Goal: Communication & Community: Answer question/provide support

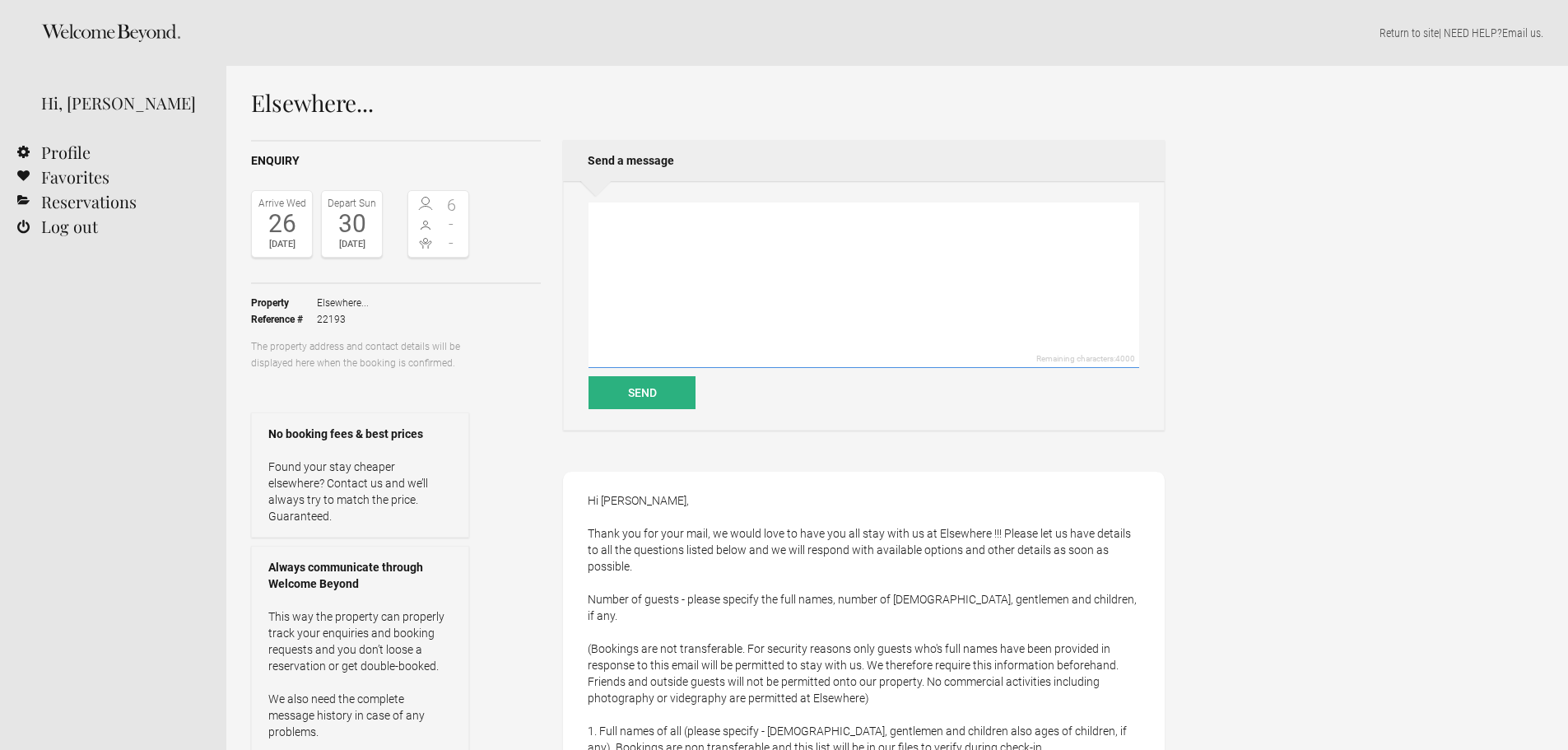
click at [664, 216] on textarea at bounding box center [864, 284] width 551 height 166
click at [601, 246] on textarea "Hi [PERSON_NAME], Currently it's 3 of us confirmed and we" at bounding box center [864, 284] width 551 height 166
click at [809, 245] on textarea "Hi [PERSON_NAME], 1. Currently it's 3 of us confirmed and we" at bounding box center [864, 284] width 551 height 166
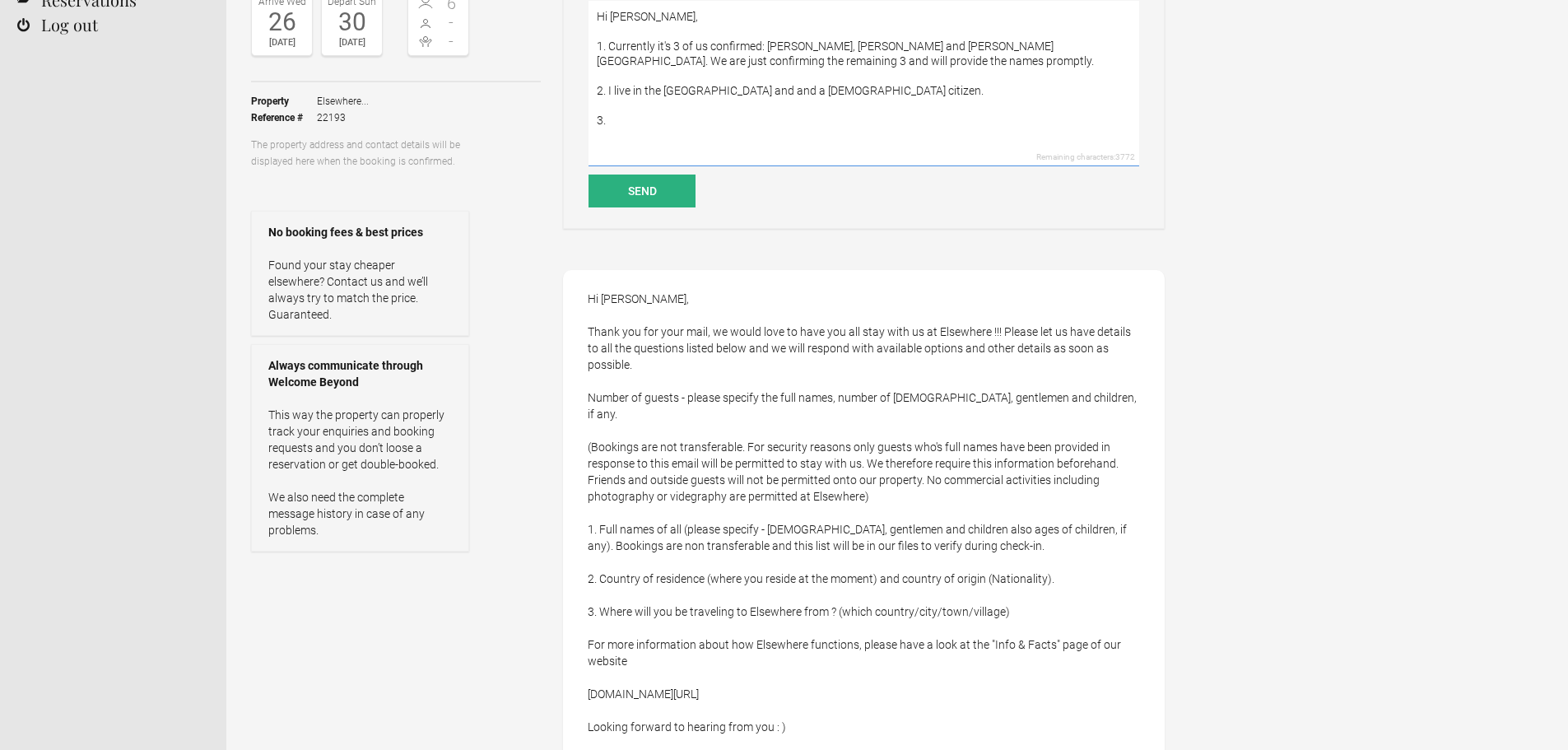
scroll to position [165, 0]
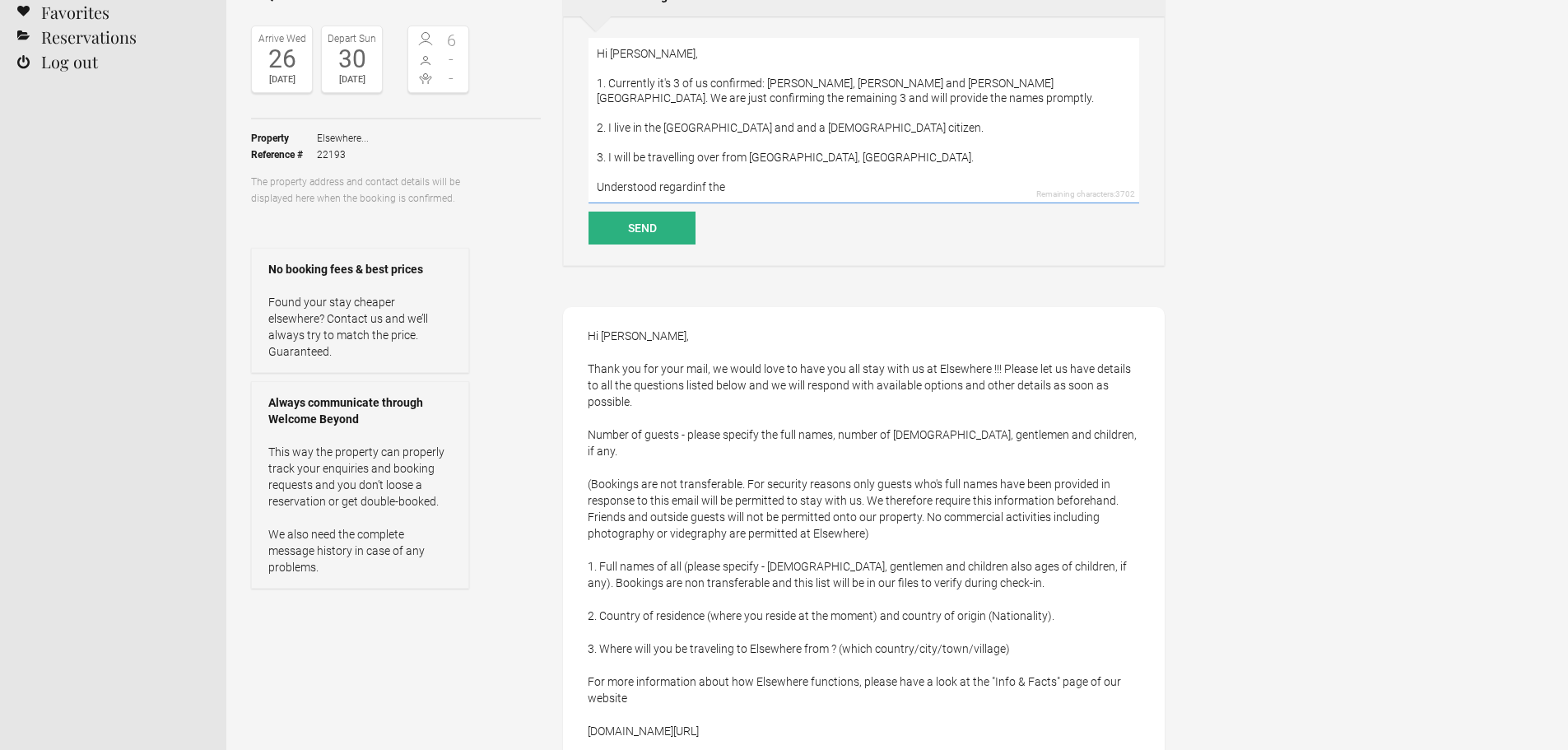
click at [700, 182] on textarea "Hi [PERSON_NAME], 1. Currently it's 3 of us confirmed: [PERSON_NAME], [PERSON_N…" at bounding box center [864, 121] width 551 height 166
click at [802, 179] on textarea "Hi [PERSON_NAME], 1. Currently it's 3 of us confirmed: [PERSON_NAME], [PERSON_N…" at bounding box center [864, 121] width 551 height 166
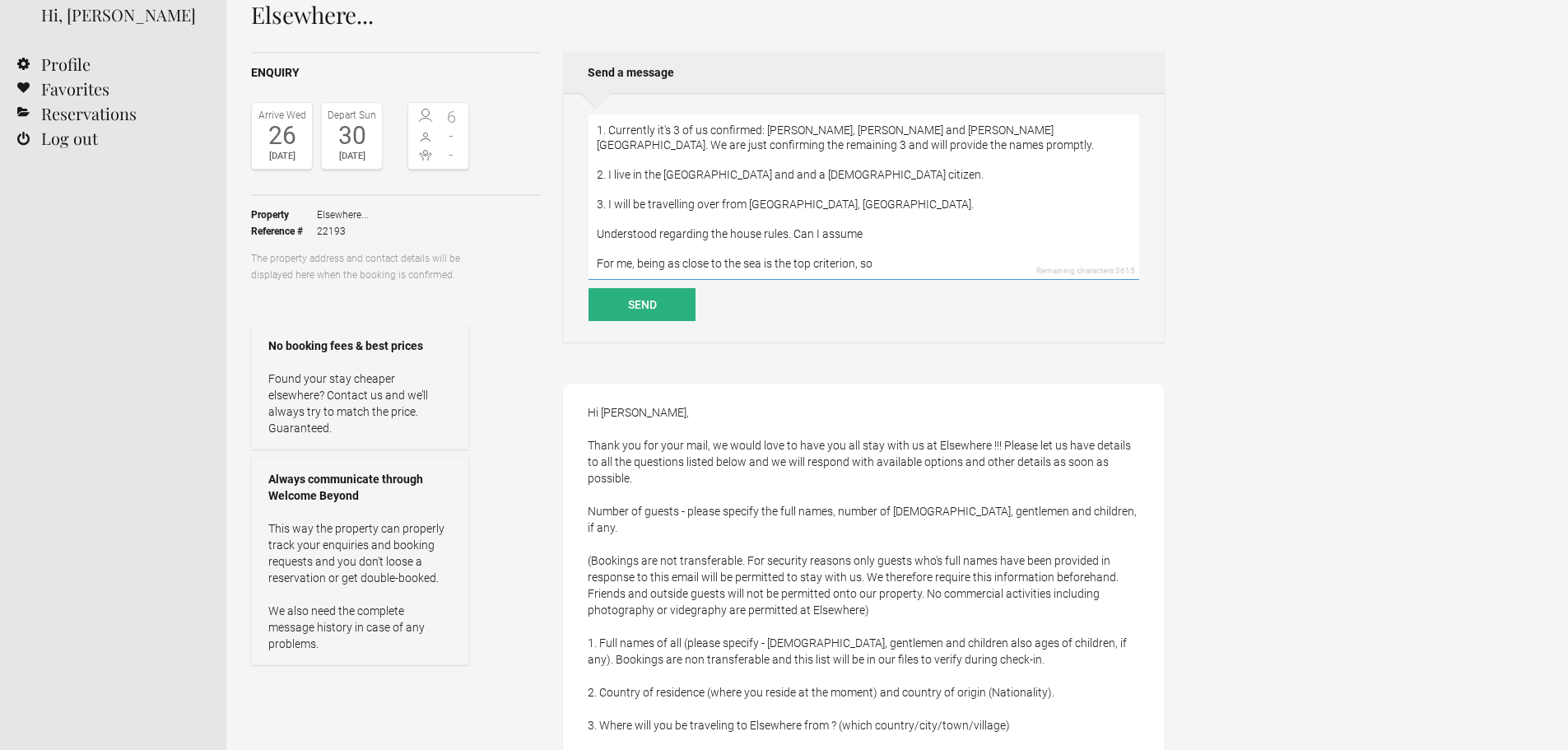
scroll to position [0, 0]
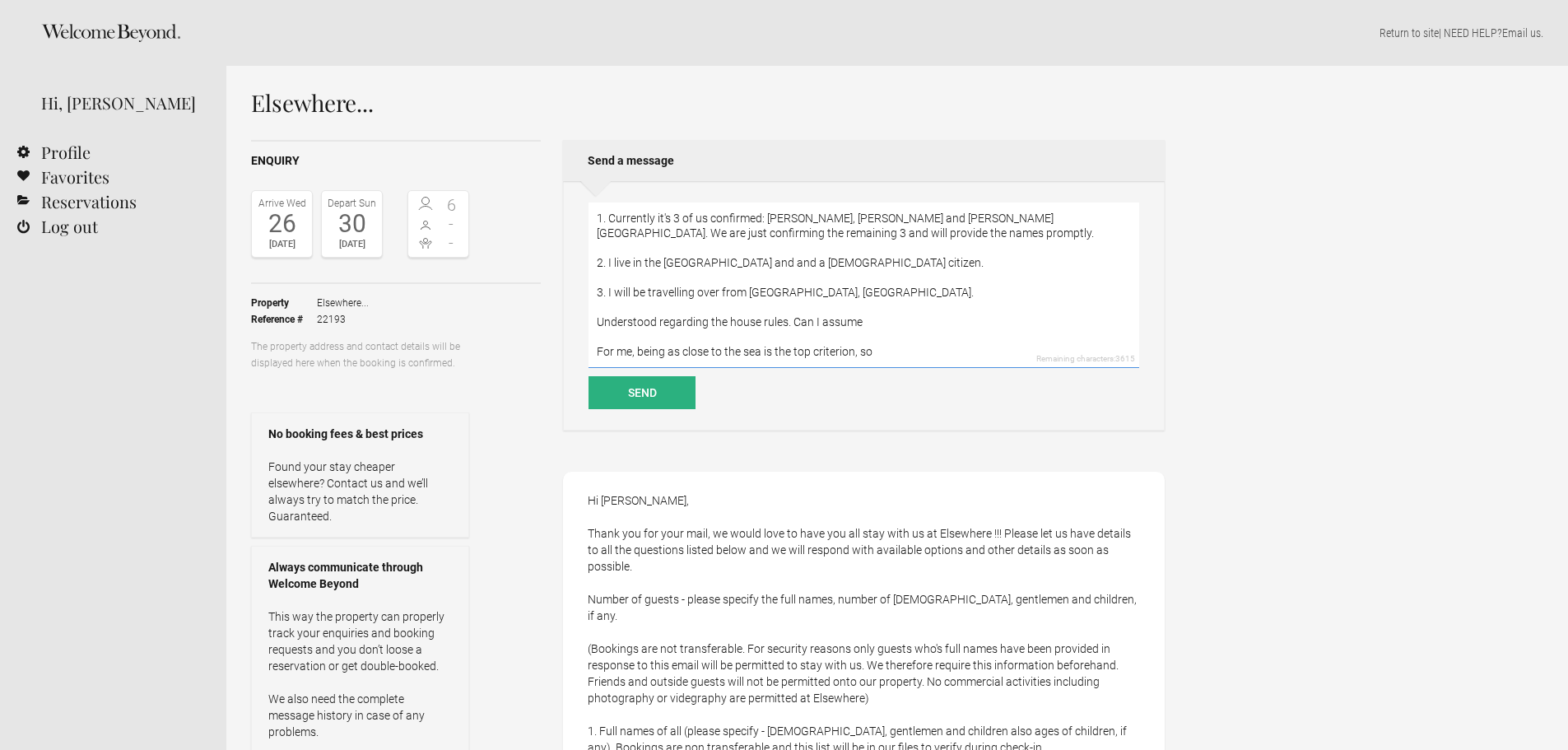
click at [901, 309] on textarea "Hi [PERSON_NAME], 1. Currently it's 3 of us confirmed: [PERSON_NAME], [PERSON_N…" at bounding box center [864, 284] width 551 height 166
click at [599, 335] on textarea "Hi [PERSON_NAME], 1. Currently it's 3 of us confirmed: [PERSON_NAME], [PERSON_N…" at bounding box center [864, 284] width 551 height 166
drag, startPoint x: 596, startPoint y: 335, endPoint x: 634, endPoint y: 335, distance: 38.0
click at [634, 336] on textarea "Hi [PERSON_NAME], 1. Currently it's 3 of us confirmed: [PERSON_NAME], [PERSON_N…" at bounding box center [864, 284] width 551 height 166
drag, startPoint x: 594, startPoint y: 338, endPoint x: 736, endPoint y: 335, distance: 142.0
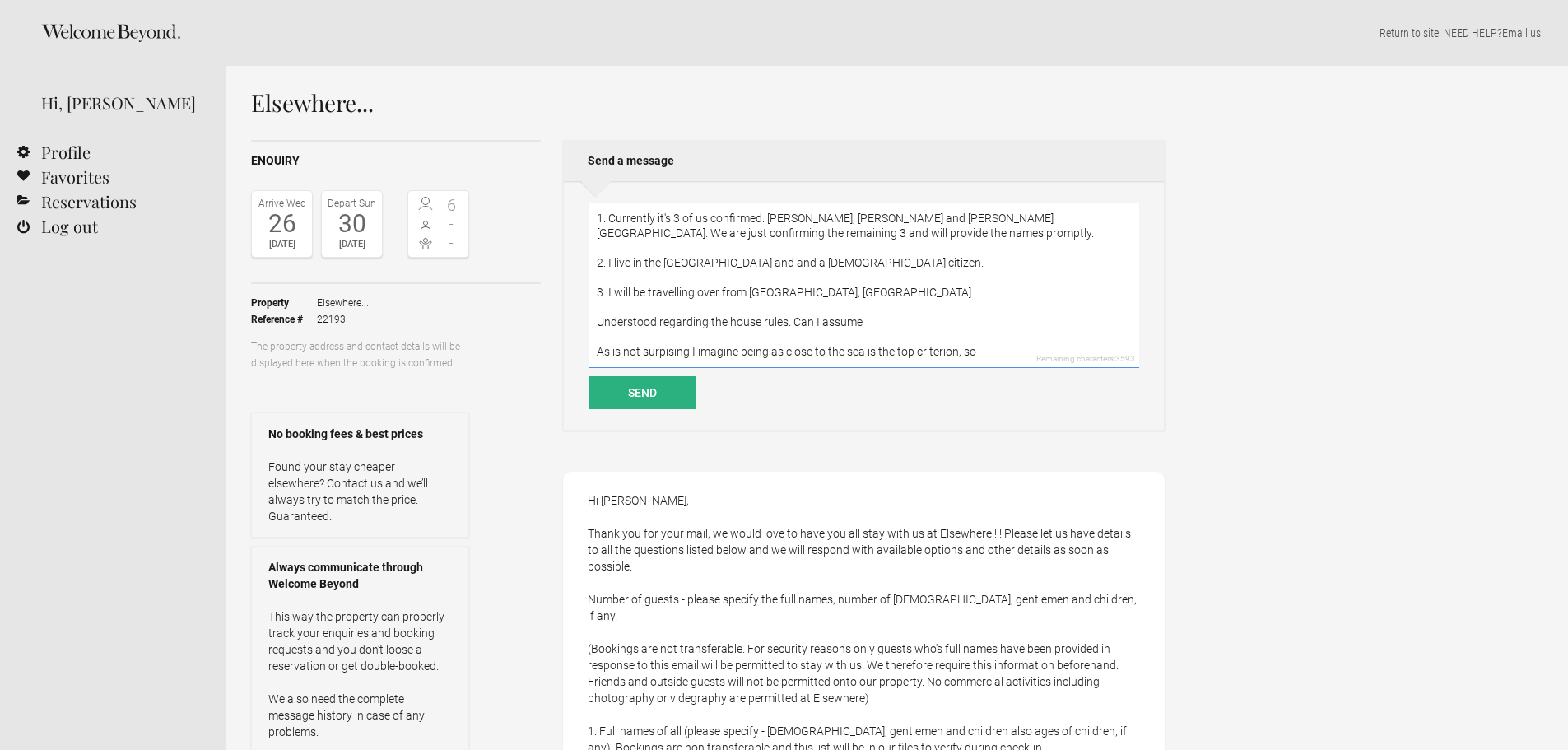
click at [736, 335] on textarea "Hi [PERSON_NAME], 1. Currently it's 3 of us confirmed: [PERSON_NAME], [PERSON_N…" at bounding box center [864, 284] width 551 height 166
click at [815, 336] on textarea "Hi [PERSON_NAME], 1. Currently it's 3 of us confirmed: [PERSON_NAME], [PERSON_N…" at bounding box center [864, 284] width 551 height 166
click at [888, 333] on textarea "Hi [PERSON_NAME], 1. Currently it's 3 of us confirmed: [PERSON_NAME], [PERSON_N…" at bounding box center [864, 284] width 551 height 166
drag, startPoint x: 789, startPoint y: 307, endPoint x: 899, endPoint y: 303, distance: 110.1
click at [898, 306] on textarea "Hi [PERSON_NAME], 1. Currently it's 3 of us confirmed: [PERSON_NAME], [PERSON_N…" at bounding box center [864, 284] width 551 height 166
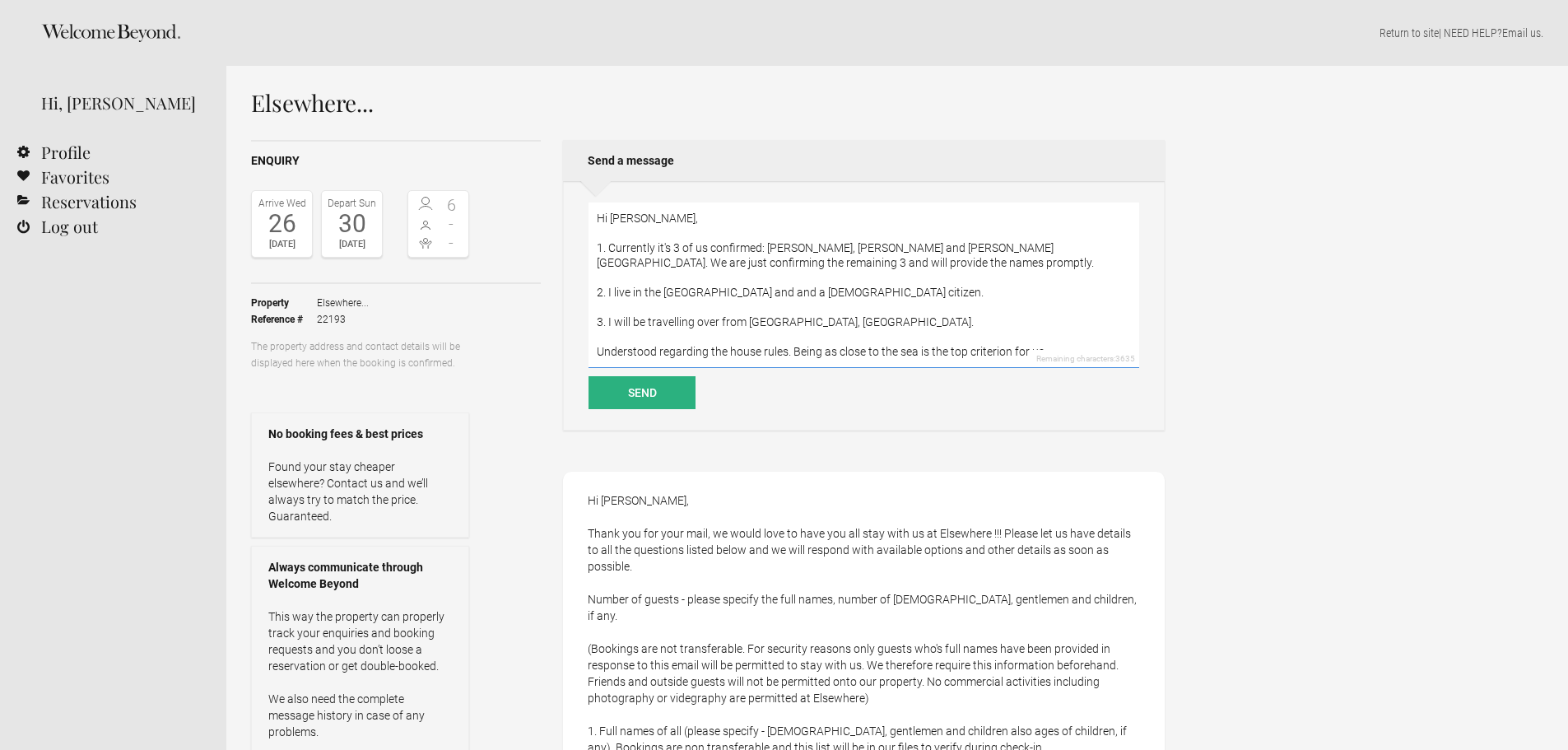
scroll to position [14, 0]
click at [843, 273] on textarea "Hi [PERSON_NAME], 1. Currently it's 3 of us confirmed: [PERSON_NAME], [PERSON_N…" at bounding box center [864, 284] width 551 height 166
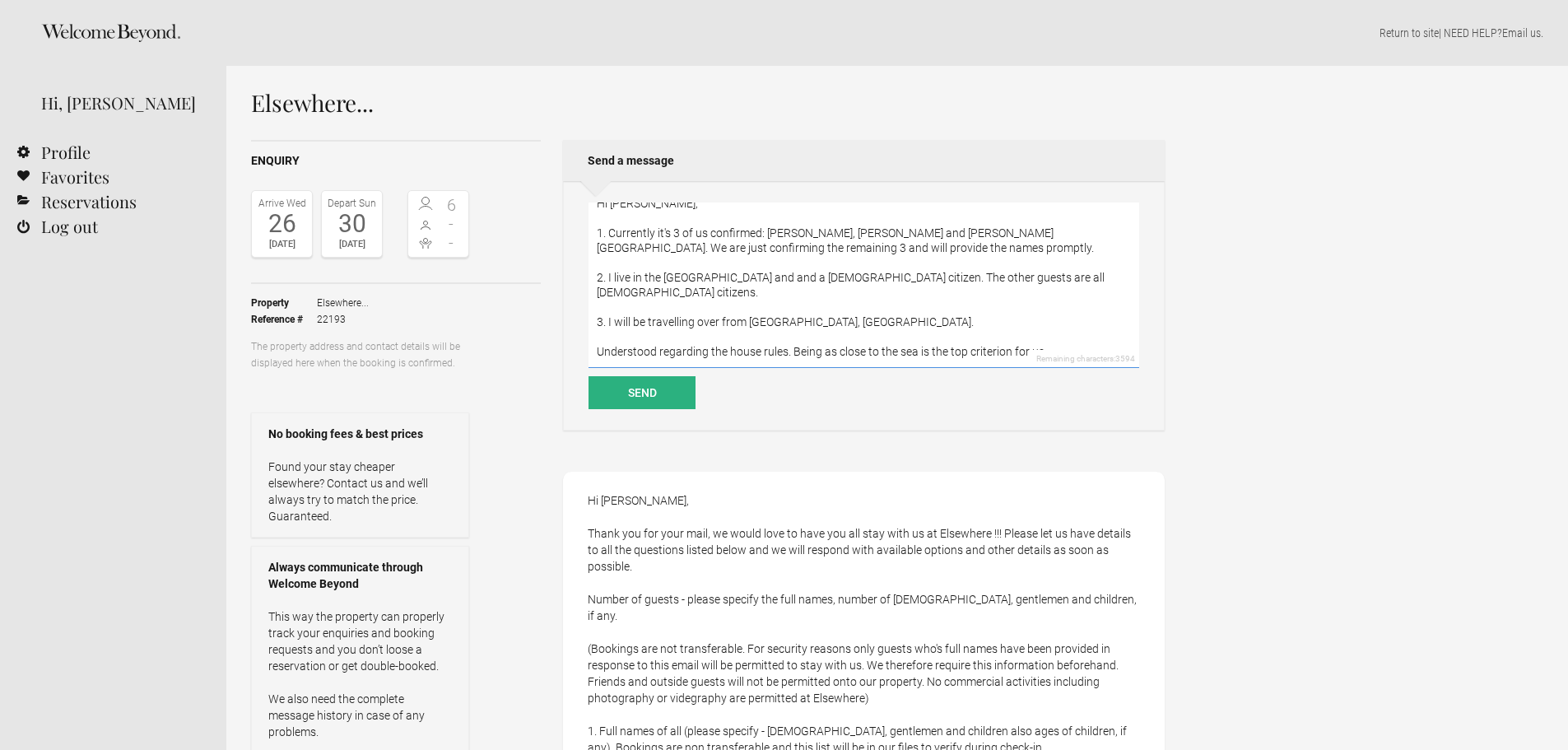
drag, startPoint x: 917, startPoint y: 276, endPoint x: 993, endPoint y: 277, distance: 76.0
click at [992, 277] on textarea "Hi [PERSON_NAME], 1. Currently it's 3 of us confirmed: [PERSON_NAME], [PERSON_N…" at bounding box center [864, 284] width 551 height 166
click at [1001, 277] on textarea "Hi [PERSON_NAME], 1. Currently it's 3 of us confirmed: [PERSON_NAME], [PERSON_N…" at bounding box center [864, 284] width 551 height 166
drag, startPoint x: 884, startPoint y: 275, endPoint x: 1005, endPoint y: 275, distance: 121.0
click at [1003, 275] on textarea "Hi [PERSON_NAME], 1. Currently it's 3 of us confirmed: [PERSON_NAME], [PERSON_N…" at bounding box center [864, 284] width 551 height 166
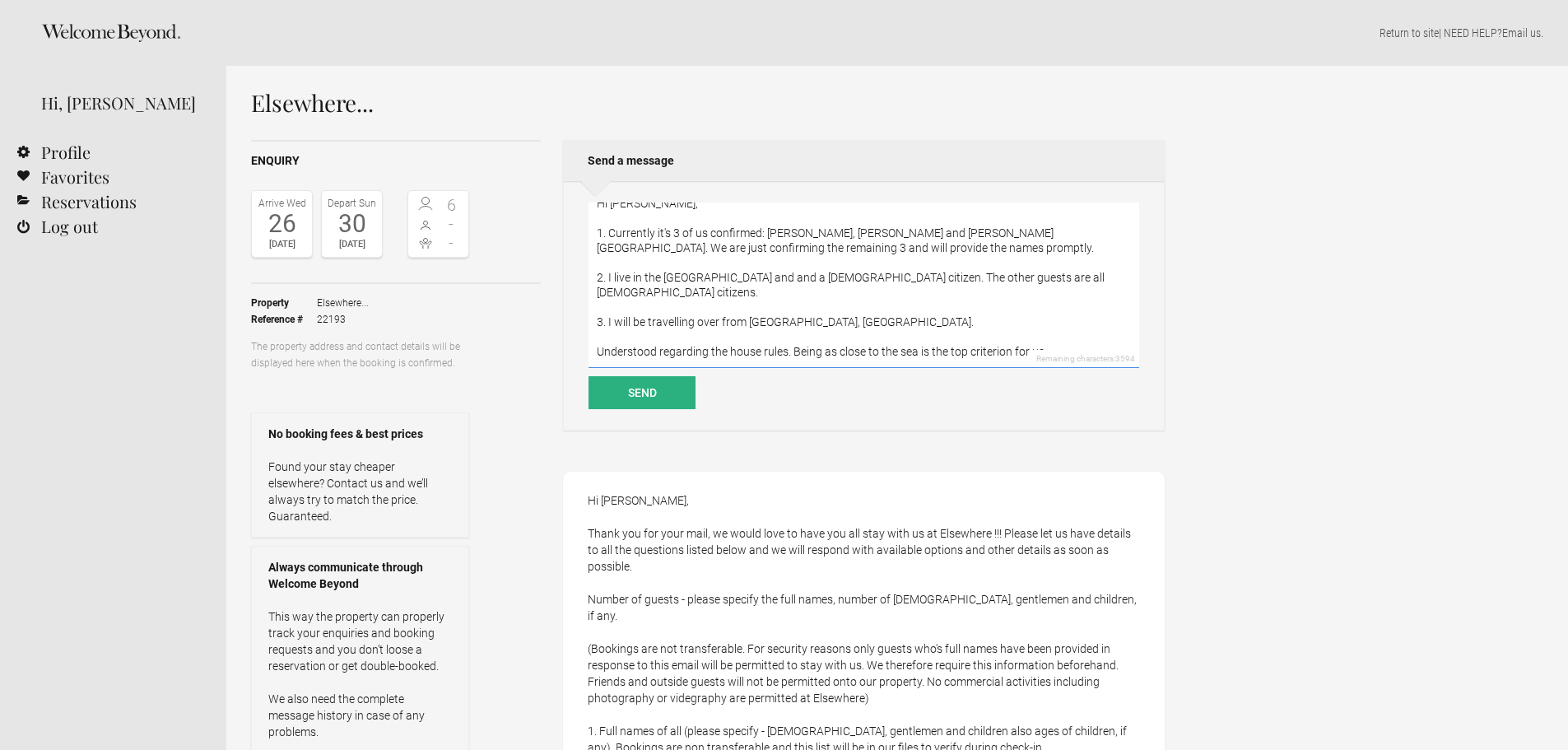
click at [1007, 275] on textarea "Hi [PERSON_NAME], 1. Currently it's 3 of us confirmed: [PERSON_NAME], [PERSON_N…" at bounding box center [864, 284] width 551 height 166
click at [1014, 277] on textarea "Hi [PERSON_NAME], 1. Currently it's 3 of us confirmed: [PERSON_NAME], [PERSON_N…" at bounding box center [864, 284] width 551 height 166
drag, startPoint x: 935, startPoint y: 234, endPoint x: 976, endPoint y: 236, distance: 41.0
click at [976, 236] on textarea "Hi [PERSON_NAME], 1. Currently it's 3 of us confirmed: [PERSON_NAME], [PERSON_N…" at bounding box center [864, 284] width 551 height 166
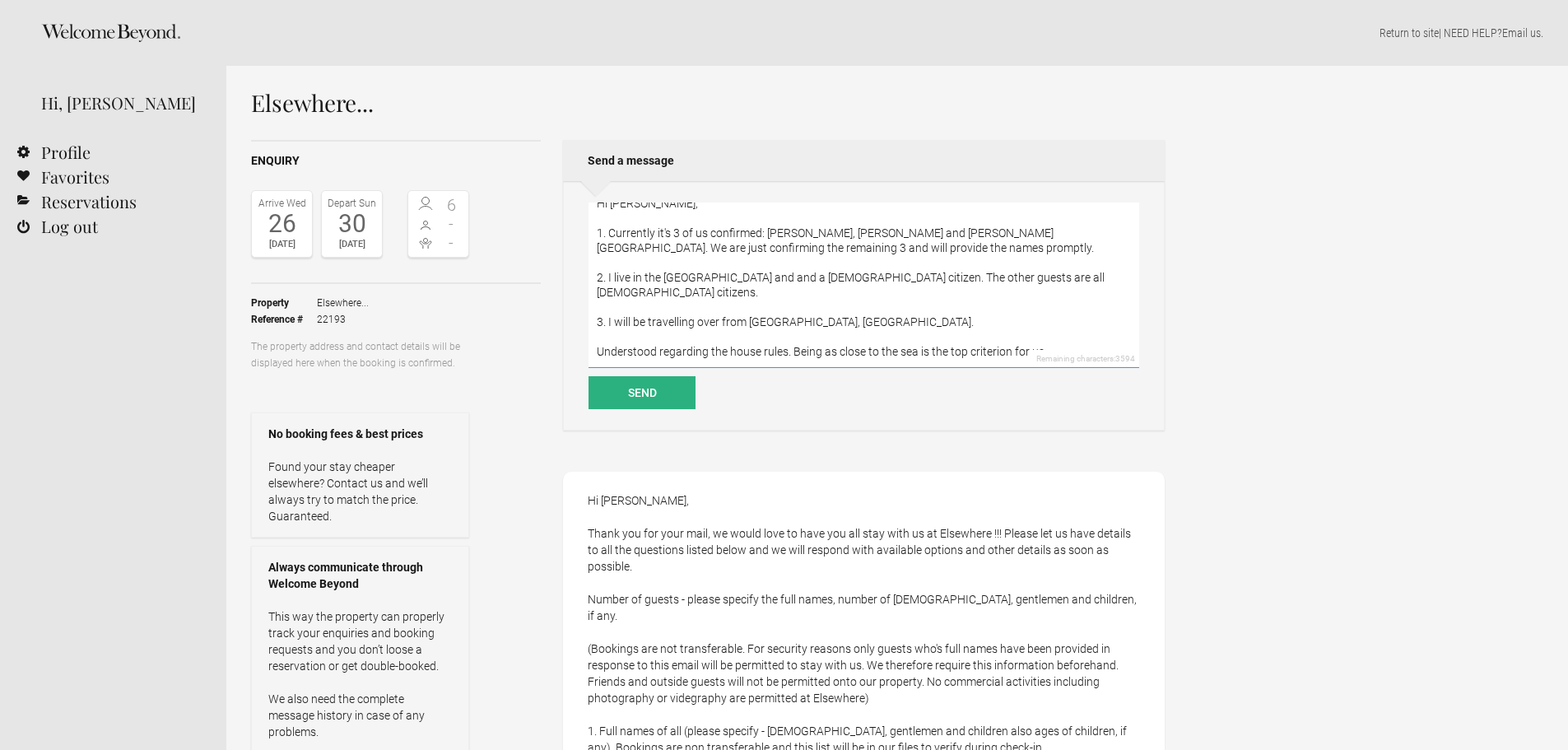
drag, startPoint x: 936, startPoint y: 233, endPoint x: 972, endPoint y: 233, distance: 36.0
click at [972, 233] on textarea "Hi [PERSON_NAME], 1. Currently it's 3 of us confirmed: [PERSON_NAME], [PERSON_N…" at bounding box center [864, 284] width 551 height 166
click at [978, 233] on textarea "Hi [PERSON_NAME], 1. Currently it's 3 of us confirmed: [PERSON_NAME], [PERSON_N…" at bounding box center [864, 284] width 551 height 166
click at [1021, 268] on textarea "Hi [PERSON_NAME], 1. Currently it's 3 of us confirmed: [PERSON_NAME], [PERSON_N…" at bounding box center [864, 284] width 551 height 166
click at [1025, 278] on textarea "Hi [PERSON_NAME], 1. Currently it's 3 of us confirmed: [PERSON_NAME], [PERSON_N…" at bounding box center [864, 284] width 551 height 166
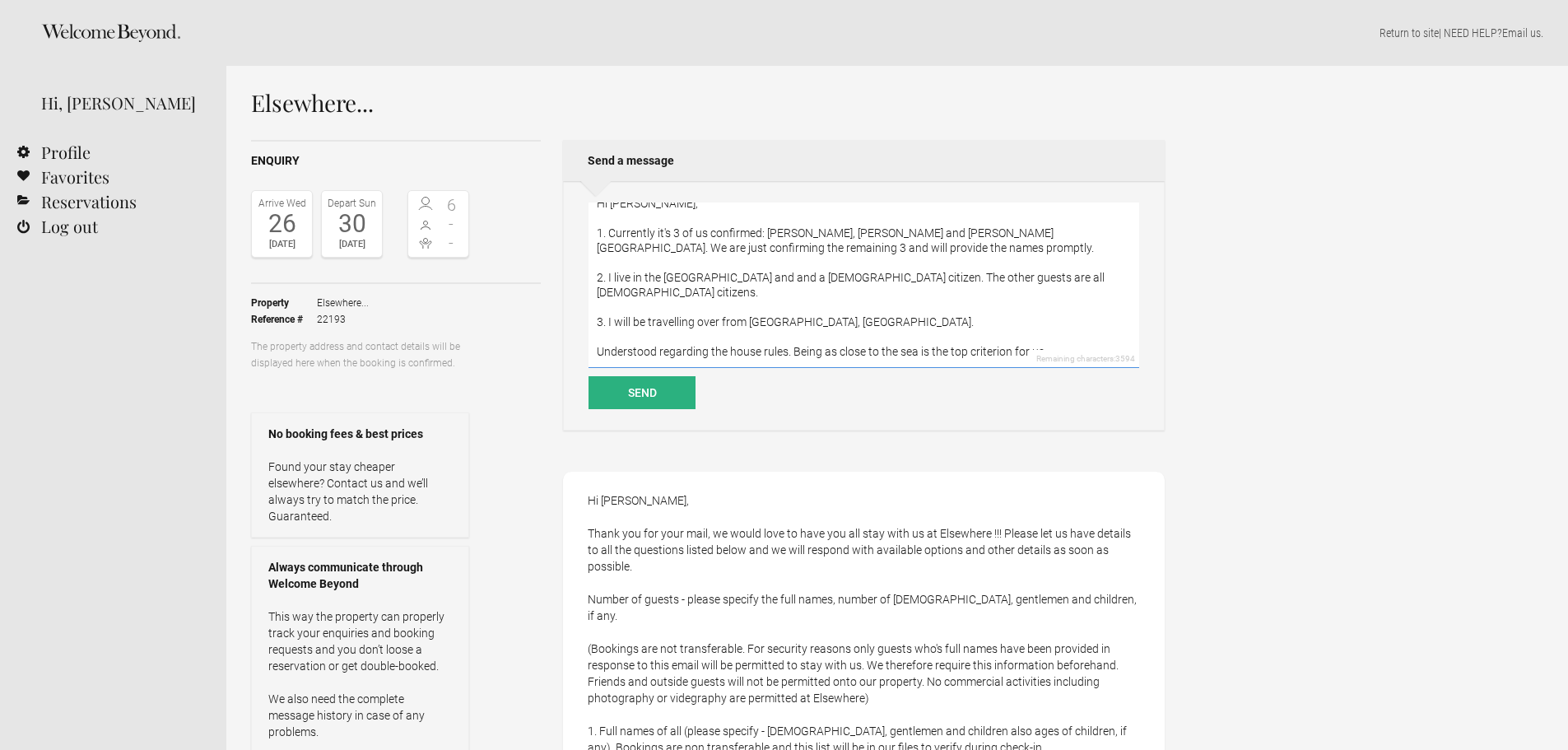
drag, startPoint x: 925, startPoint y: 274, endPoint x: 1018, endPoint y: 275, distance: 93.0
click at [1018, 275] on textarea "Hi [PERSON_NAME], 1. Currently it's 3 of us confirmed: [PERSON_NAME], [PERSON_N…" at bounding box center [864, 284] width 551 height 166
click at [1020, 275] on textarea "Hi [PERSON_NAME], 1. Currently it's 3 of us confirmed: [PERSON_NAME], [PERSON_N…" at bounding box center [864, 284] width 551 height 166
click at [1035, 277] on textarea "Hi [PERSON_NAME], 1. Currently it's 3 of us confirmed: [PERSON_NAME], [PERSON_N…" at bounding box center [864, 284] width 551 height 166
drag, startPoint x: 749, startPoint y: 251, endPoint x: 861, endPoint y: 251, distance: 112.0
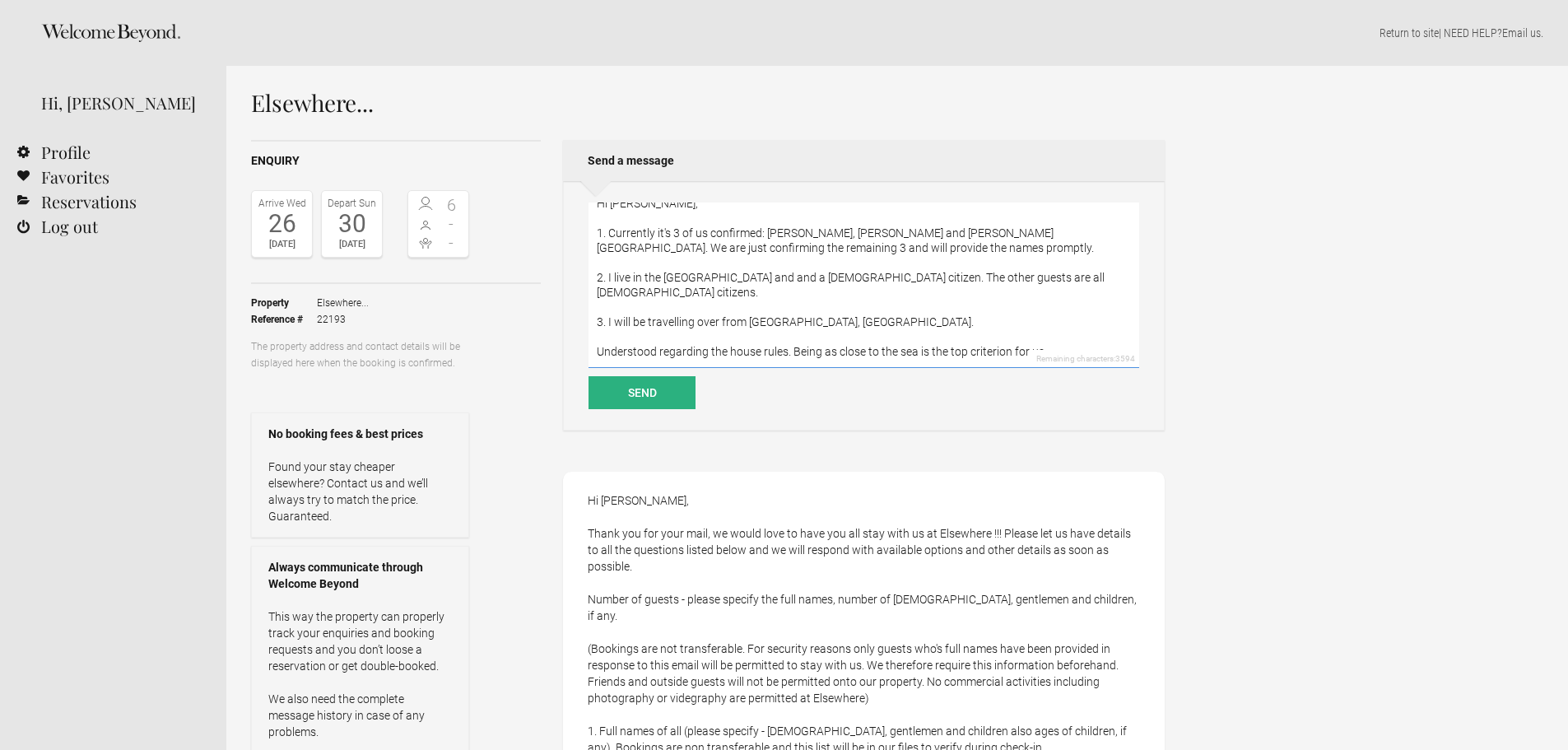
click at [828, 251] on textarea "Hi [PERSON_NAME], 1. Currently it's 3 of us confirmed: [PERSON_NAME], [PERSON_N…" at bounding box center [864, 284] width 551 height 166
click at [898, 250] on textarea "Hi [PERSON_NAME], 1. Currently it's 3 of us confirmed: [PERSON_NAME], [PERSON_N…" at bounding box center [864, 284] width 551 height 166
drag, startPoint x: 934, startPoint y: 250, endPoint x: 952, endPoint y: 251, distance: 18.0
click at [938, 251] on textarea "Hi [PERSON_NAME], 1. Currently it's 3 of us confirmed: [PERSON_NAME], [PERSON_N…" at bounding box center [864, 284] width 551 height 166
click at [953, 251] on textarea "Hi [PERSON_NAME], 1. Currently it's 3 of us confirmed: [PERSON_NAME], [PERSON_N…" at bounding box center [864, 284] width 551 height 166
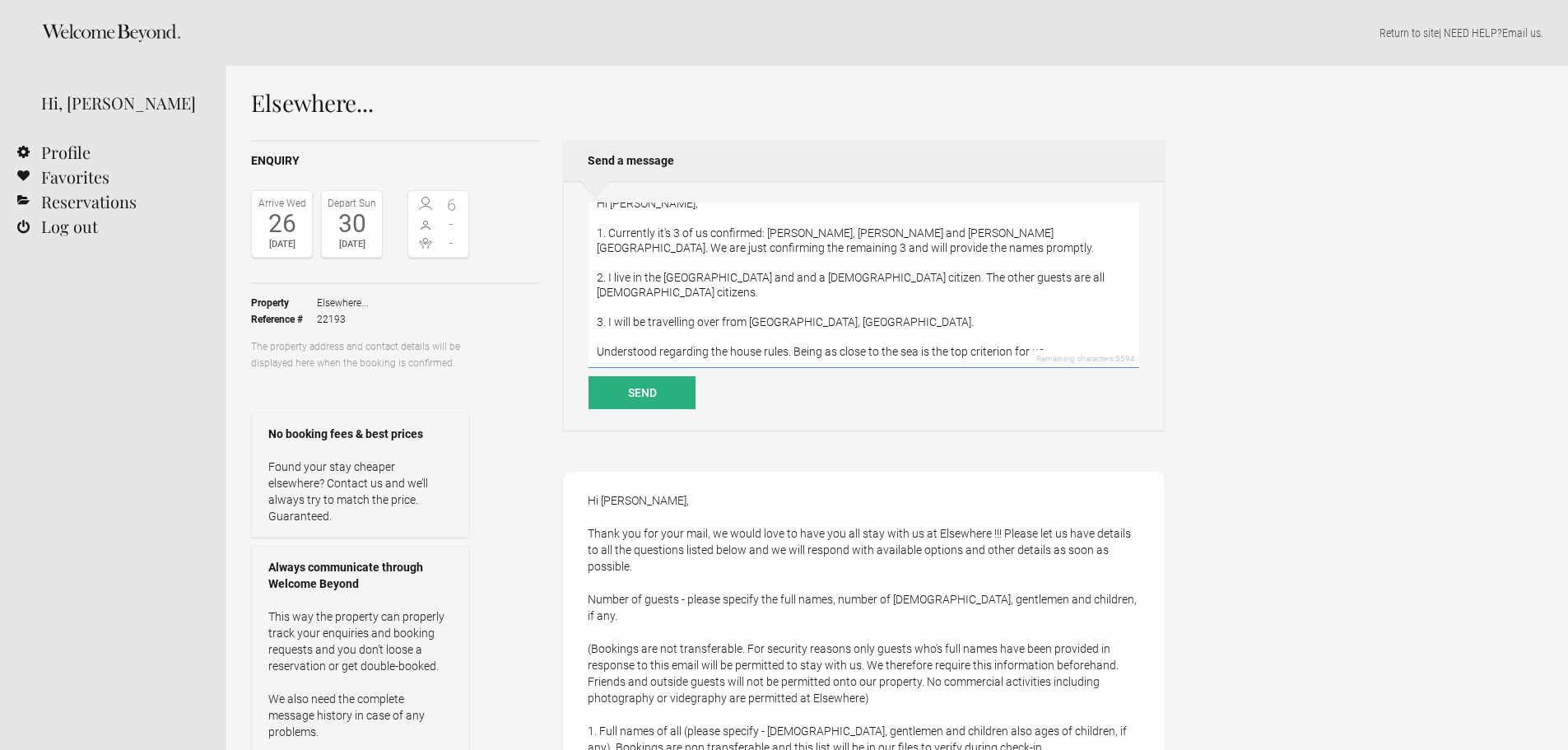
click at [1017, 277] on textarea "Hi [PERSON_NAME], 1. Currently it's 3 of us confirmed: [PERSON_NAME], [PERSON_N…" at bounding box center [864, 284] width 551 height 166
drag, startPoint x: 595, startPoint y: 335, endPoint x: 729, endPoint y: 337, distance: 134.0
click at [729, 337] on textarea "Hi [PERSON_NAME], 1. Currently it's 3 of us confirmed: [PERSON_NAME], [PERSON_N…" at bounding box center [864, 284] width 551 height 166
drag, startPoint x: 731, startPoint y: 336, endPoint x: 799, endPoint y: 335, distance: 68.0
click at [732, 336] on textarea "Hi [PERSON_NAME], 1. Currently it's 3 of us confirmed: [PERSON_NAME], [PERSON_N…" at bounding box center [864, 284] width 551 height 166
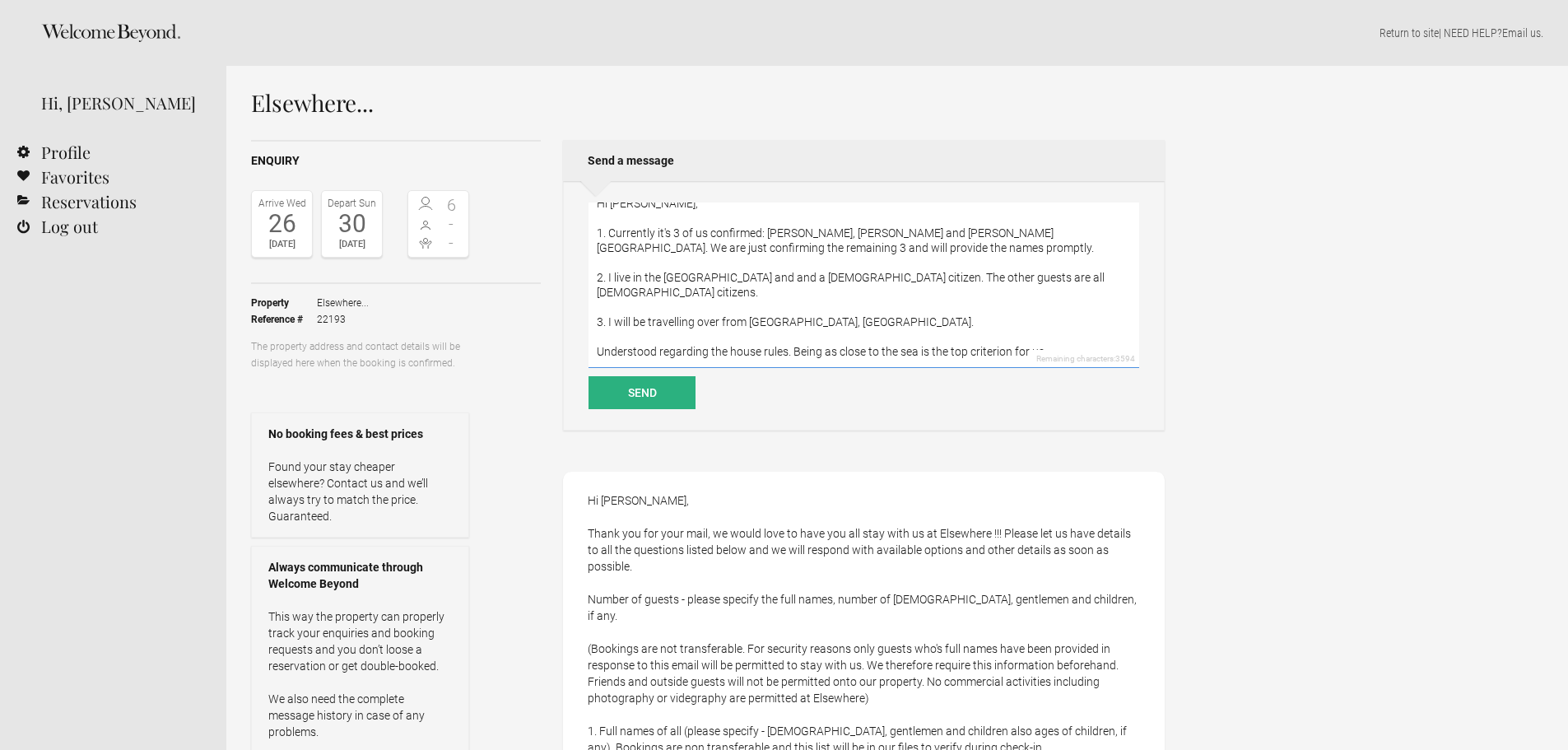
click at [865, 334] on textarea "Hi [PERSON_NAME], 1. Currently it's 3 of us confirmed: [PERSON_NAME], [PERSON_N…" at bounding box center [864, 284] width 551 height 166
drag, startPoint x: 581, startPoint y: 335, endPoint x: 612, endPoint y: 333, distance: 31.1
click at [612, 333] on div "Hi [PERSON_NAME], 1. Currently it's 3 of us confirmed: [PERSON_NAME], [PERSON_N…" at bounding box center [865, 306] width 602 height 249
drag, startPoint x: 667, startPoint y: 336, endPoint x: 826, endPoint y: 337, distance: 159.0
click at [826, 337] on textarea "Hi [PERSON_NAME], 1. Currently it's 3 of us confirmed: [PERSON_NAME], [PERSON_N…" at bounding box center [864, 284] width 551 height 166
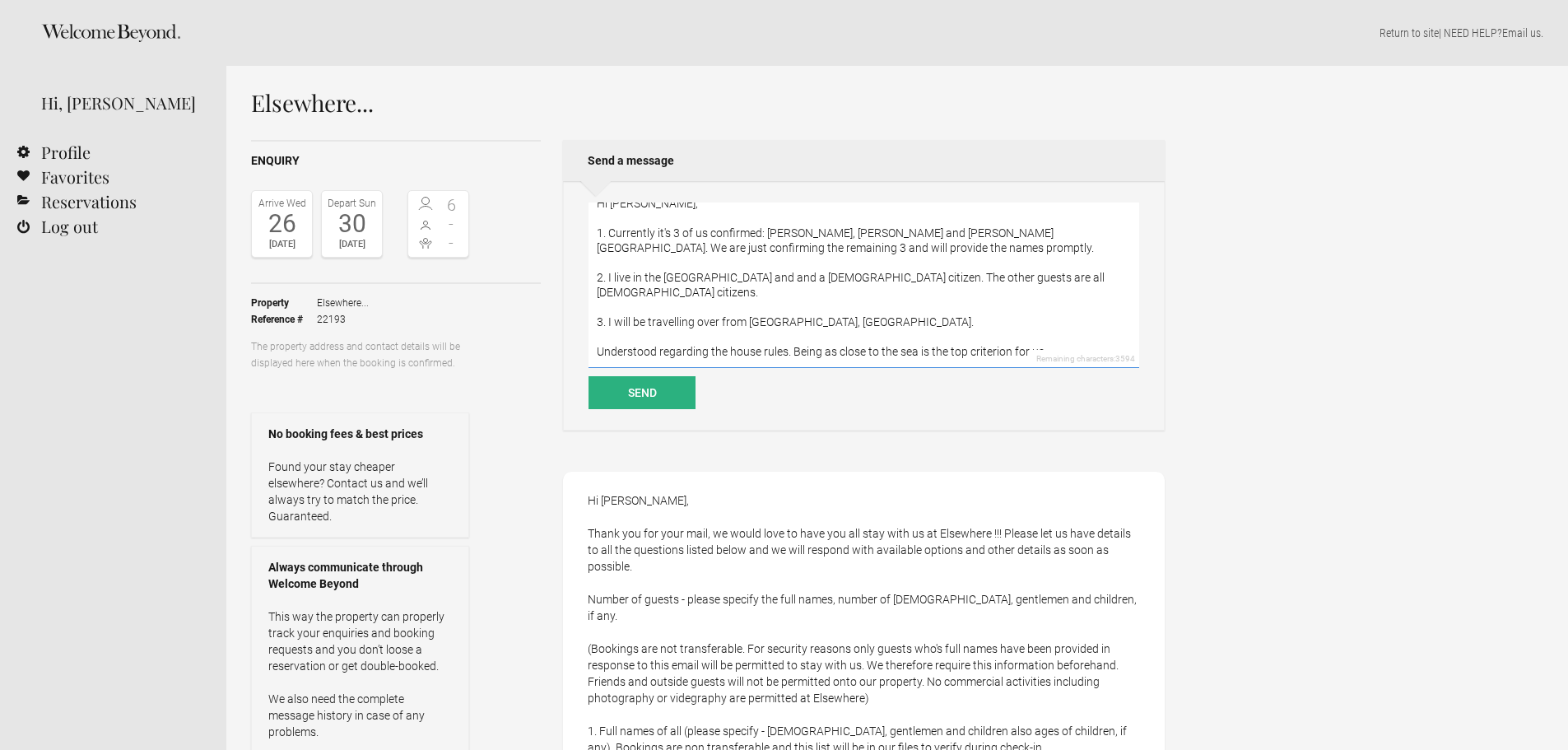
click at [826, 337] on textarea "Hi [PERSON_NAME], 1. Currently it's 3 of us confirmed: [PERSON_NAME], [PERSON_N…" at bounding box center [864, 284] width 551 height 166
click at [836, 338] on textarea "Hi [PERSON_NAME], 1. Currently it's 3 of us confirmed: [PERSON_NAME], [PERSON_N…" at bounding box center [864, 284] width 551 height 166
drag, startPoint x: 798, startPoint y: 338, endPoint x: 866, endPoint y: 333, distance: 68.2
click at [855, 334] on textarea "Hi [PERSON_NAME], 1. Currently it's 3 of us confirmed: [PERSON_NAME], [PERSON_N…" at bounding box center [864, 284] width 551 height 166
drag, startPoint x: 892, startPoint y: 333, endPoint x: 991, endPoint y: 290, distance: 107.9
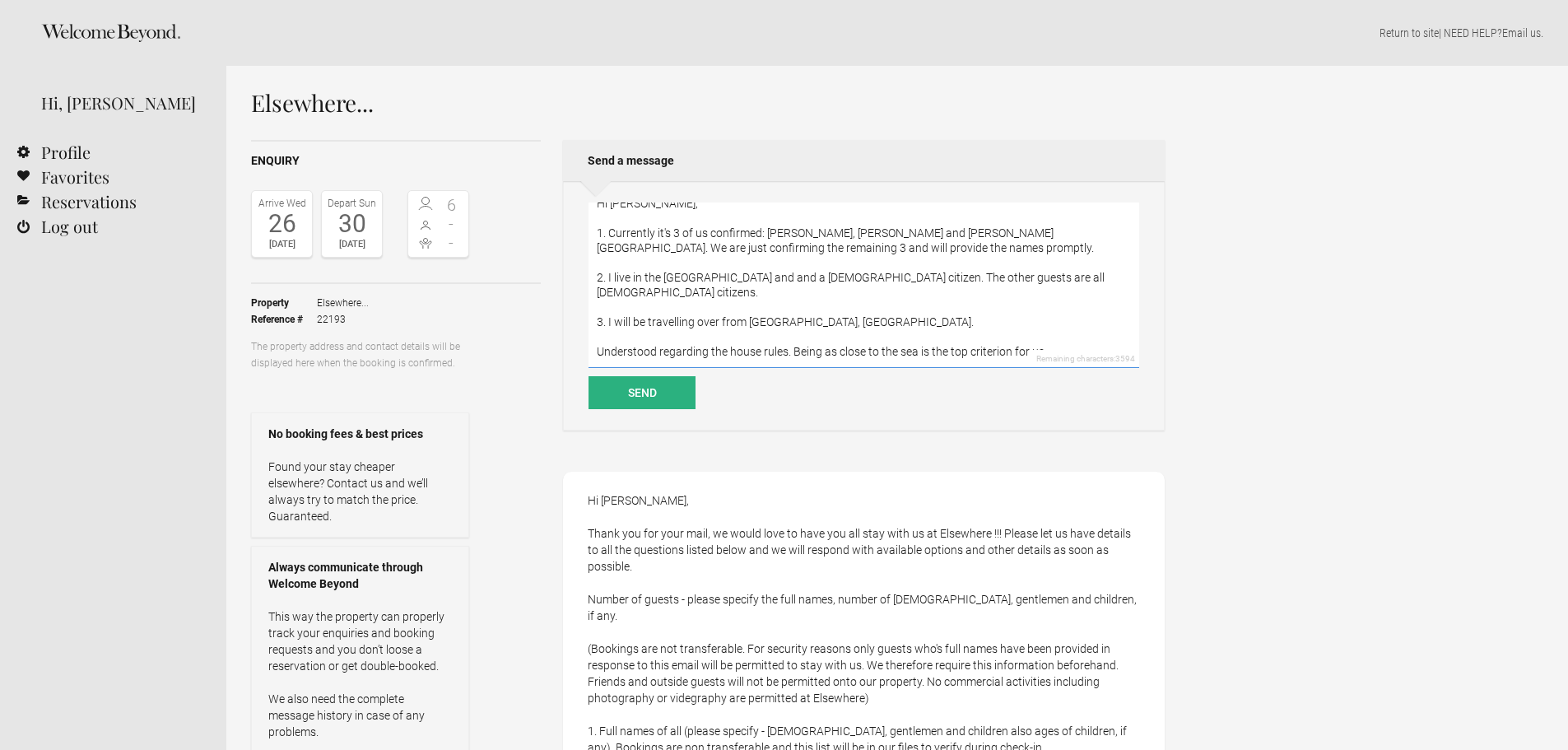
click at [894, 333] on textarea "Hi [PERSON_NAME], 1. Currently it's 3 of us confirmed: [PERSON_NAME], [PERSON_N…" at bounding box center [864, 284] width 551 height 166
click at [1018, 277] on textarea "Hi [PERSON_NAME], 1. Currently it's 3 of us confirmed: [PERSON_NAME], [PERSON_N…" at bounding box center [864, 284] width 551 height 166
drag, startPoint x: 765, startPoint y: 236, endPoint x: 826, endPoint y: 236, distance: 61.0
click at [826, 236] on textarea "Hi [PERSON_NAME], 1. Currently it's 3 of us confirmed: [PERSON_NAME], [PERSON_N…" at bounding box center [864, 284] width 551 height 166
click at [826, 235] on textarea "Hi [PERSON_NAME], 1. Currently it's 3 of us confirmed: [PERSON_NAME], [PERSON_N…" at bounding box center [864, 284] width 551 height 166
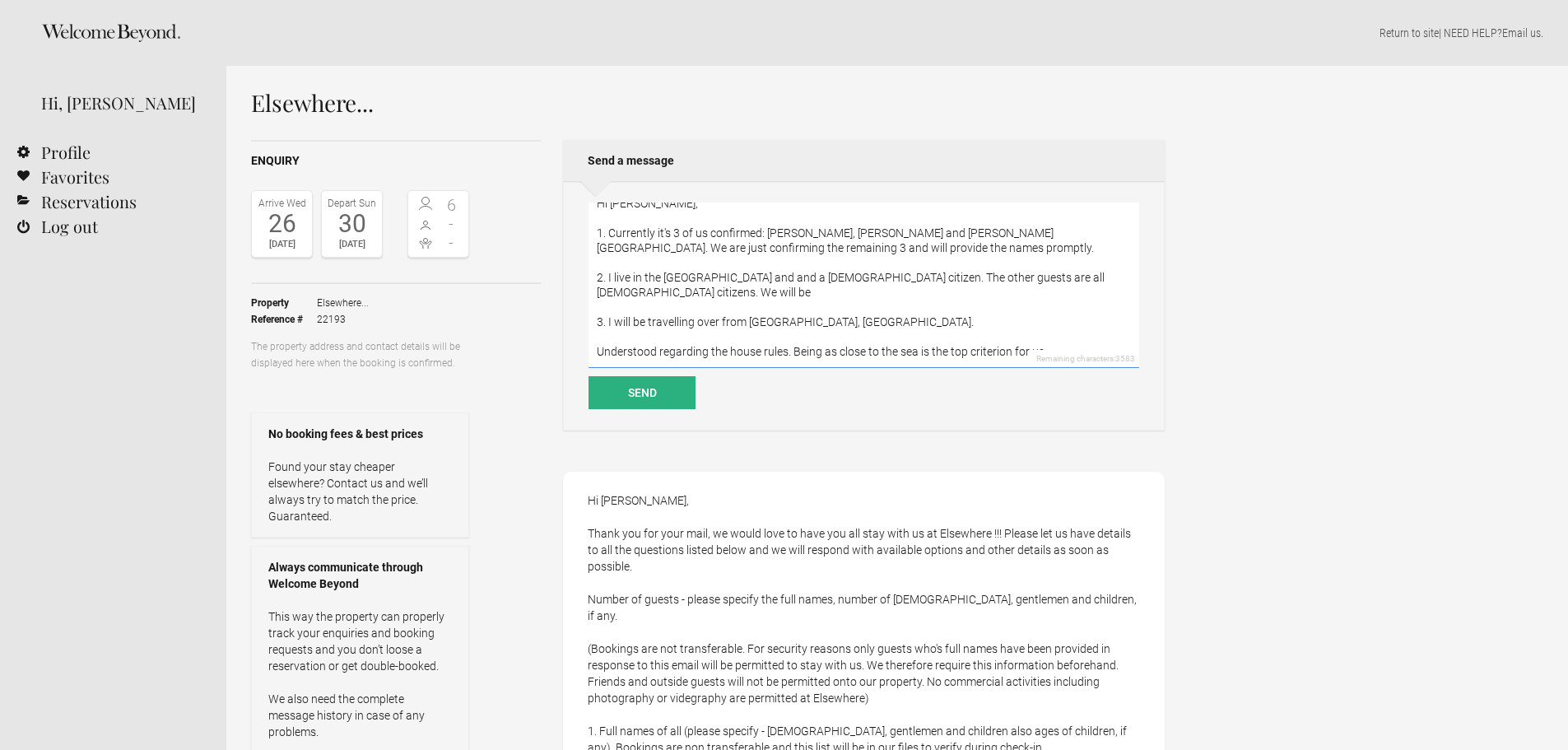
click at [777, 230] on textarea "Hi [PERSON_NAME], 1. Currently it's 3 of us confirmed: [PERSON_NAME], [PERSON_N…" at bounding box center [864, 284] width 551 height 166
click at [842, 231] on textarea "Hi [PERSON_NAME], 1. Currently it's 3 of us confirmed: [PERSON_NAME], [PERSON_N…" at bounding box center [864, 284] width 551 height 166
click at [888, 231] on textarea "Hi [PERSON_NAME], 1. Currently it's 3 of us confirmed: [PERSON_NAME], [PERSON_N…" at bounding box center [864, 284] width 551 height 166
click at [968, 236] on textarea "Hi [PERSON_NAME], 1. Currently it's 3 of us confirmed: [PERSON_NAME], [PERSON_N…" at bounding box center [864, 284] width 551 height 166
drag, startPoint x: 820, startPoint y: 277, endPoint x: 1065, endPoint y: 274, distance: 245.0
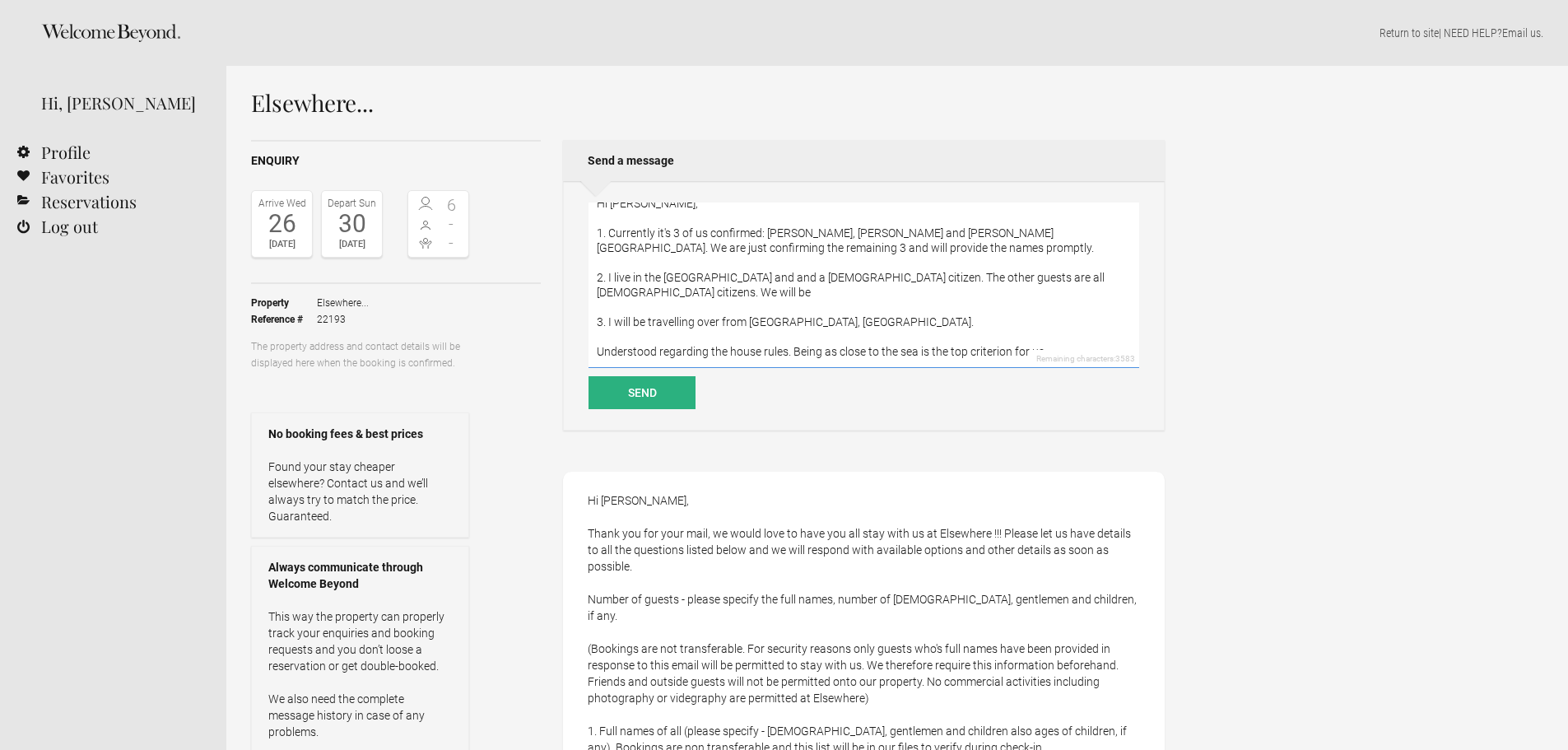
click at [1065, 274] on textarea "Hi [PERSON_NAME], 1. Currently it's 3 of us confirmed: [PERSON_NAME], [PERSON_N…" at bounding box center [864, 284] width 551 height 166
click at [1070, 274] on textarea "Hi [PERSON_NAME], 1. Currently it's 3 of us confirmed: [PERSON_NAME], [PERSON_N…" at bounding box center [864, 284] width 551 height 166
drag, startPoint x: 815, startPoint y: 277, endPoint x: 1002, endPoint y: 274, distance: 187.0
click at [997, 275] on textarea "Hi [PERSON_NAME], 1. Currently it's 3 of us confirmed: [PERSON_NAME], [PERSON_N…" at bounding box center [864, 284] width 551 height 166
click at [1005, 273] on textarea "Hi [PERSON_NAME], 1. Currently it's 3 of us confirmed: [PERSON_NAME], [PERSON_N…" at bounding box center [864, 284] width 551 height 166
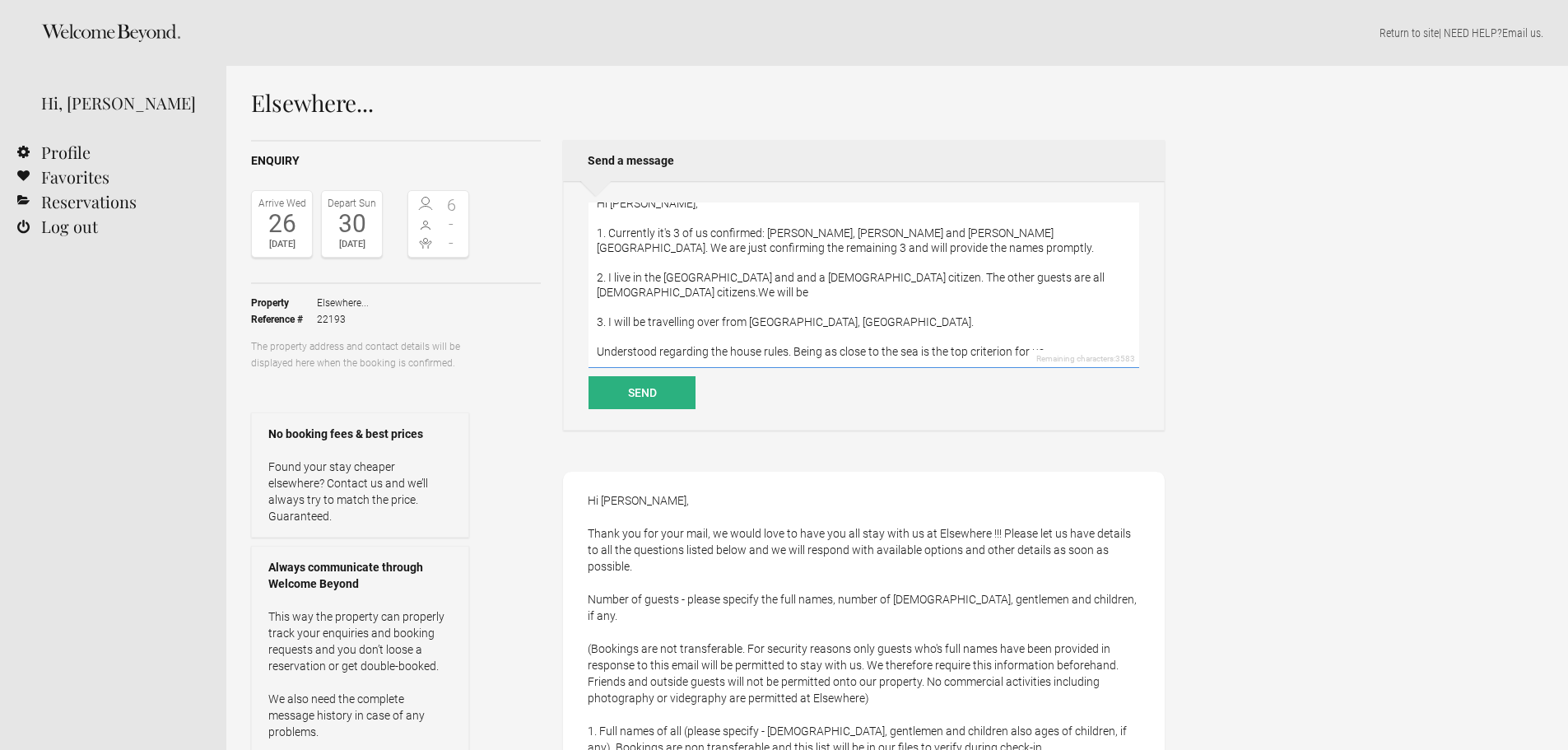
click at [1078, 273] on textarea "Hi [PERSON_NAME], 1. Currently it's 3 of us confirmed: [PERSON_NAME], [PERSON_N…" at bounding box center [864, 284] width 551 height 166
click at [1077, 286] on textarea "Hi [PERSON_NAME], 1. Currently it's 3 of us confirmed: [PERSON_NAME], [PERSON_N…" at bounding box center [864, 284] width 551 height 166
click at [1078, 277] on textarea "Hi [PERSON_NAME], 1. Currently it's 3 of us confirmed: [PERSON_NAME], [PERSON_N…" at bounding box center [864, 284] width 551 height 166
drag, startPoint x: 1010, startPoint y: 278, endPoint x: 1065, endPoint y: 278, distance: 55.0
click at [1065, 278] on textarea "Hi [PERSON_NAME], 1. Currently it's 3 of us confirmed: [PERSON_NAME], [PERSON_N…" at bounding box center [864, 284] width 551 height 166
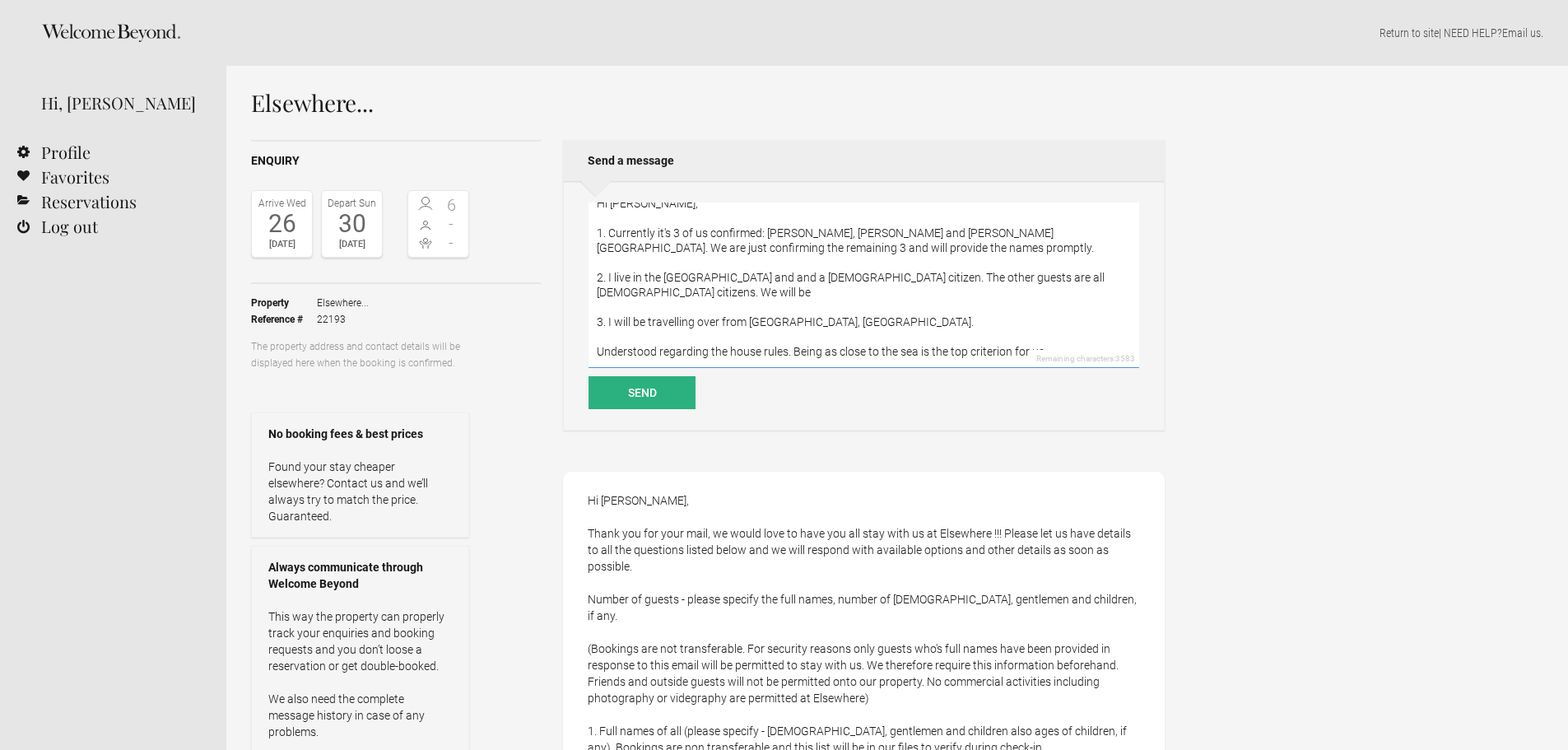
click at [1065, 278] on textarea "Hi [PERSON_NAME], 1. Currently it's 3 of us confirmed: [PERSON_NAME], [PERSON_N…" at bounding box center [864, 284] width 551 height 166
drag, startPoint x: 1058, startPoint y: 277, endPoint x: 1007, endPoint y: 275, distance: 51.0
click at [1007, 275] on textarea "Hi [PERSON_NAME], 1. Currently it's 3 of us confirmed: [PERSON_NAME], [PERSON_N…" at bounding box center [864, 284] width 551 height 166
click at [1059, 279] on textarea "Hi [PERSON_NAME], 1. Currently it's 3 of us confirmed: [PERSON_NAME], [PERSON_N…" at bounding box center [864, 284] width 551 height 166
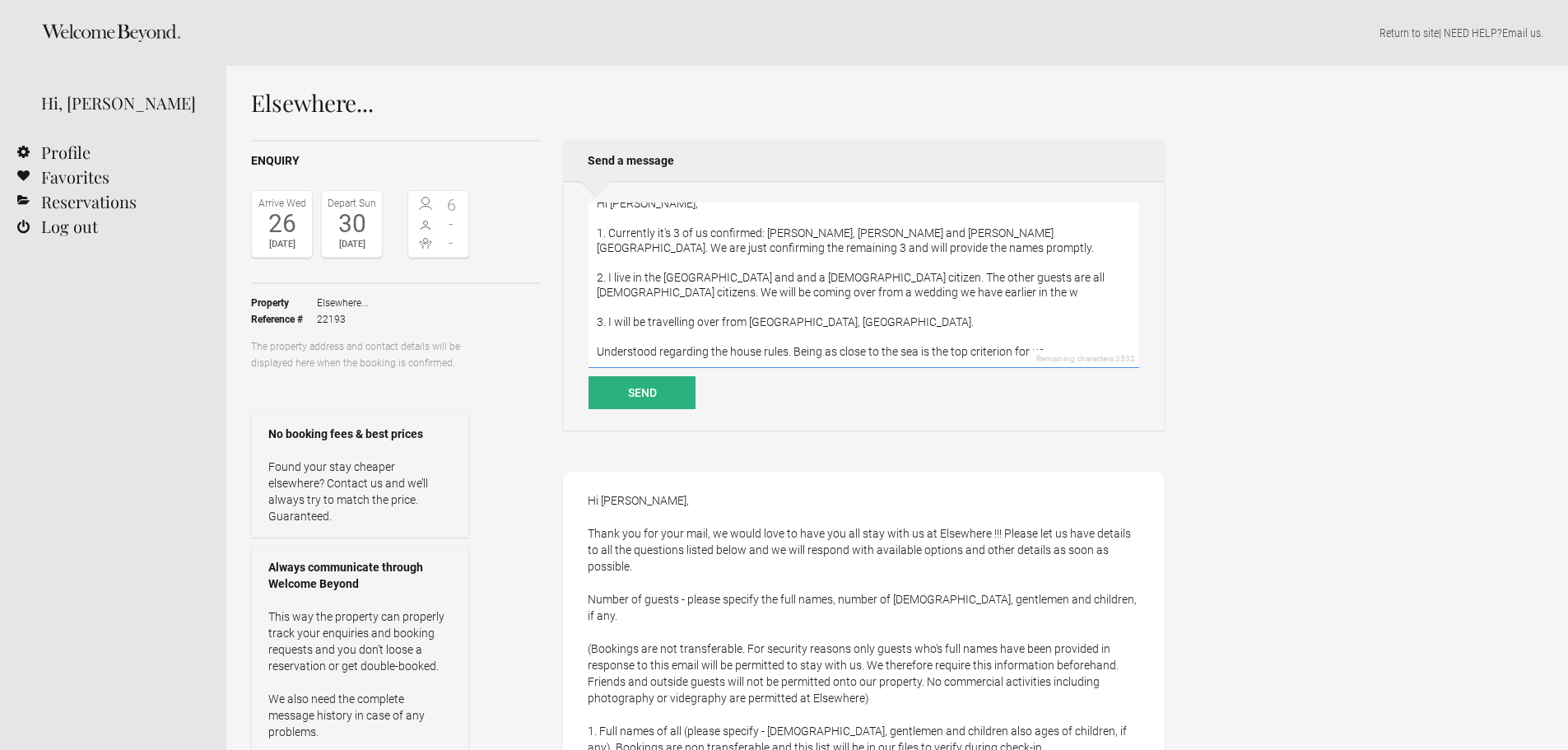
drag, startPoint x: 1012, startPoint y: 262, endPoint x: 819, endPoint y: 280, distance: 193.8
click at [819, 280] on textarea "Hi [PERSON_NAME], 1. Currently it's 3 of us confirmed: [PERSON_NAME], [PERSON_N…" at bounding box center [864, 284] width 551 height 166
drag, startPoint x: 800, startPoint y: 336, endPoint x: 1011, endPoint y: 335, distance: 211.0
click at [1009, 335] on textarea "Hi [PERSON_NAME], 1. Currently it's 3 of us confirmed: [PERSON_NAME], [PERSON_N…" at bounding box center [864, 284] width 551 height 166
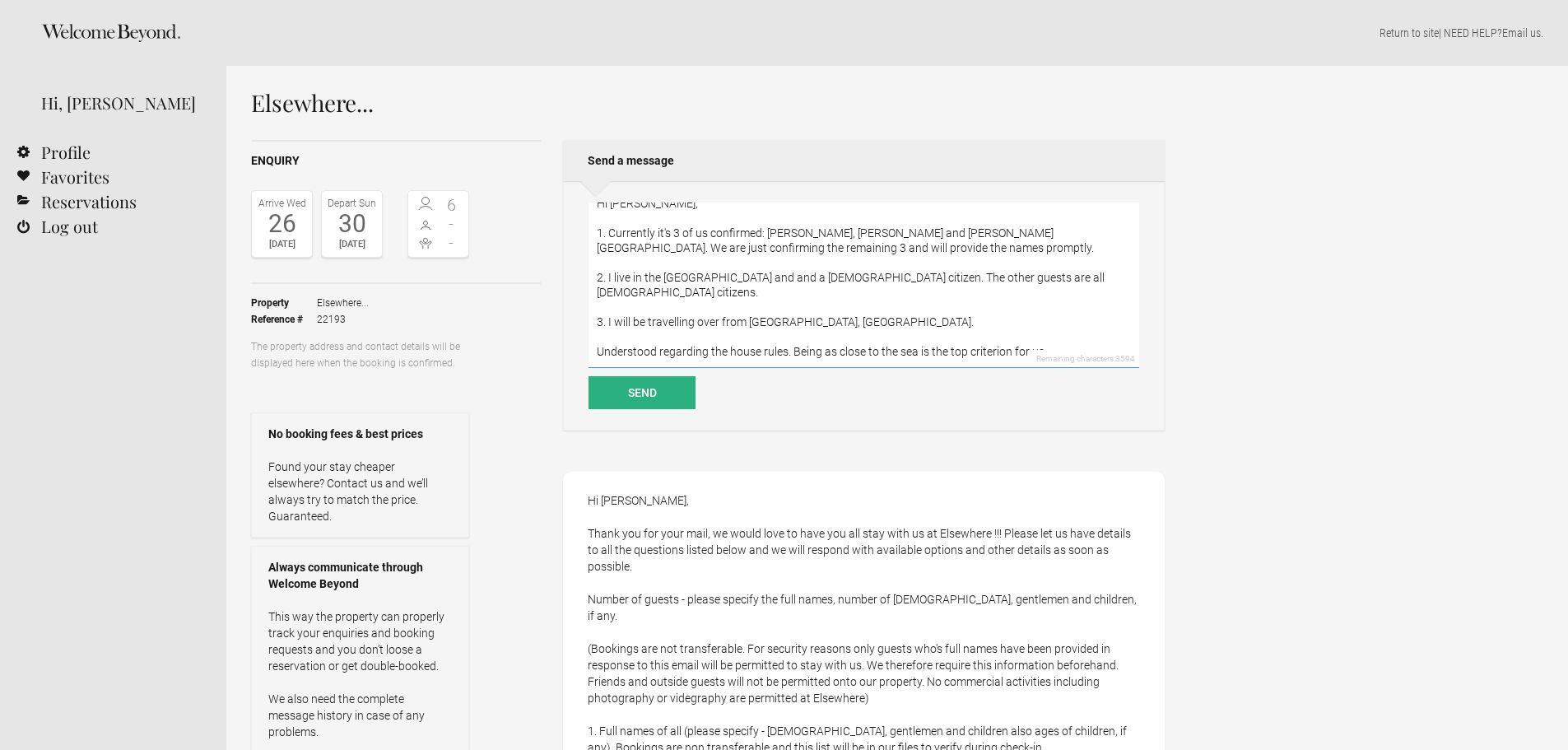
click at [1016, 335] on textarea "Hi [PERSON_NAME], 1. Currently it's 3 of us confirmed: [PERSON_NAME], [PERSON_N…" at bounding box center [864, 284] width 551 height 166
click at [1042, 337] on textarea "Hi [PERSON_NAME], 1. Currently it's 3 of us confirmed: [PERSON_NAME], [PERSON_N…" at bounding box center [864, 284] width 551 height 166
click at [794, 334] on textarea "Hi [PERSON_NAME], 1. Currently it's 3 of us confirmed: [PERSON_NAME], [PERSON_N…" at bounding box center [864, 284] width 551 height 166
click at [1053, 335] on textarea "Hi [PERSON_NAME], 1. Currently it's 3 of us confirmed: [PERSON_NAME], [PERSON_N…" at bounding box center [864, 284] width 551 height 166
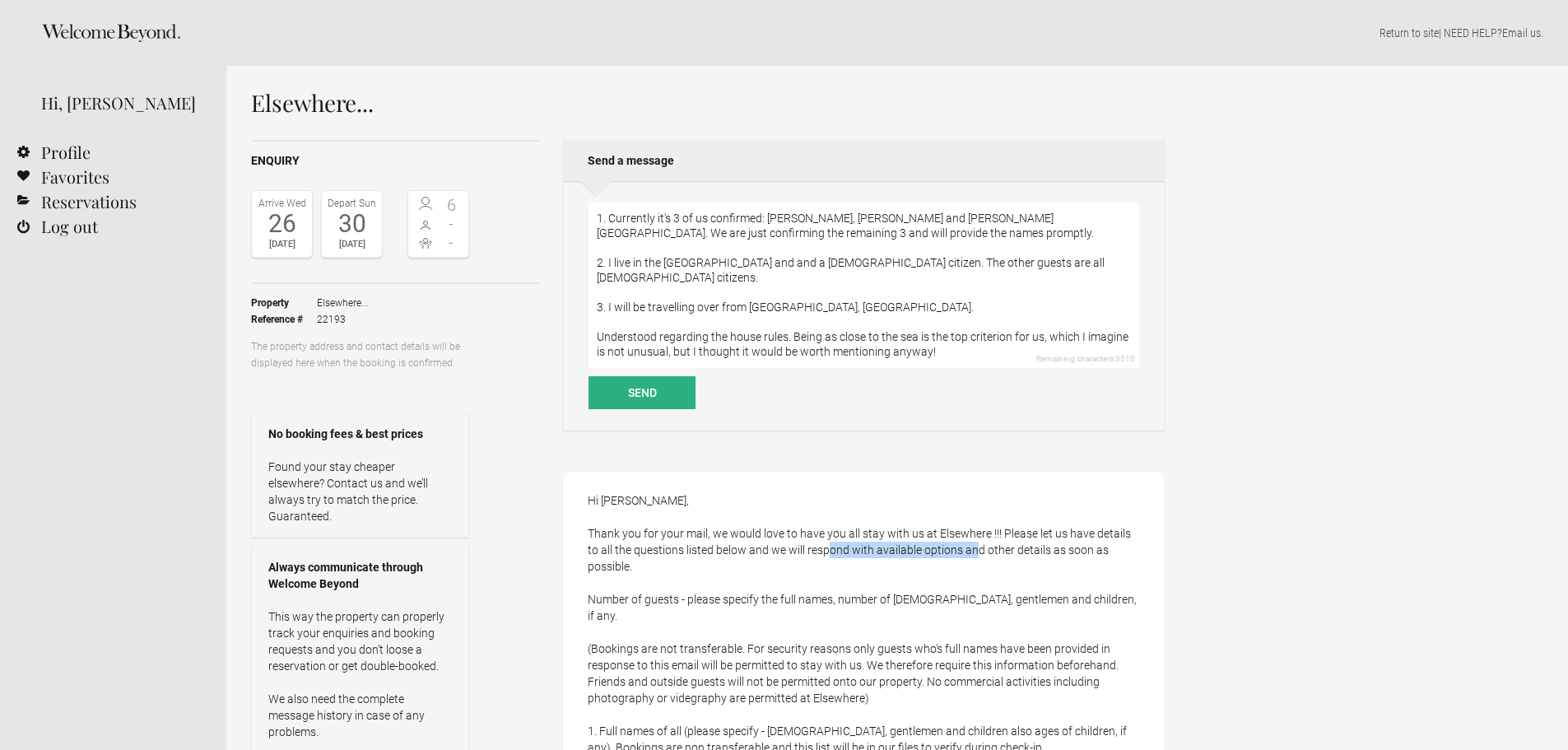
drag, startPoint x: 850, startPoint y: 551, endPoint x: 963, endPoint y: 551, distance: 113.0
click at [988, 336] on textarea "Hi [PERSON_NAME], 1. Currently it's 3 of us confirmed: [PERSON_NAME], [PERSON_N…" at bounding box center [864, 284] width 551 height 166
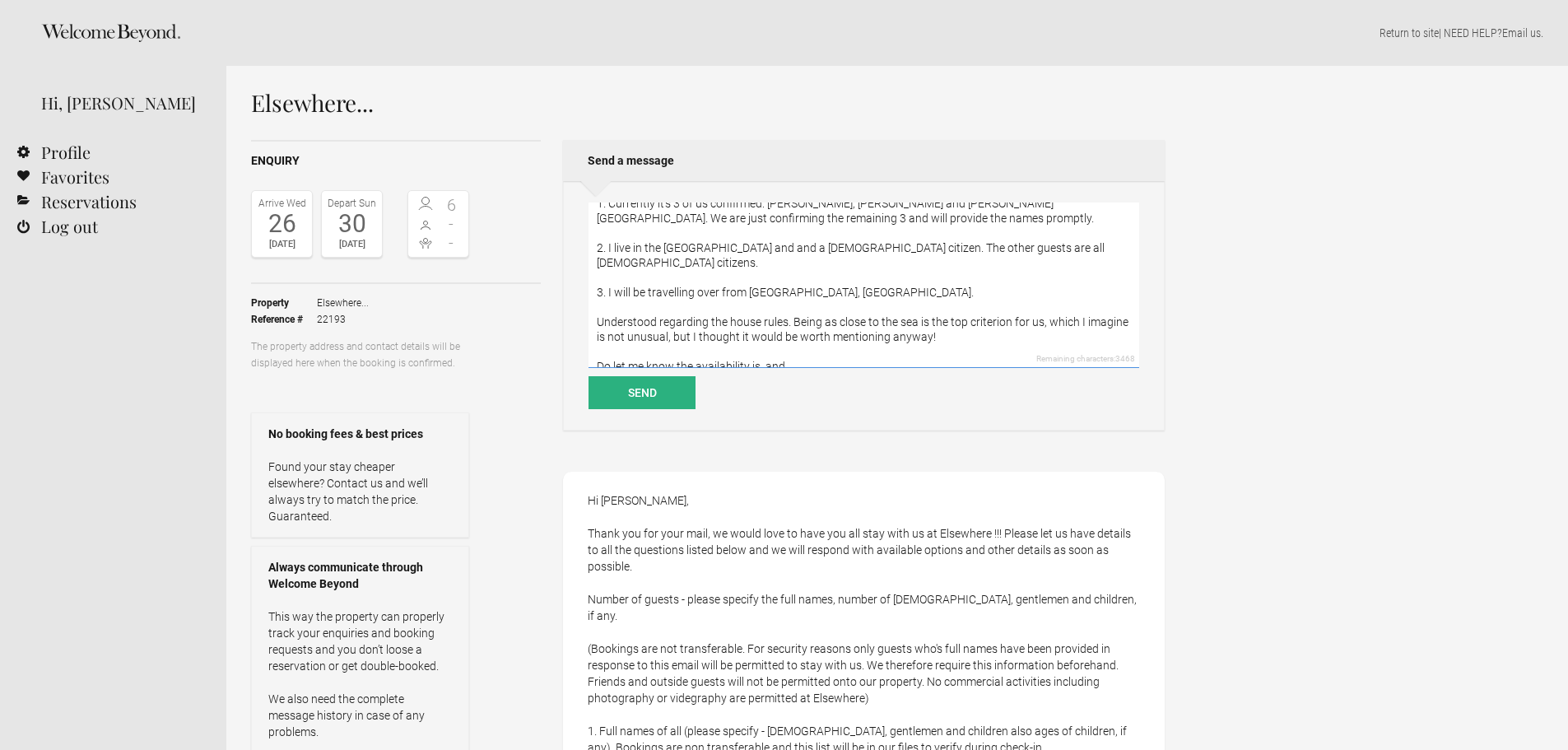
click at [747, 352] on textarea "Hi [PERSON_NAME], 1. Currently it's 3 of us confirmed: [PERSON_NAME], [PERSON_N…" at bounding box center [864, 284] width 551 height 166
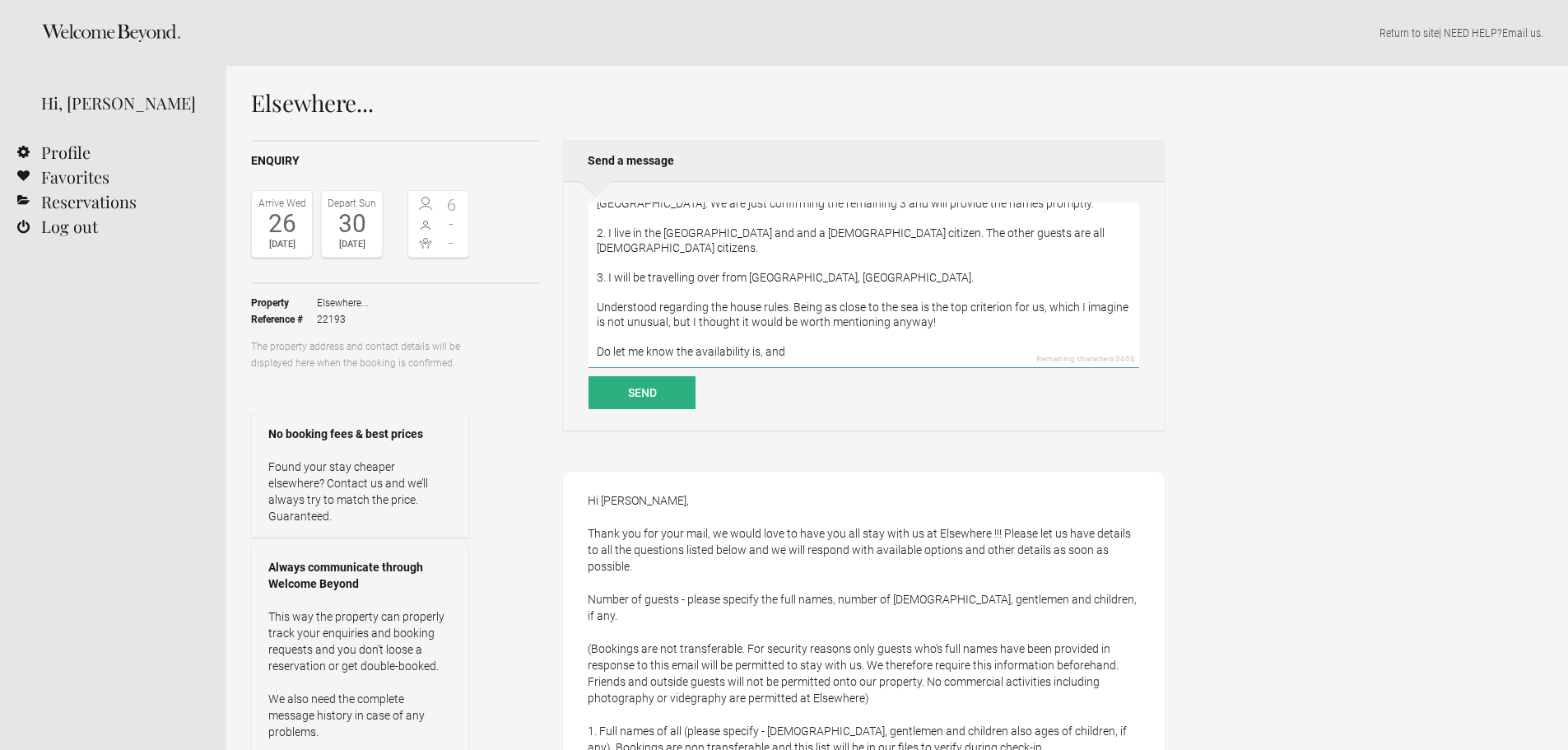
drag, startPoint x: 595, startPoint y: 349, endPoint x: 955, endPoint y: 343, distance: 360.0
click at [961, 353] on textarea "Hi [PERSON_NAME], 1. Currently it's 3 of us confirmed: [PERSON_NAME], [PERSON_N…" at bounding box center [864, 284] width 551 height 166
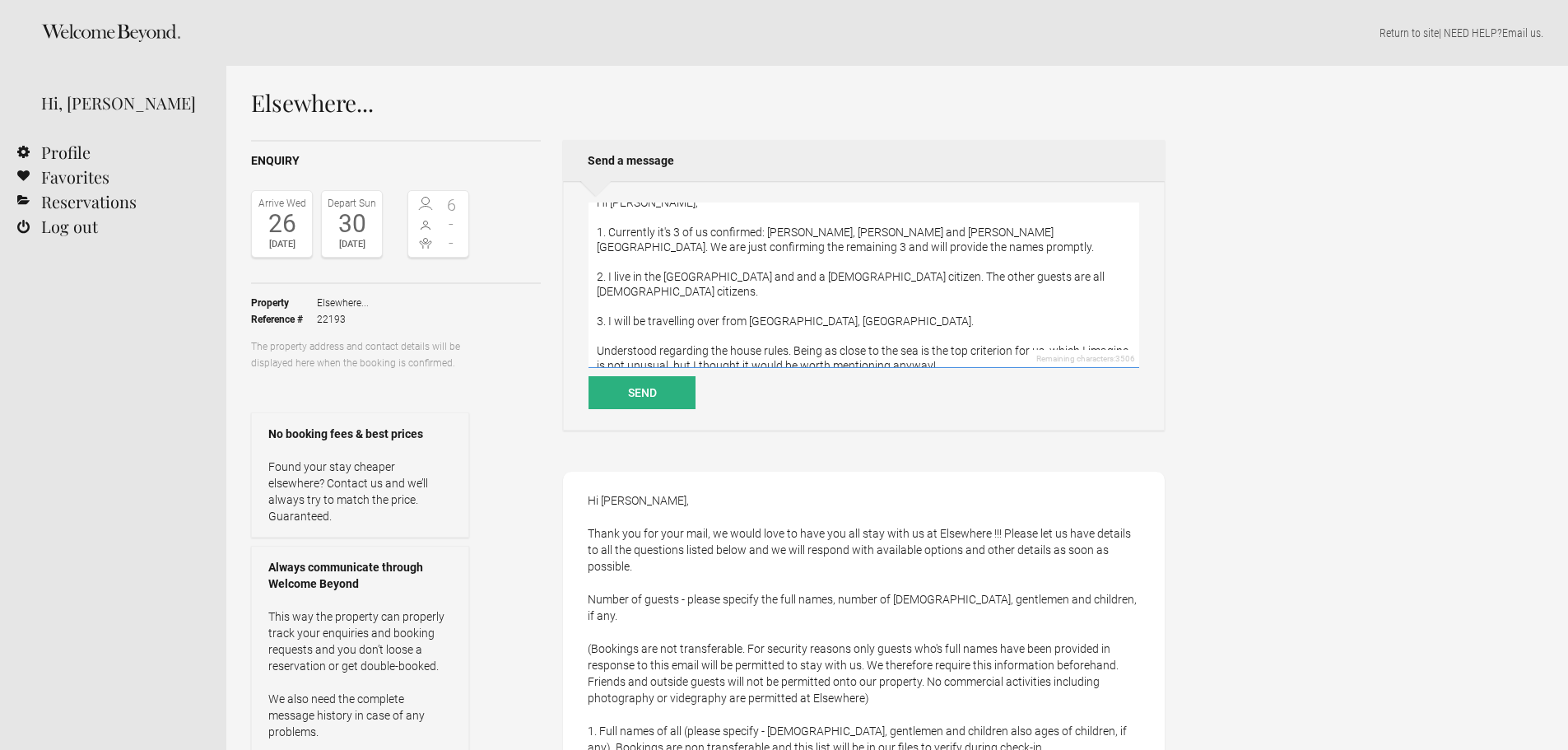
scroll to position [0, 0]
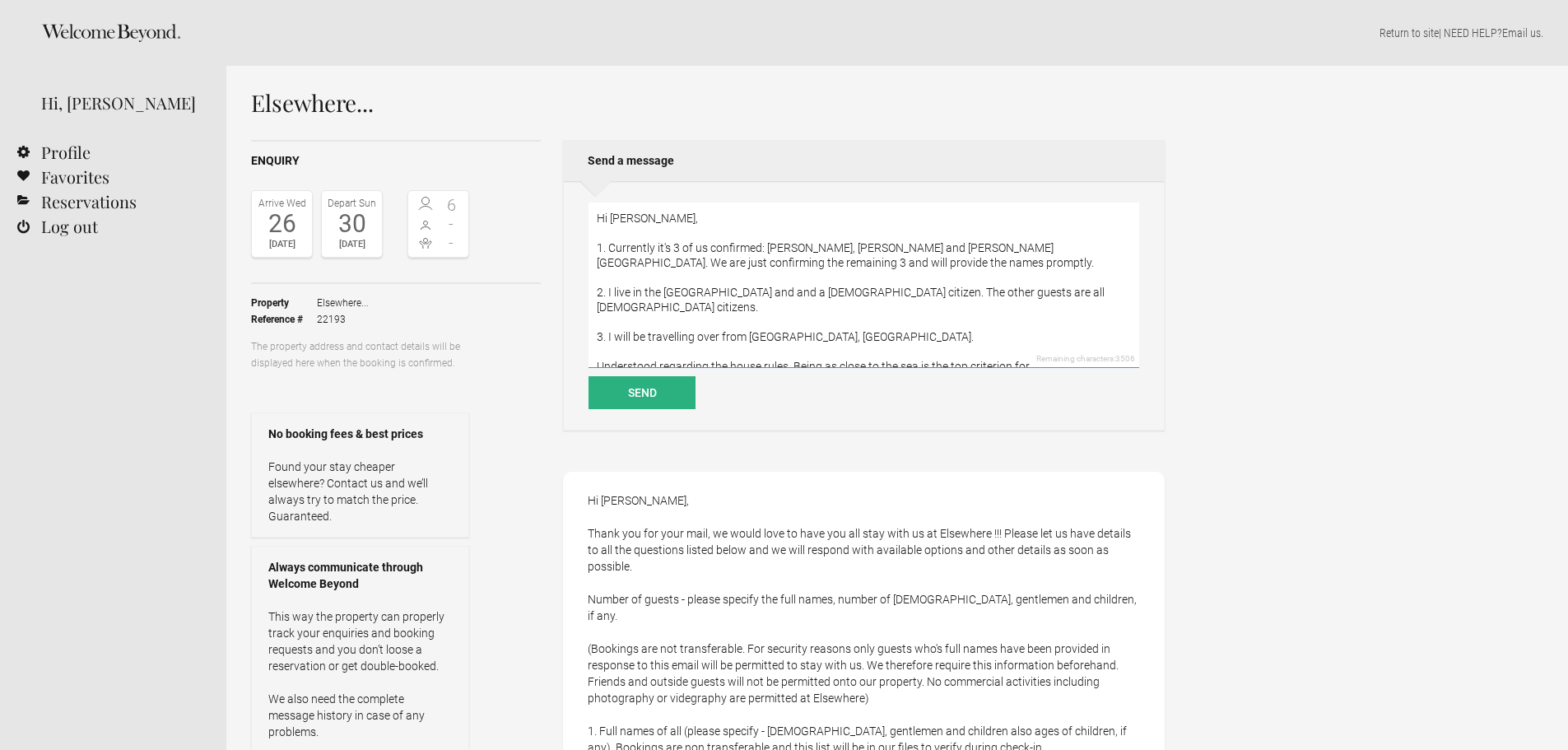
drag, startPoint x: 612, startPoint y: 222, endPoint x: 593, endPoint y: 221, distance: 19.0
click at [593, 221] on textarea "Hi [PERSON_NAME], 1. Currently it's 3 of us confirmed: [PERSON_NAME], [PERSON_N…" at bounding box center [864, 284] width 551 height 166
click at [798, 224] on textarea "Hi [PERSON_NAME], 1. Currently it's 3 of us confirmed: [PERSON_NAME], [PERSON_N…" at bounding box center [864, 284] width 551 height 166
drag, startPoint x: 624, startPoint y: 247, endPoint x: 715, endPoint y: 248, distance: 91.0
click at [715, 248] on textarea "Hi [PERSON_NAME], 1. Currently it's 3 of us confirmed: [PERSON_NAME], [PERSON_N…" at bounding box center [864, 284] width 551 height 166
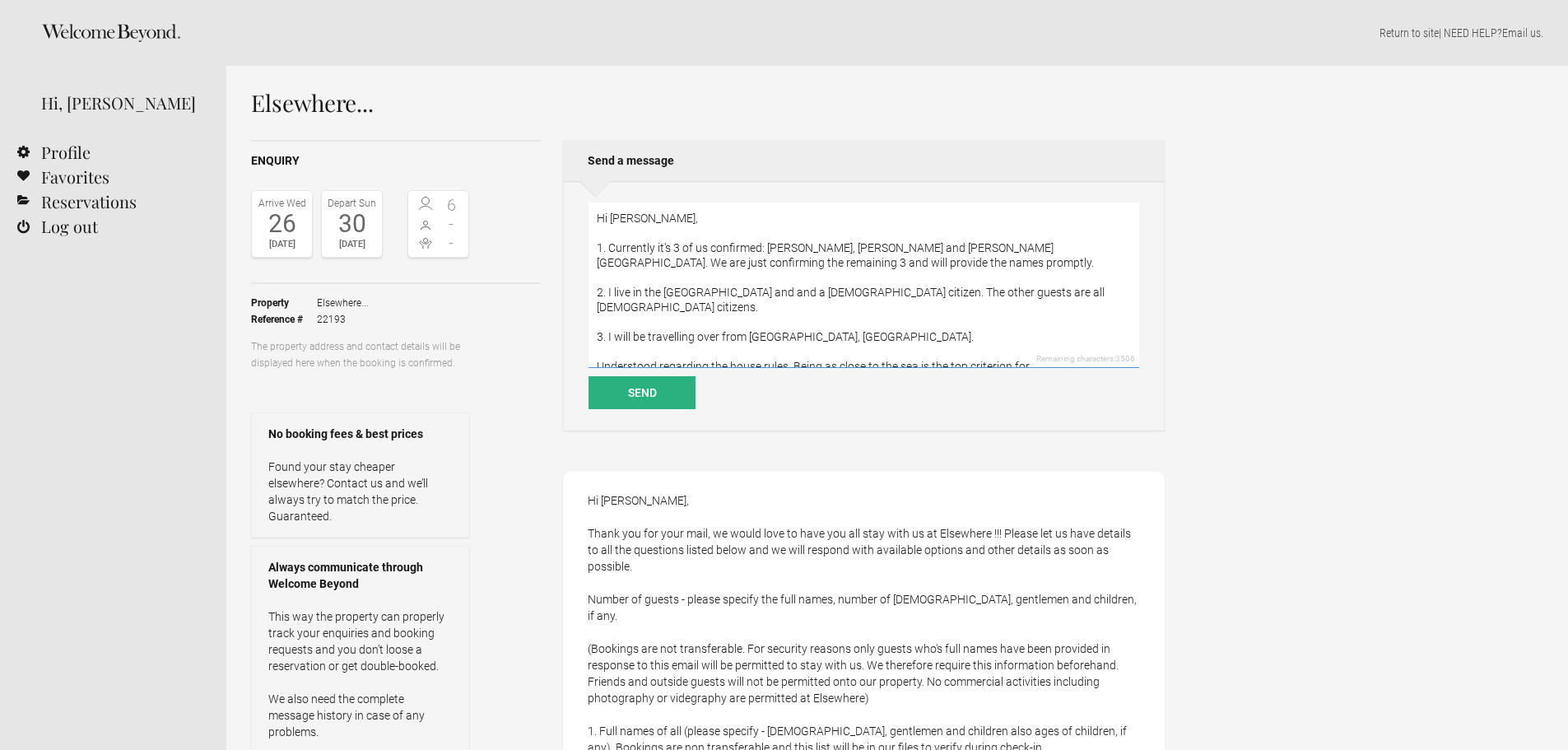
click at [715, 248] on textarea "Hi [PERSON_NAME], 1. Currently it's 3 of us confirmed: [PERSON_NAME], [PERSON_N…" at bounding box center [864, 284] width 551 height 166
click at [657, 248] on textarea "Hi [PERSON_NAME], 1. Currently it's 3 of us confirmed: [PERSON_NAME], [PERSON_N…" at bounding box center [864, 284] width 551 height 166
click at [672, 248] on textarea "Hi [PERSON_NAME], 1. Currently it's 3 of us confirmed: [PERSON_NAME], [PERSON_N…" at bounding box center [864, 284] width 551 height 166
drag, startPoint x: 784, startPoint y: 247, endPoint x: 1016, endPoint y: 245, distance: 232.0
click at [1016, 245] on textarea "Hi [PERSON_NAME], 1. Currently it's the 3 of us confirmed: [PERSON_NAME], [PERS…" at bounding box center [864, 284] width 551 height 166
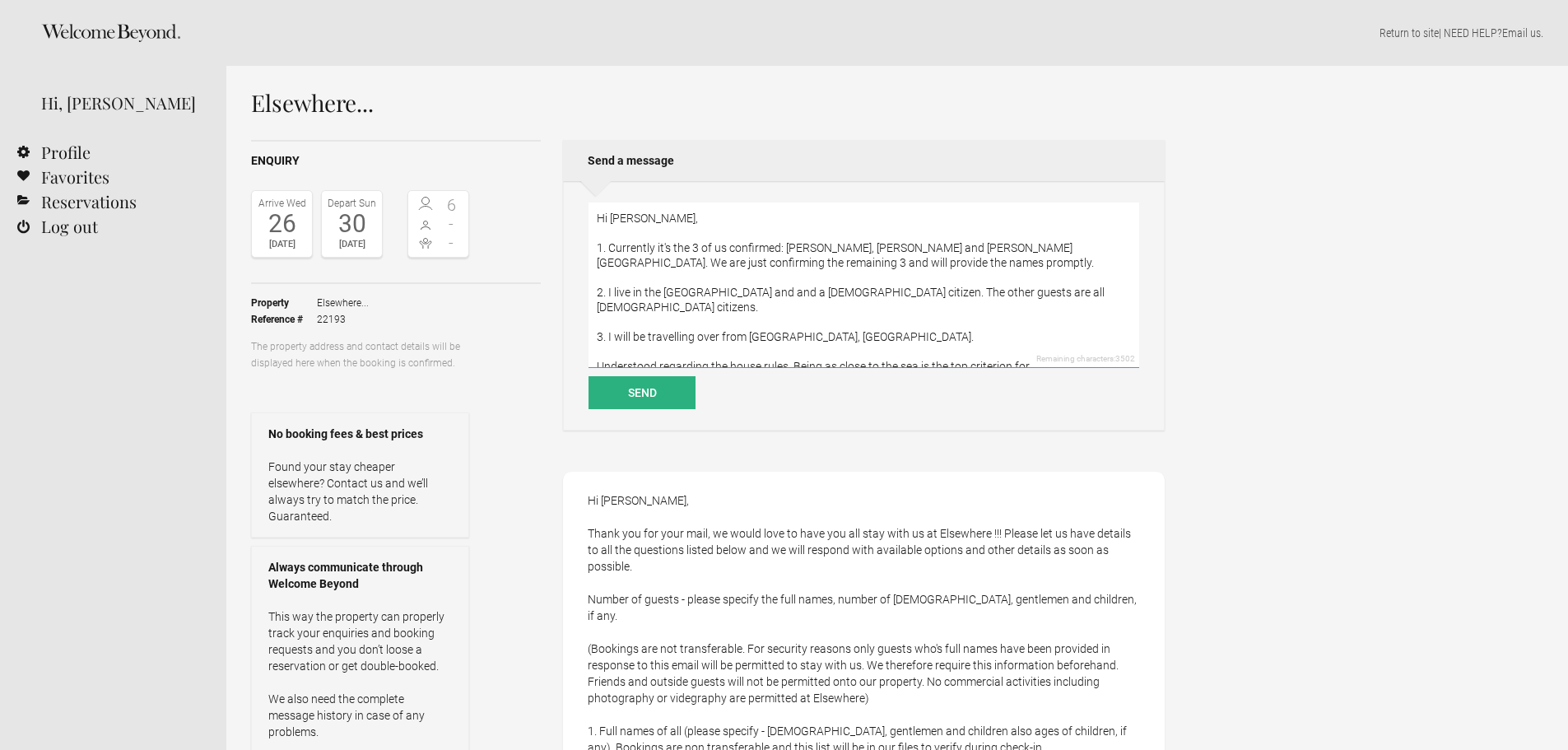
drag, startPoint x: 603, startPoint y: 263, endPoint x: 942, endPoint y: 262, distance: 339.0
click at [942, 262] on textarea "Hi [PERSON_NAME], 1. Currently it's the 3 of us confirmed: [PERSON_NAME], [PERS…" at bounding box center [864, 284] width 551 height 166
drag, startPoint x: 611, startPoint y: 293, endPoint x: 800, endPoint y: 292, distance: 189.0
click at [800, 292] on textarea "Hi [PERSON_NAME], 1. Currently it's the 3 of us confirmed: [PERSON_NAME], [PERS…" at bounding box center [864, 284] width 551 height 166
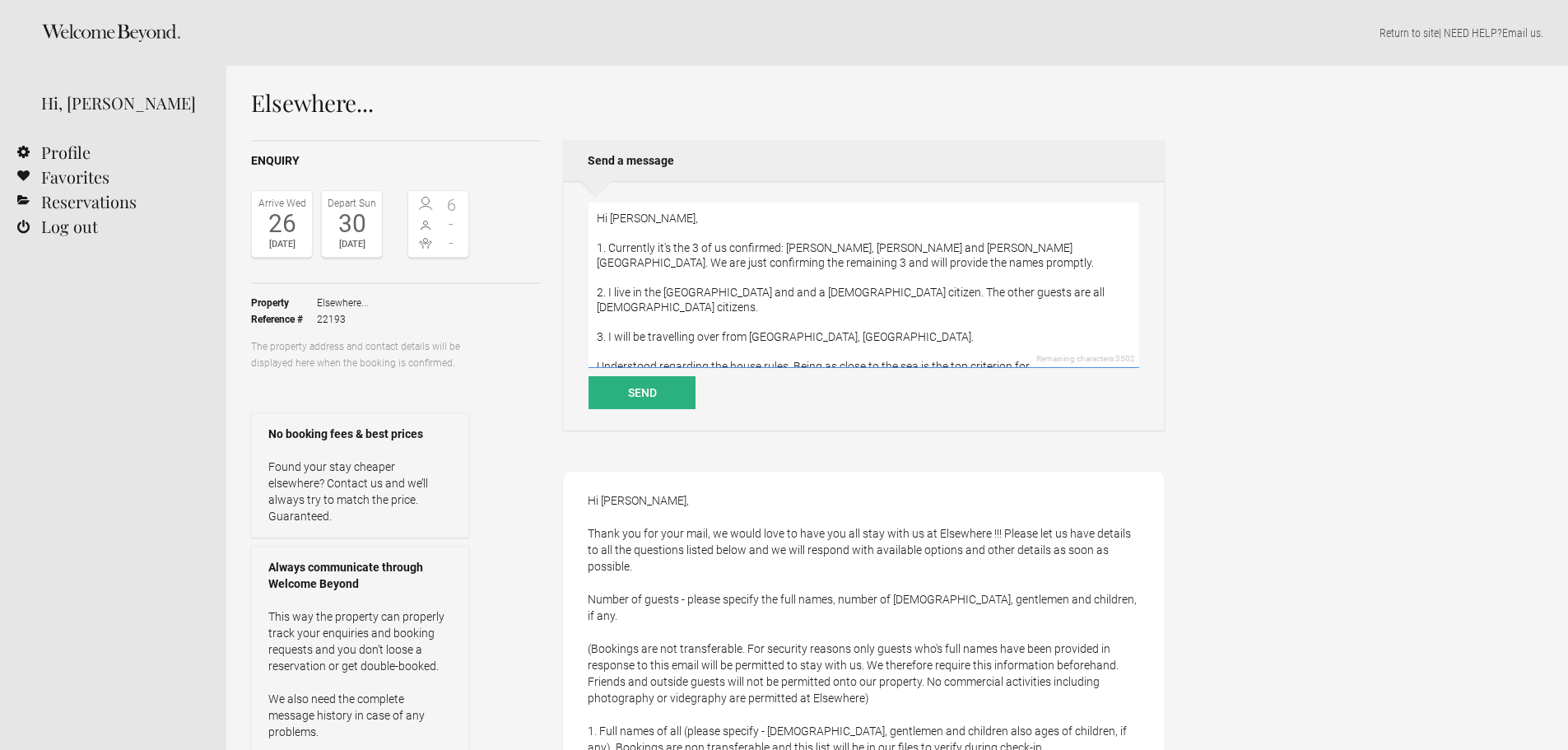
click at [804, 292] on textarea "Hi [PERSON_NAME], 1. Currently it's the 3 of us confirmed: [PERSON_NAME], [PERS…" at bounding box center [864, 284] width 551 height 166
click at [730, 293] on textarea "Hi [PERSON_NAME], 1. Currently it's the 3 of us confirmed: [PERSON_NAME], [PERS…" at bounding box center [864, 284] width 551 height 166
drag, startPoint x: 813, startPoint y: 292, endPoint x: 987, endPoint y: 289, distance: 174.0
click at [987, 289] on textarea "Hi [PERSON_NAME], 1. Currently it's the 3 of us confirmed: [PERSON_NAME], [PERS…" at bounding box center [864, 284] width 551 height 166
click at [997, 291] on textarea "Hi [PERSON_NAME], 1. Currently it's the 3 of us confirmed: [PERSON_NAME], [PERS…" at bounding box center [864, 284] width 551 height 166
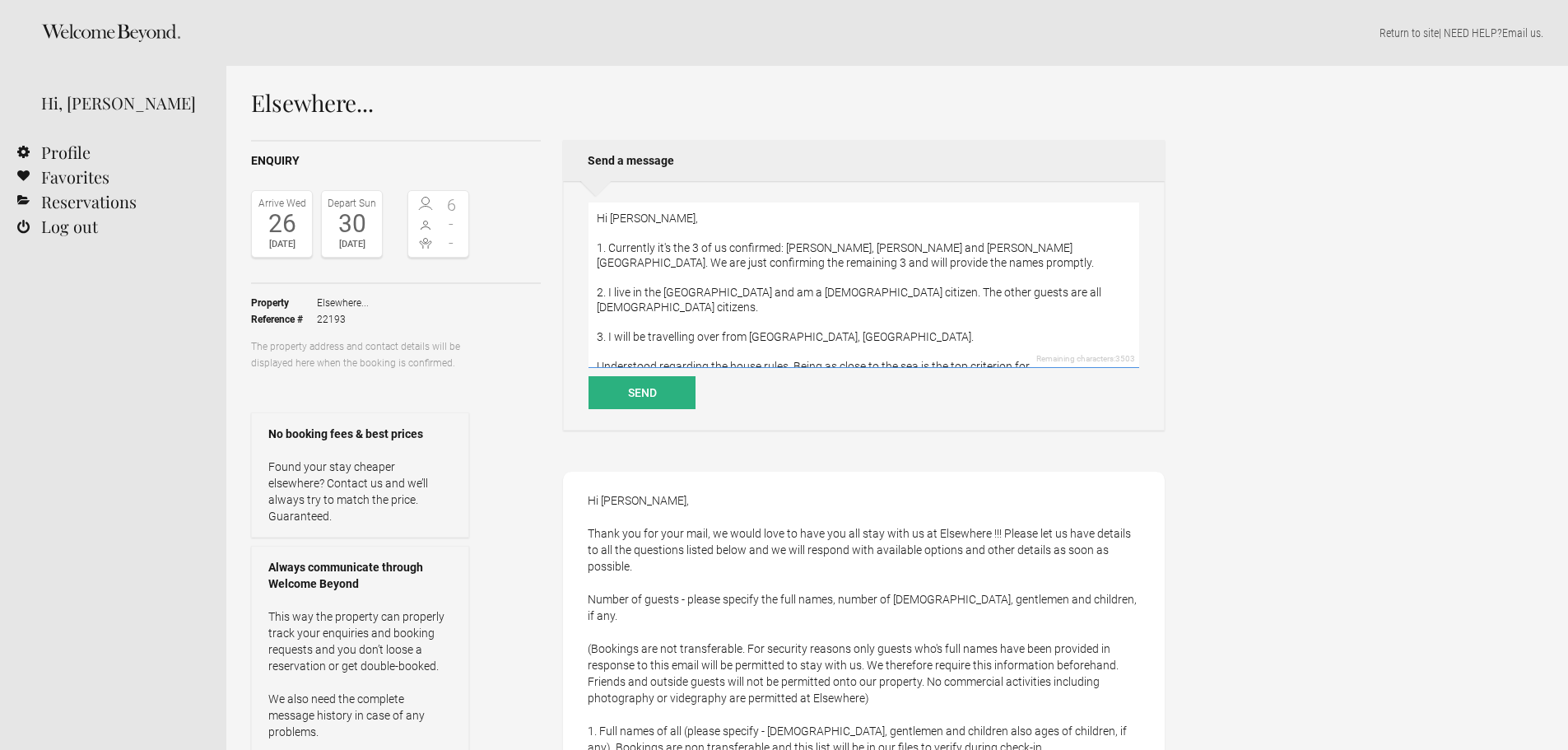
click at [899, 292] on textarea "Hi [PERSON_NAME], 1. Currently it's the 3 of us confirmed: [PERSON_NAME], [PERS…" at bounding box center [864, 284] width 551 height 166
drag, startPoint x: 721, startPoint y: 322, endPoint x: 851, endPoint y: 322, distance: 130.0
click at [850, 322] on textarea "Hi [PERSON_NAME], 1. Currently it's the 3 of us confirmed: [PERSON_NAME], [PERS…" at bounding box center [864, 284] width 551 height 166
click at [851, 322] on textarea "Hi [PERSON_NAME], 1. Currently it's the 3 of us confirmed: [PERSON_NAME], [PERS…" at bounding box center [864, 284] width 551 height 166
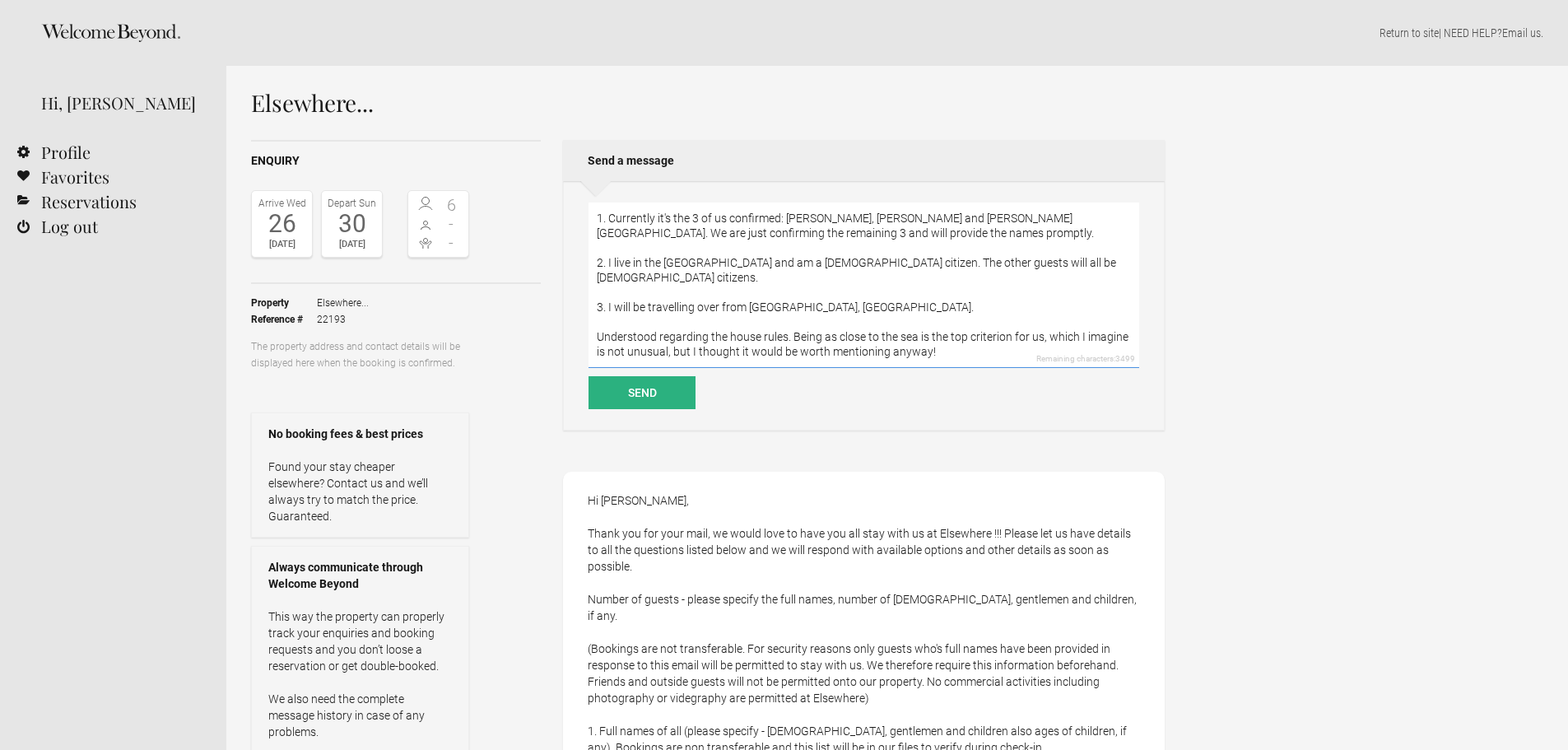
scroll to position [44, 0]
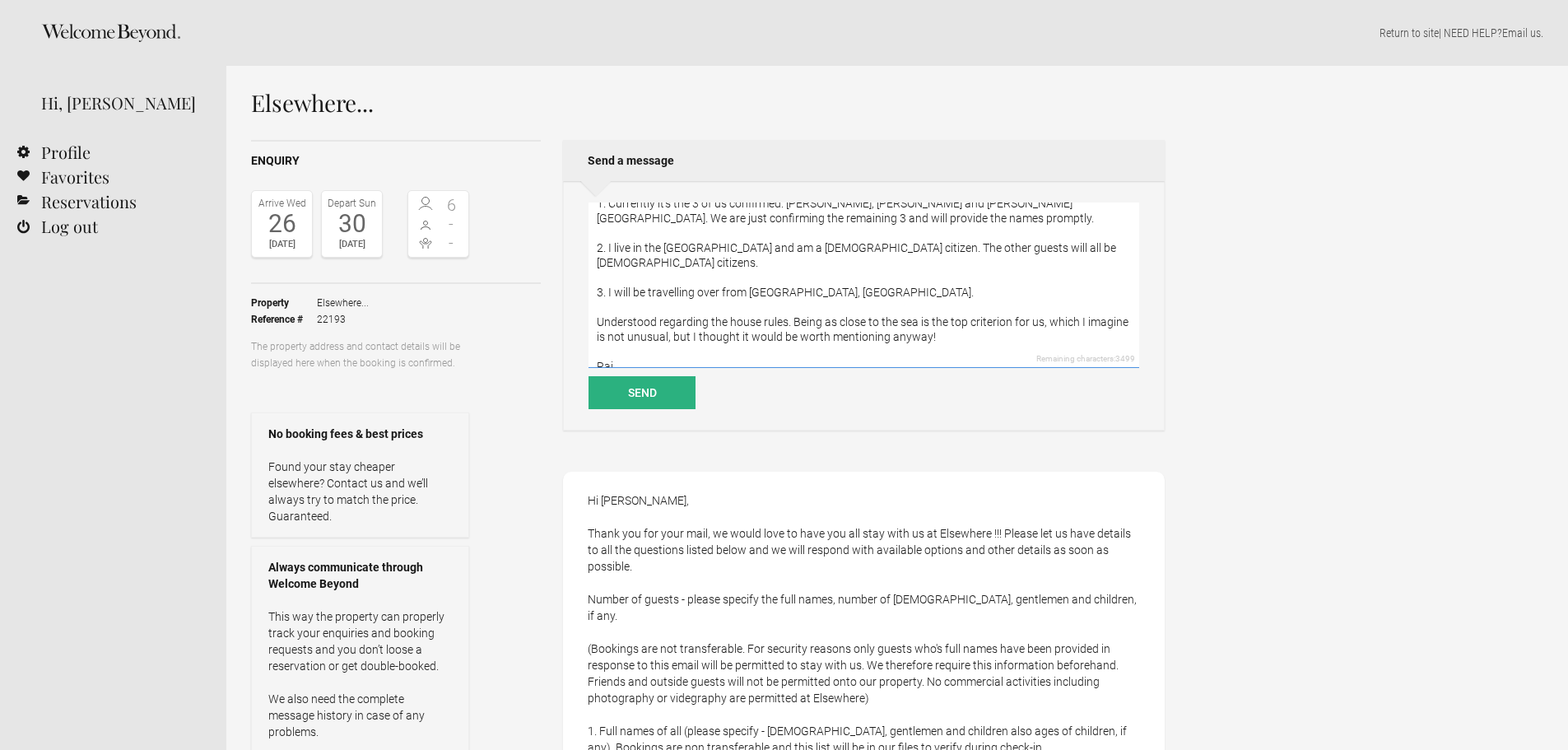
drag, startPoint x: 610, startPoint y: 307, endPoint x: 787, endPoint y: 307, distance: 177.0
click at [787, 307] on textarea "Hi [PERSON_NAME], 1. Currently it's the 3 of us confirmed: [PERSON_NAME], [PERS…" at bounding box center [864, 284] width 551 height 166
click at [798, 307] on textarea "Hi [PERSON_NAME], 1. Currently it's the 3 of us confirmed: [PERSON_NAME], [PERS…" at bounding box center [864, 284] width 551 height 166
drag, startPoint x: 791, startPoint y: 307, endPoint x: 1042, endPoint y: 302, distance: 251.0
click at [1042, 302] on textarea "Hi [PERSON_NAME], 1. Currently it's the 3 of us confirmed: [PERSON_NAME], [PERS…" at bounding box center [864, 284] width 551 height 166
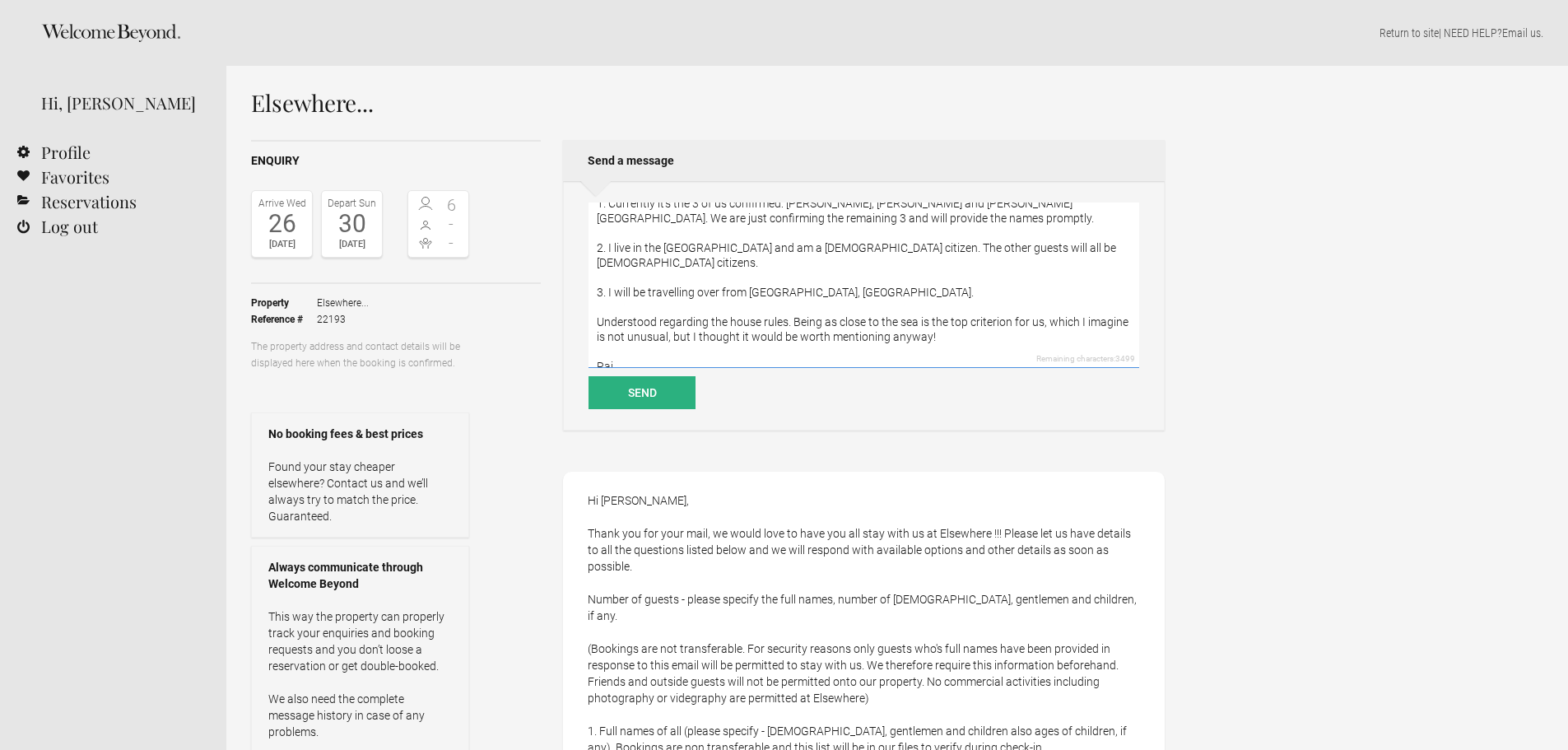
drag, startPoint x: 626, startPoint y: 318, endPoint x: 710, endPoint y: 318, distance: 84.0
click at [706, 318] on textarea "Hi [PERSON_NAME], 1. Currently it's the 3 of us confirmed: [PERSON_NAME], [PERS…" at bounding box center [864, 284] width 551 height 166
click at [726, 319] on textarea "Hi [PERSON_NAME], 1. Currently it's the 3 of us confirmed: [PERSON_NAME], [PERS…" at bounding box center [864, 284] width 551 height 166
drag, startPoint x: 719, startPoint y: 322, endPoint x: 980, endPoint y: 323, distance: 261.0
click at [980, 323] on textarea "Hi [PERSON_NAME], 1. Currently it's the 3 of us confirmed: [PERSON_NAME], [PERS…" at bounding box center [864, 284] width 551 height 166
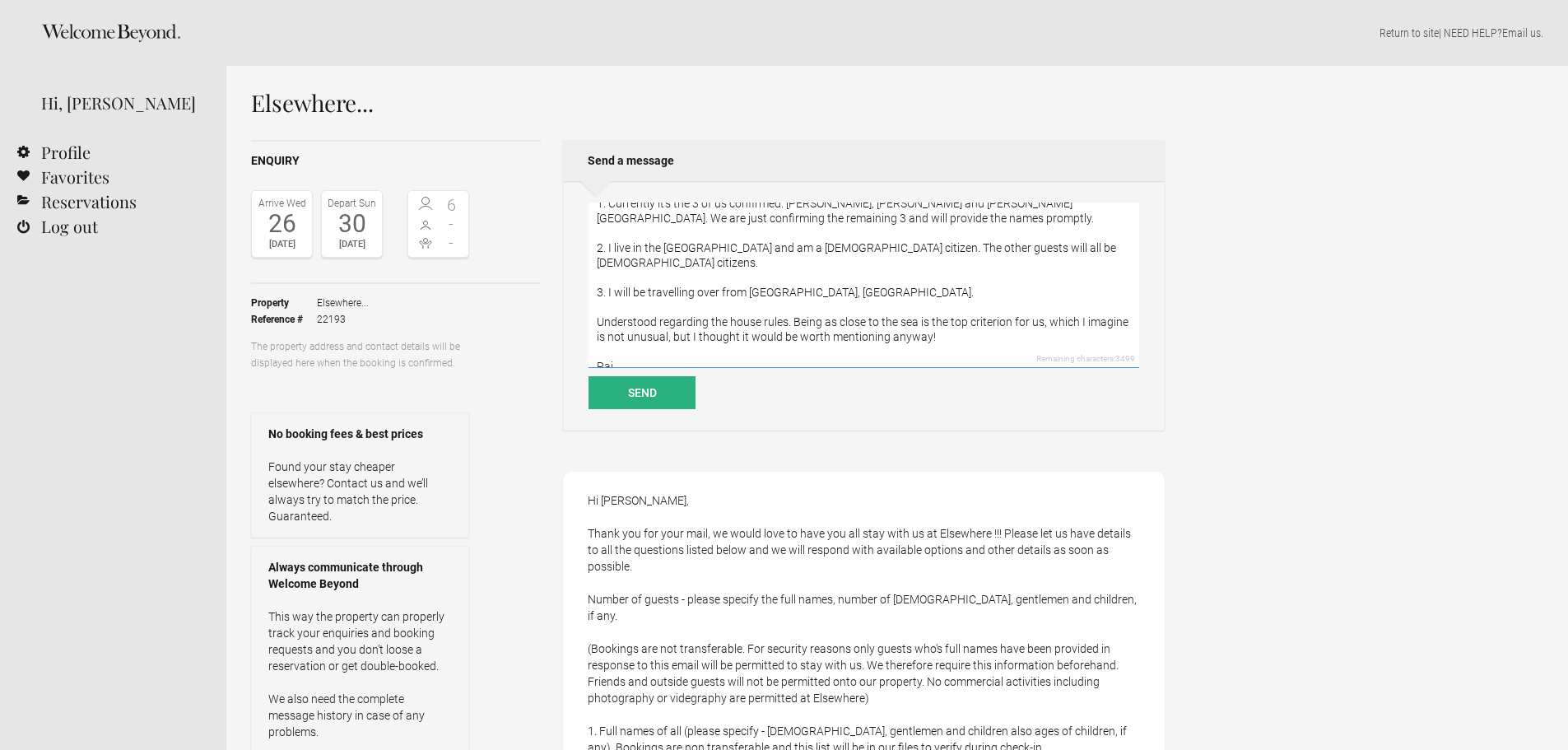
click at [982, 323] on textarea "Hi [PERSON_NAME], 1. Currently it's the 3 of us confirmed: [PERSON_NAME], [PERS…" at bounding box center [864, 284] width 551 height 166
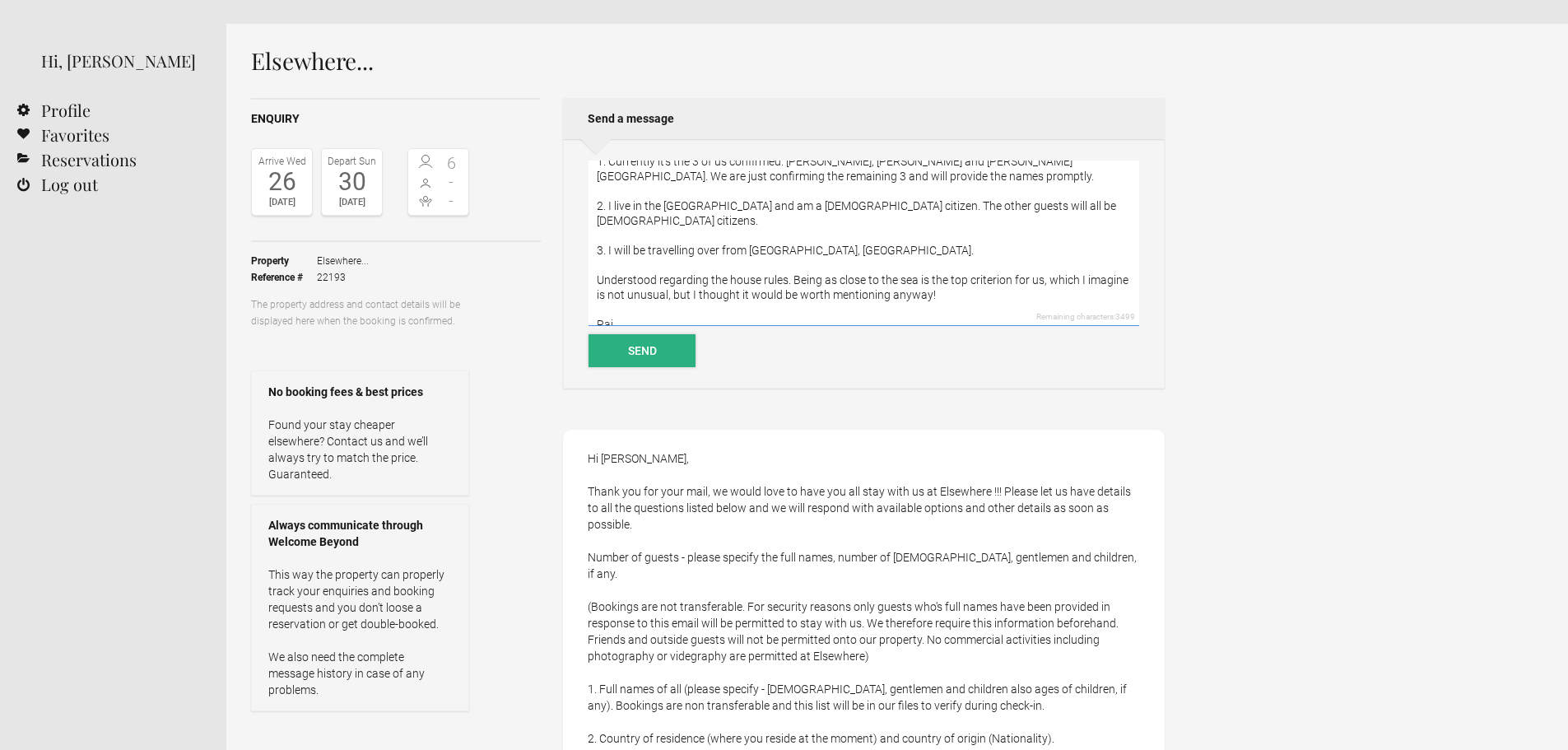
scroll to position [82, 0]
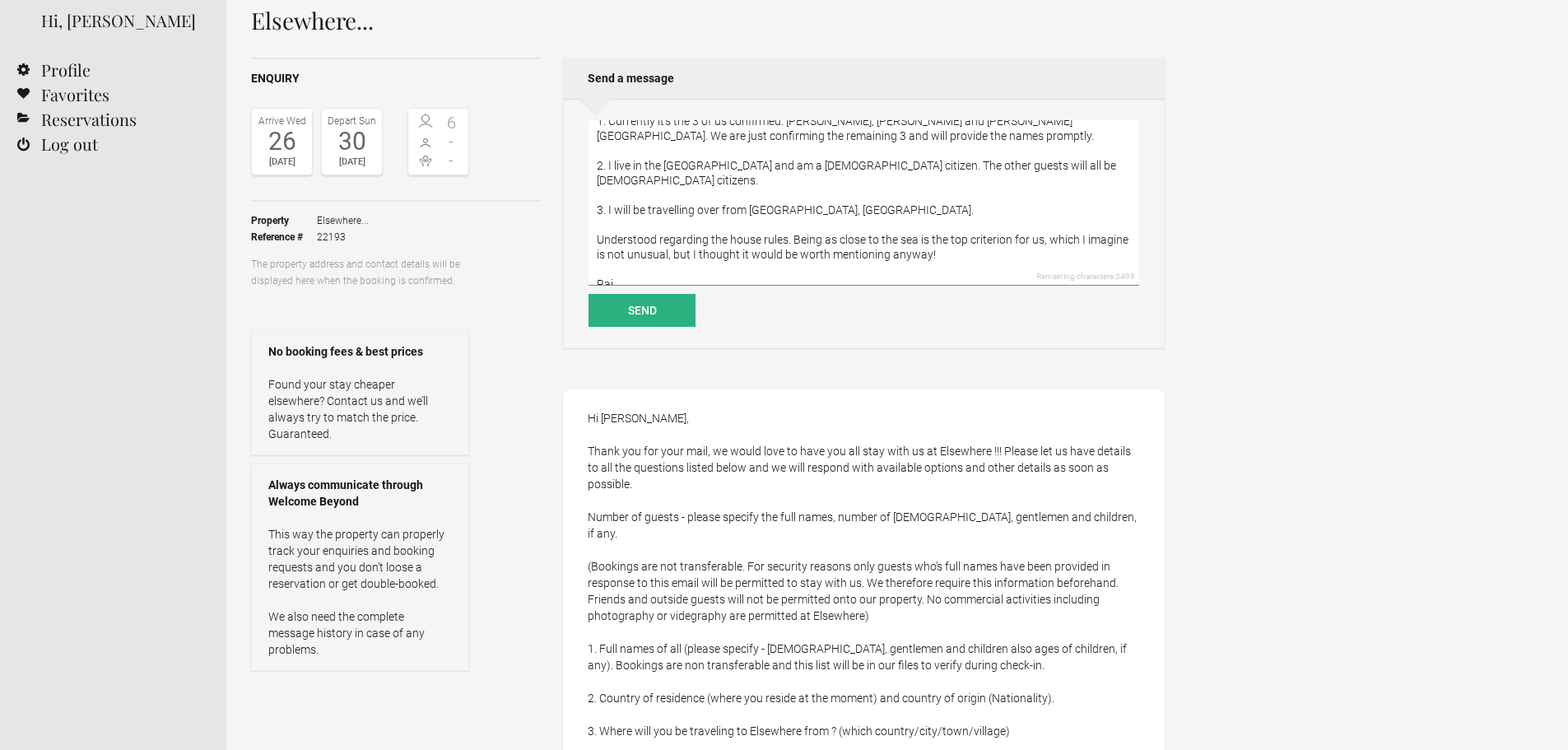
click at [598, 256] on textarea "Hi [PERSON_NAME], 1. Currently it's the 3 of us confirmed: [PERSON_NAME], [PERS…" at bounding box center [864, 202] width 551 height 166
type textarea "Hi [PERSON_NAME], 1. Currently it's the 3 of us confirmed: [PERSON_NAME], [PERS…"
click at [654, 324] on button "Send" at bounding box center [642, 310] width 107 height 33
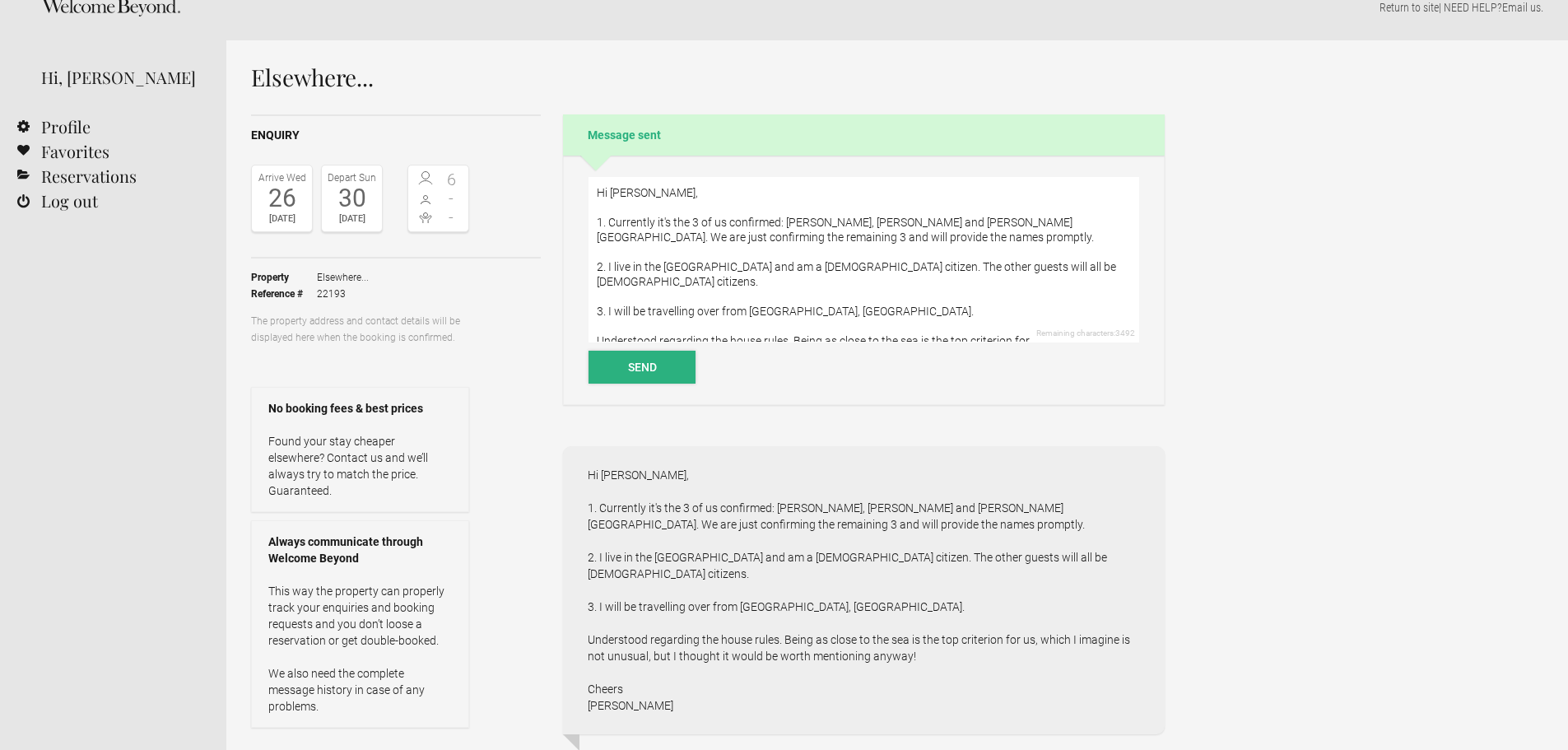
scroll to position [0, 0]
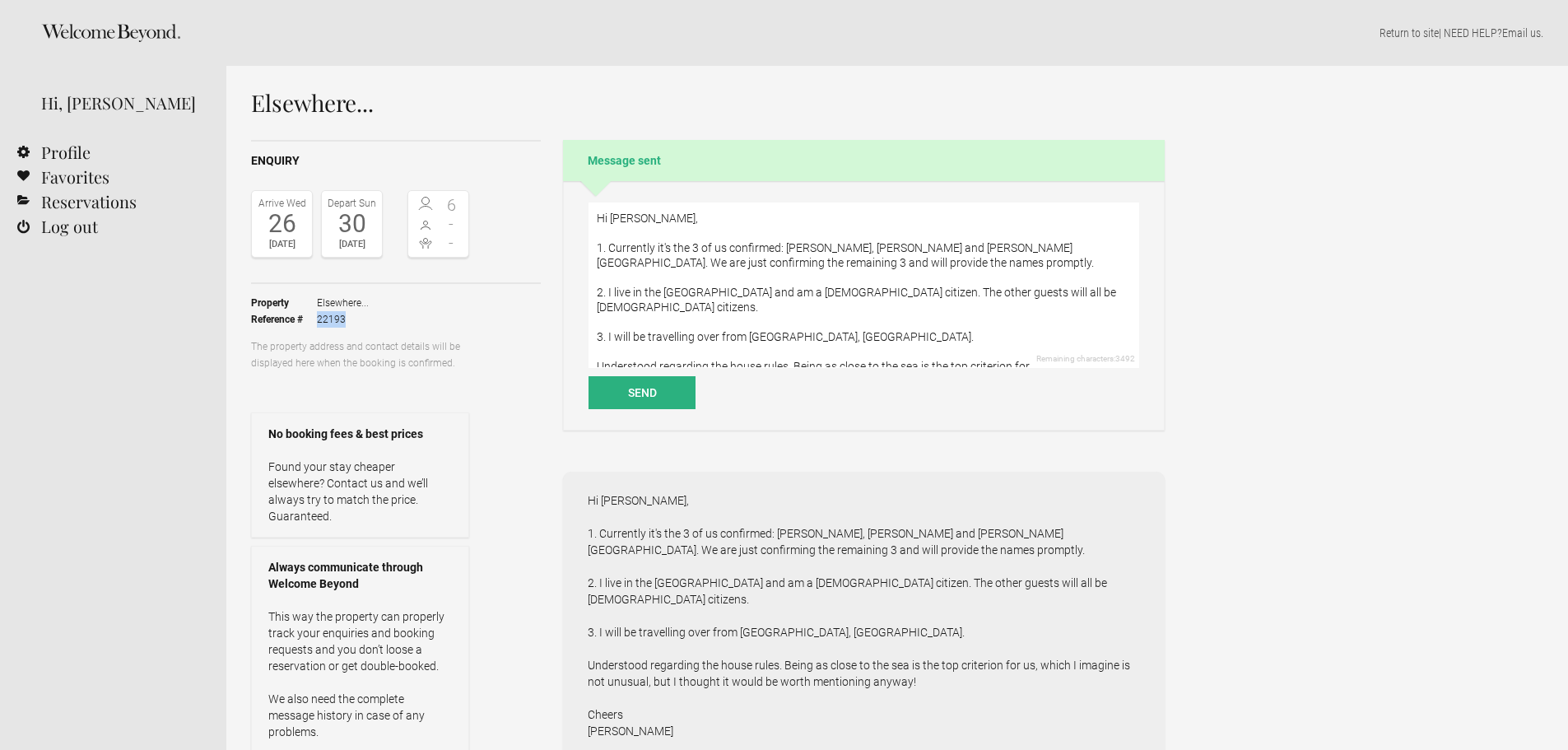
drag, startPoint x: 311, startPoint y: 318, endPoint x: 388, endPoint y: 314, distance: 77.1
click at [388, 314] on ul "Property Elsewhere... Reference # 22193" at bounding box center [360, 310] width 219 height 55
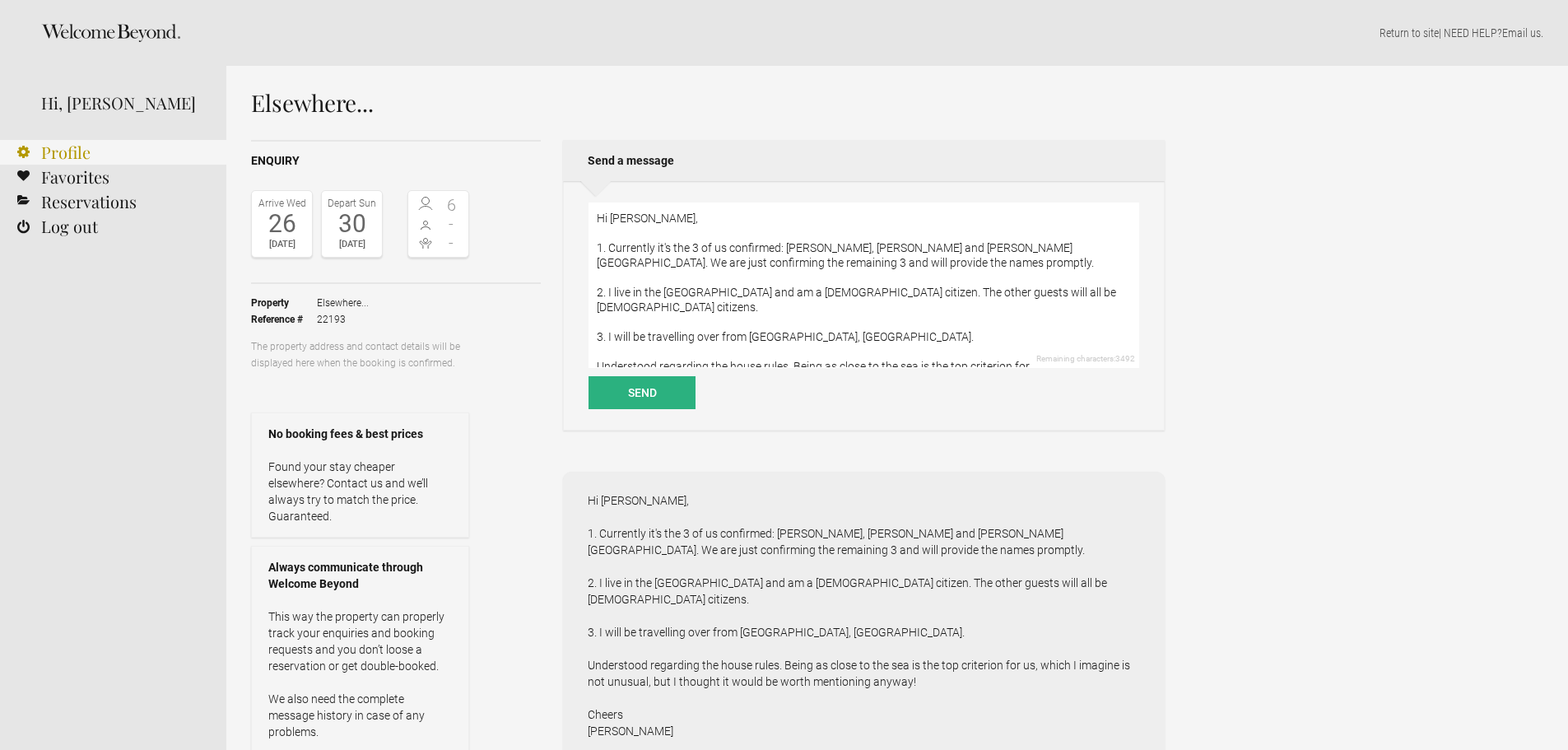
click at [76, 152] on link "Profile" at bounding box center [113, 152] width 226 height 25
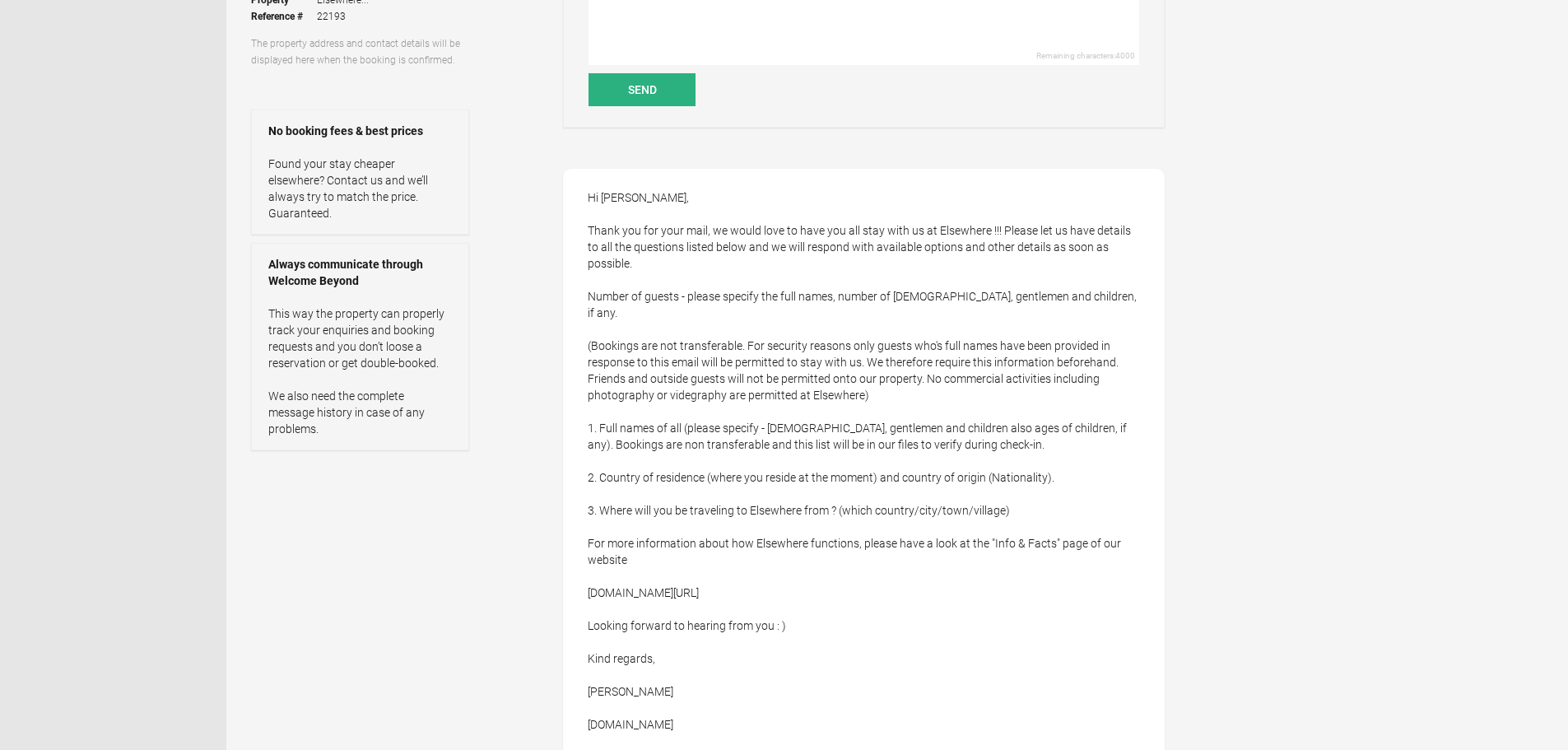
scroll to position [330, 0]
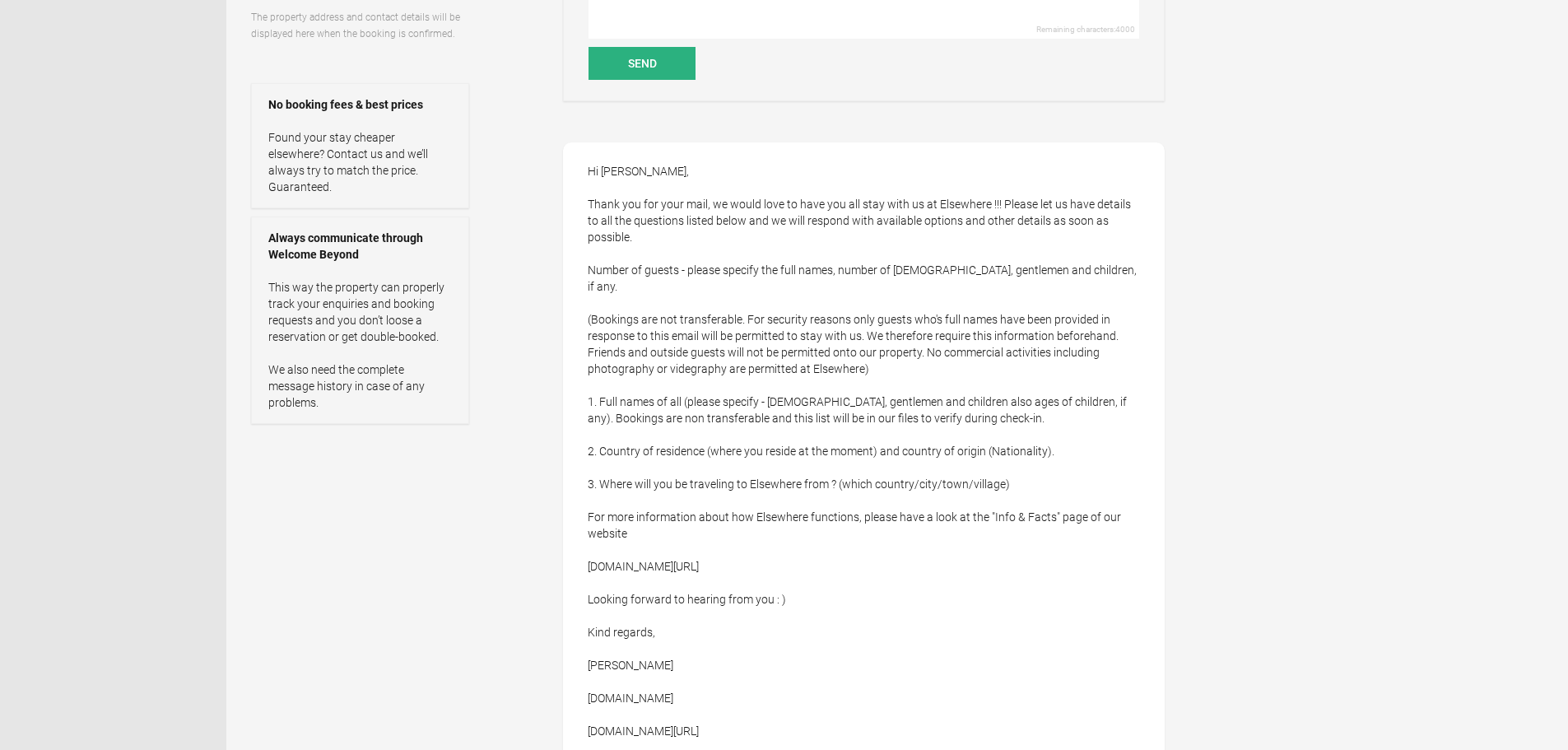
drag, startPoint x: 588, startPoint y: 531, endPoint x: 759, endPoint y: 535, distance: 171.0
click at [759, 536] on div "Hi Raj, Thank you for your mail, we would love to have you all stay with us at …" at bounding box center [865, 509] width 602 height 732
click at [890, 436] on div "Hi Raj, Thank you for your mail, we would love to have you all stay with us at …" at bounding box center [865, 509] width 602 height 732
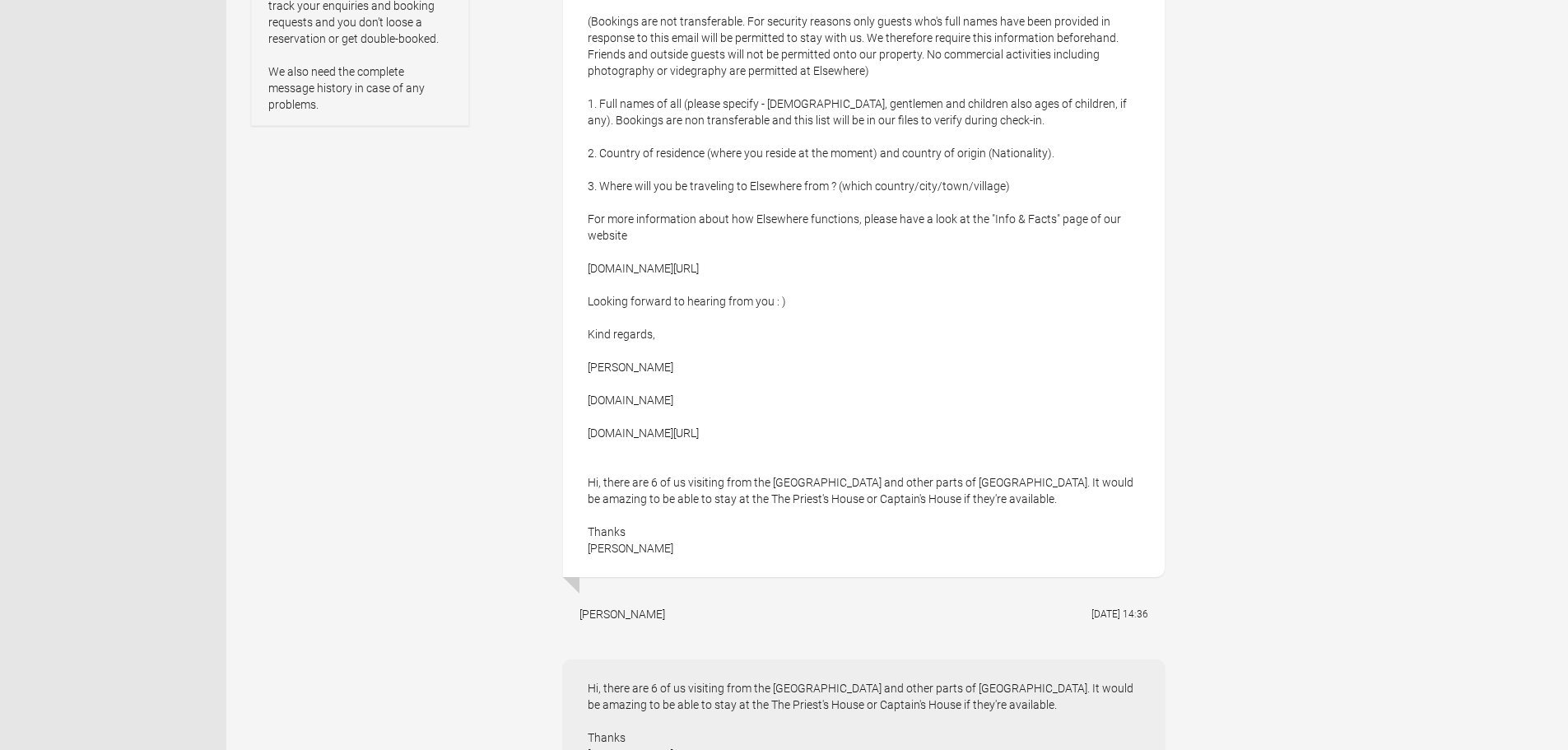
scroll to position [740, 0]
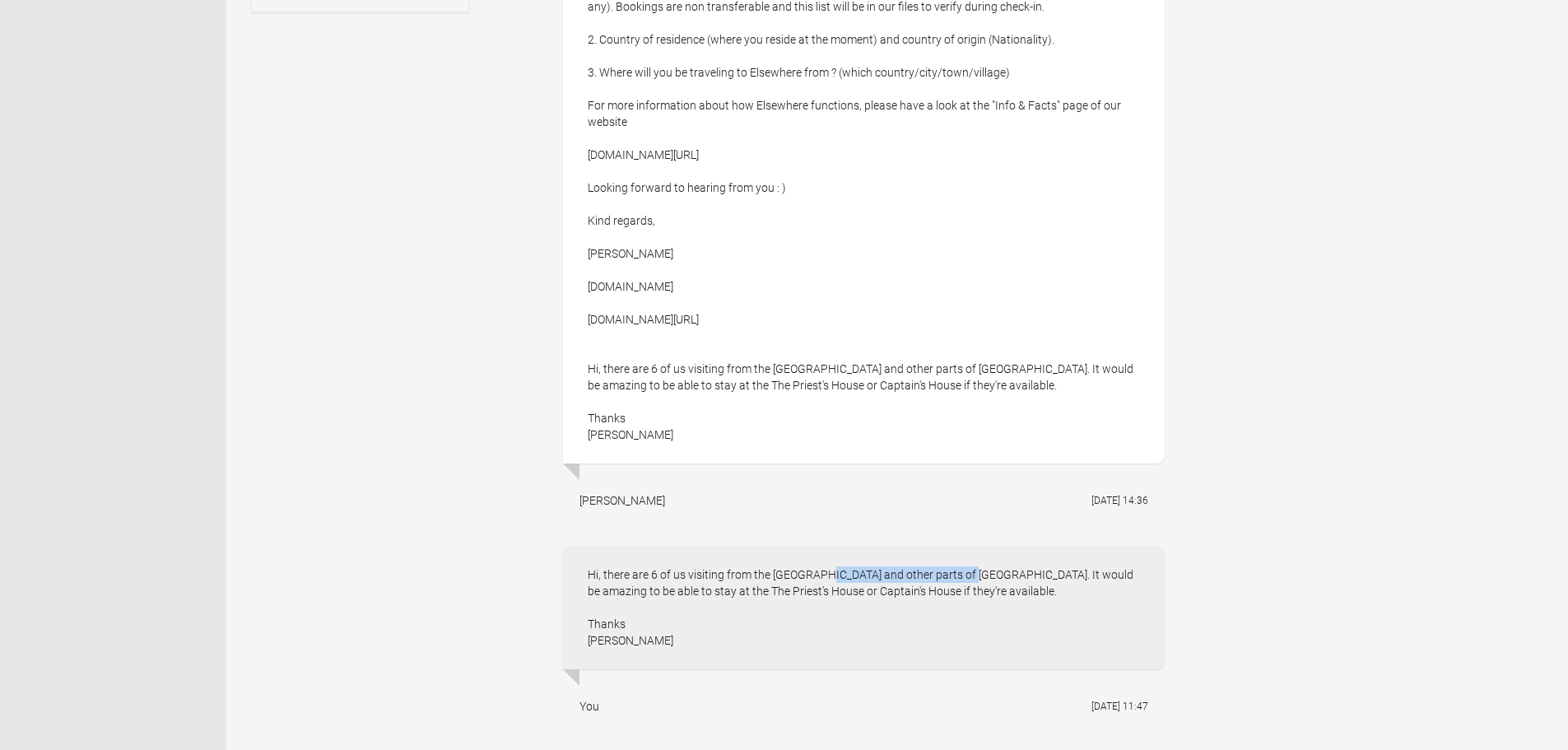
drag, startPoint x: 761, startPoint y: 541, endPoint x: 916, endPoint y: 537, distance: 155.1
click at [912, 545] on div "Hi, there are 6 of us visiting from the UK and other parts of India. It would b…" at bounding box center [865, 606] width 602 height 124
click at [916, 545] on div "Hi, there are 6 of us visiting from the UK and other parts of India. It would b…" at bounding box center [865, 606] width 602 height 124
drag, startPoint x: 919, startPoint y: 542, endPoint x: 1134, endPoint y: 542, distance: 215.0
click at [1131, 545] on div "Hi, there are 6 of us visiting from the UK and other parts of India. It would b…" at bounding box center [865, 606] width 602 height 124
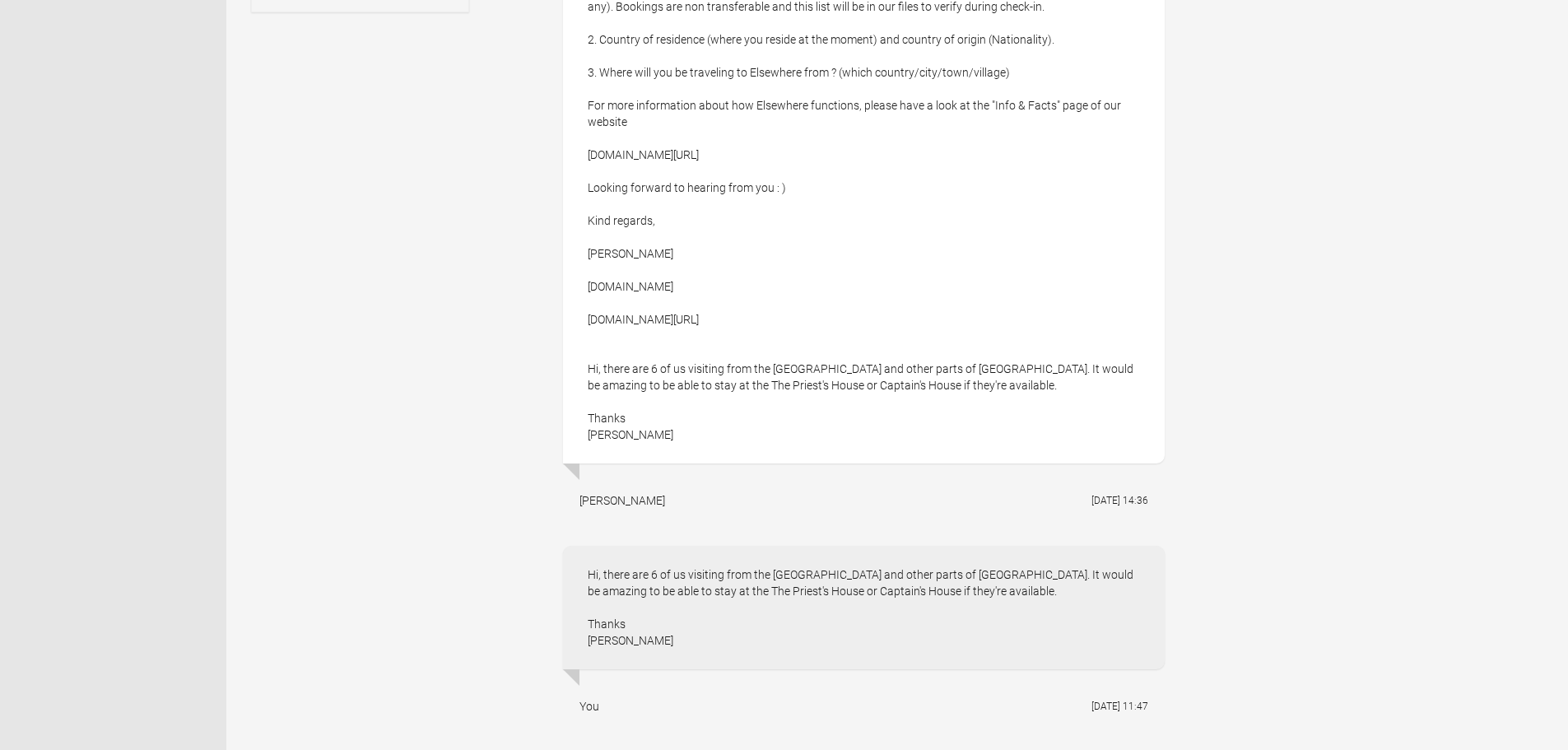
click at [1146, 545] on div "Hi, there are 6 of us visiting from the UK and other parts of India. It would b…" at bounding box center [865, 606] width 602 height 124
click at [936, 556] on div "Hi, there are 6 of us visiting from the UK and other parts of India. It would b…" at bounding box center [865, 606] width 602 height 124
drag, startPoint x: 637, startPoint y: 565, endPoint x: 887, endPoint y: 563, distance: 250.0
click at [883, 563] on div "Hi, there are 6 of us visiting from the UK and other parts of India. It would b…" at bounding box center [865, 606] width 602 height 124
click at [888, 562] on div "Hi, there are 6 of us visiting from the UK and other parts of India. It would b…" at bounding box center [865, 606] width 602 height 124
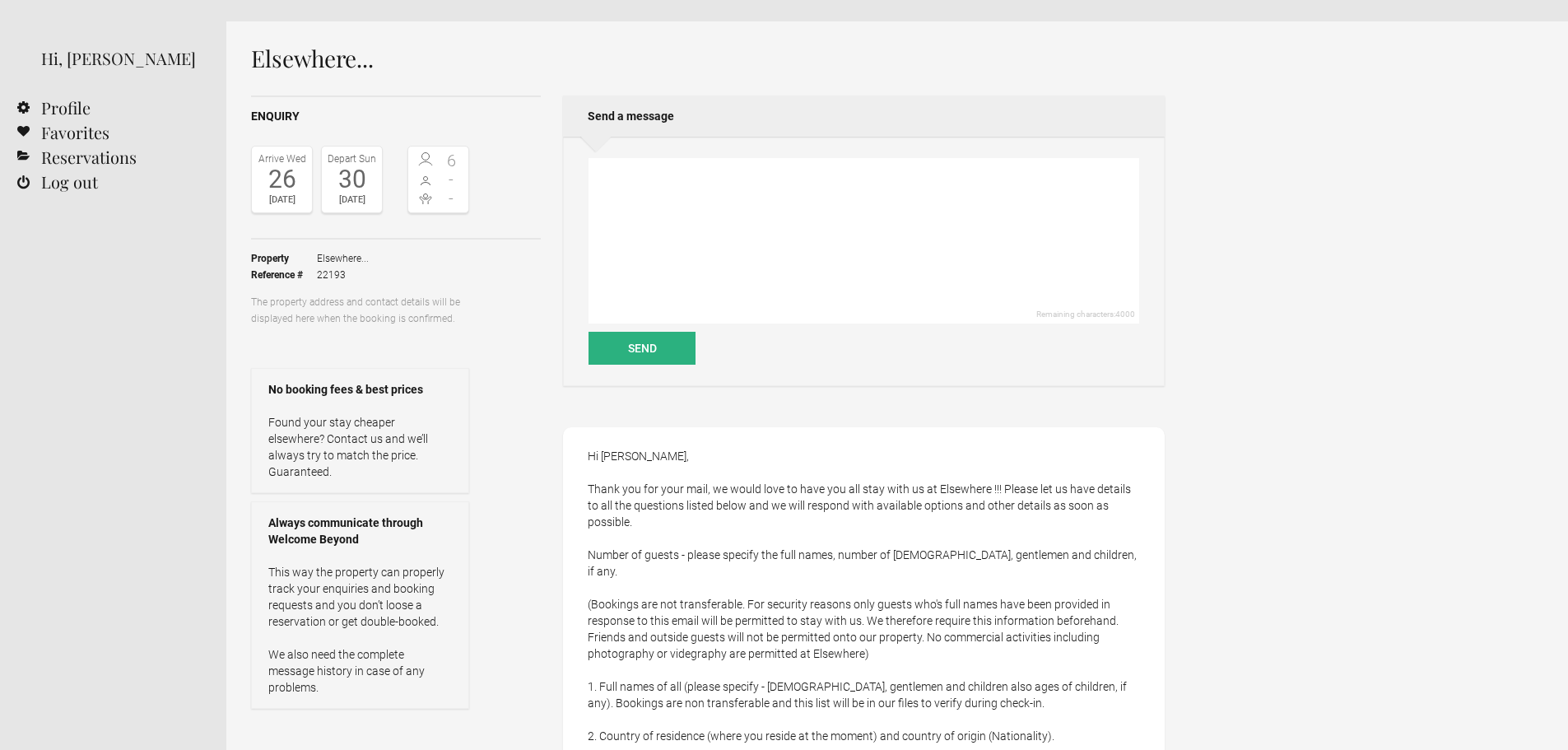
scroll to position [0, 0]
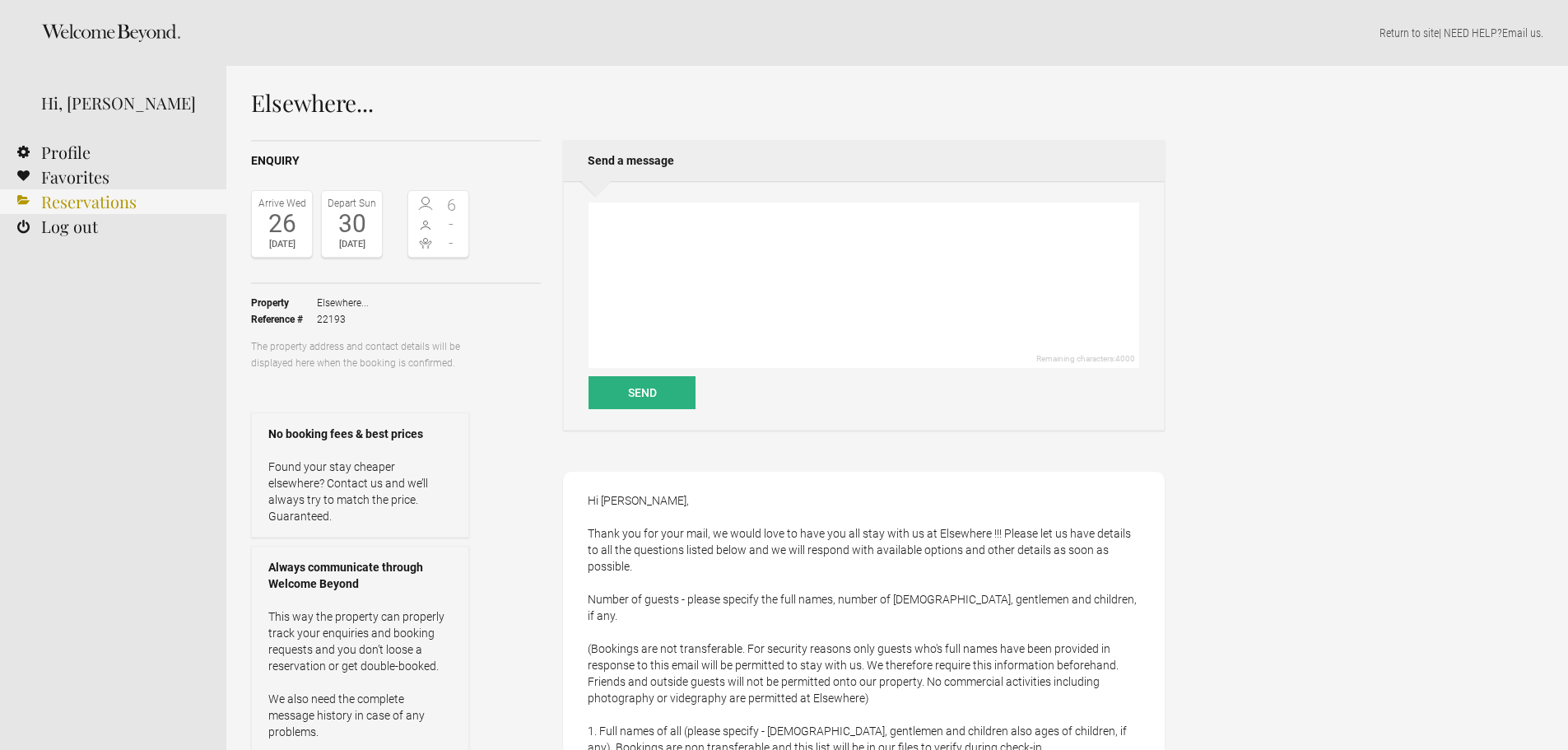
click at [79, 205] on link "Reservations" at bounding box center [113, 202] width 226 height 25
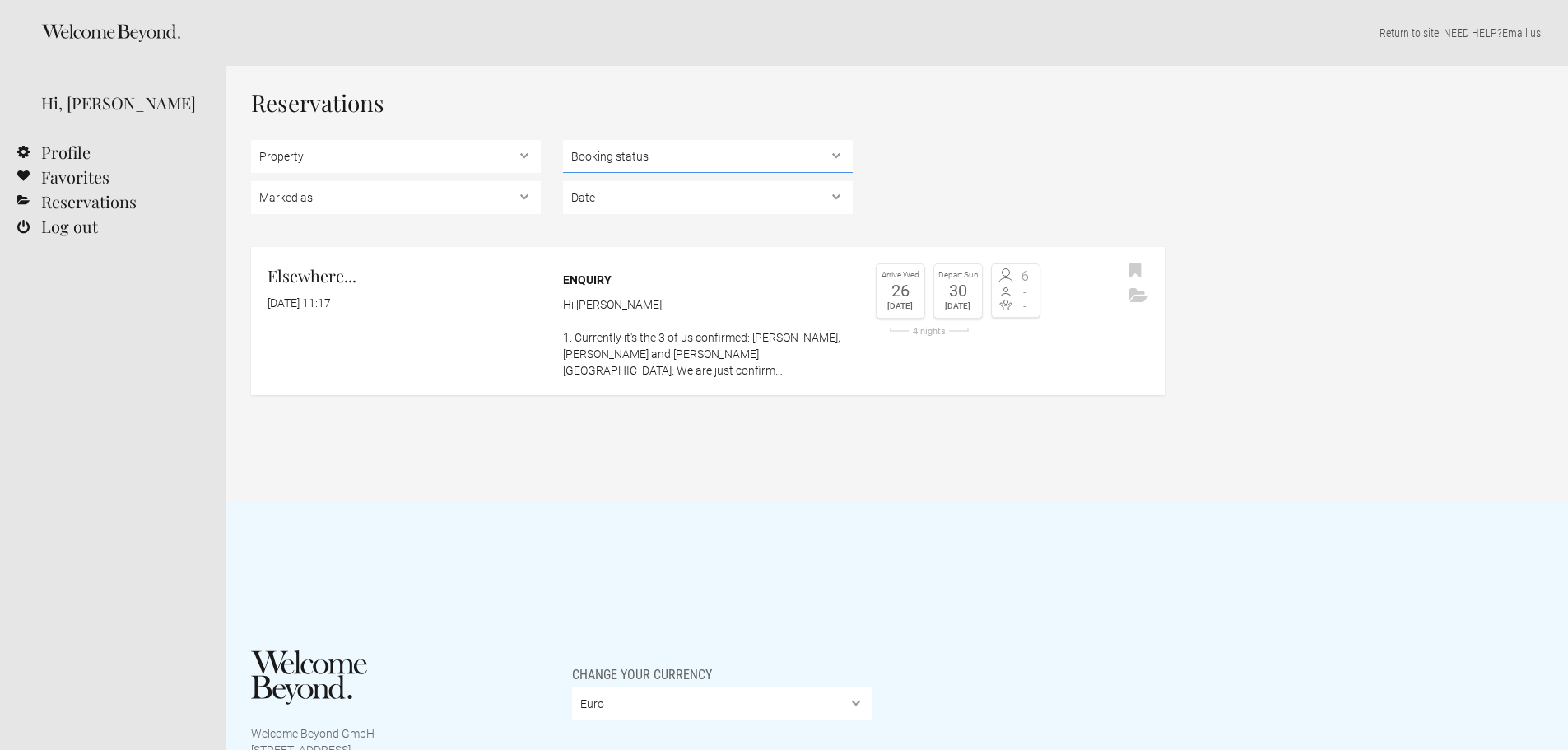
click at [729, 160] on select "Booking status Pending bookings , Confirmed bookings , Unsuccessful bookings" at bounding box center [708, 156] width 289 height 33
click at [660, 312] on p "Hi [PERSON_NAME], 1. Currently it's the 3 of us confirmed: [PERSON_NAME], [PERS…" at bounding box center [708, 337] width 289 height 82
click at [708, 312] on p "Hi [PERSON_NAME], 1. Currently it's the 3 of us confirmed: [PERSON_NAME], [PERS…" at bounding box center [708, 337] width 289 height 82
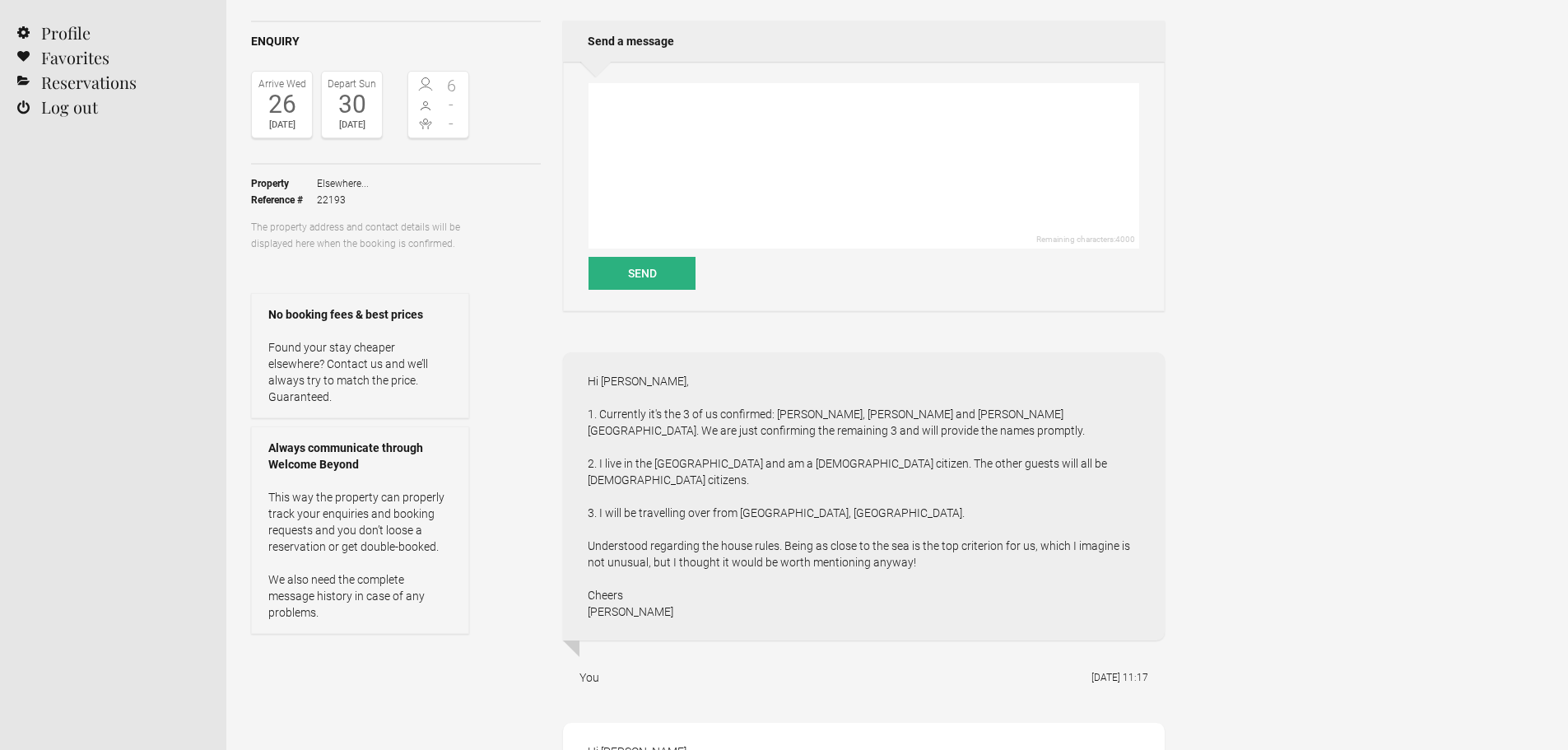
scroll to position [165, 0]
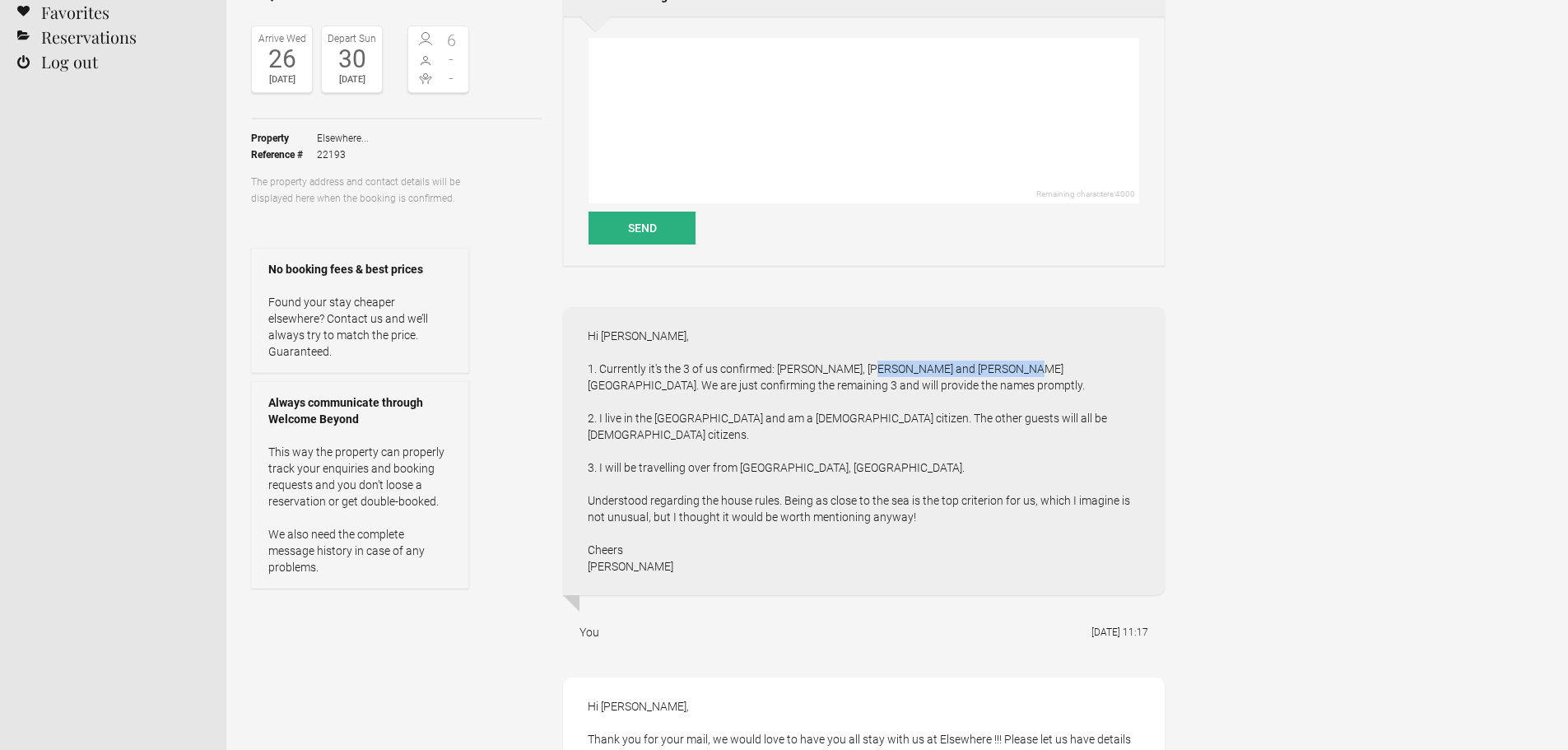
drag, startPoint x: 895, startPoint y: 369, endPoint x: 1005, endPoint y: 369, distance: 110.0
click at [1003, 370] on div "Hi [PERSON_NAME], 1. Currently it's the 3 of us confirmed: [PERSON_NAME], [PERS…" at bounding box center [865, 450] width 602 height 288
click at [1005, 369] on div "Hi [PERSON_NAME], 1. Currently it's the 3 of us confirmed: [PERSON_NAME], [PERS…" at bounding box center [865, 450] width 602 height 288
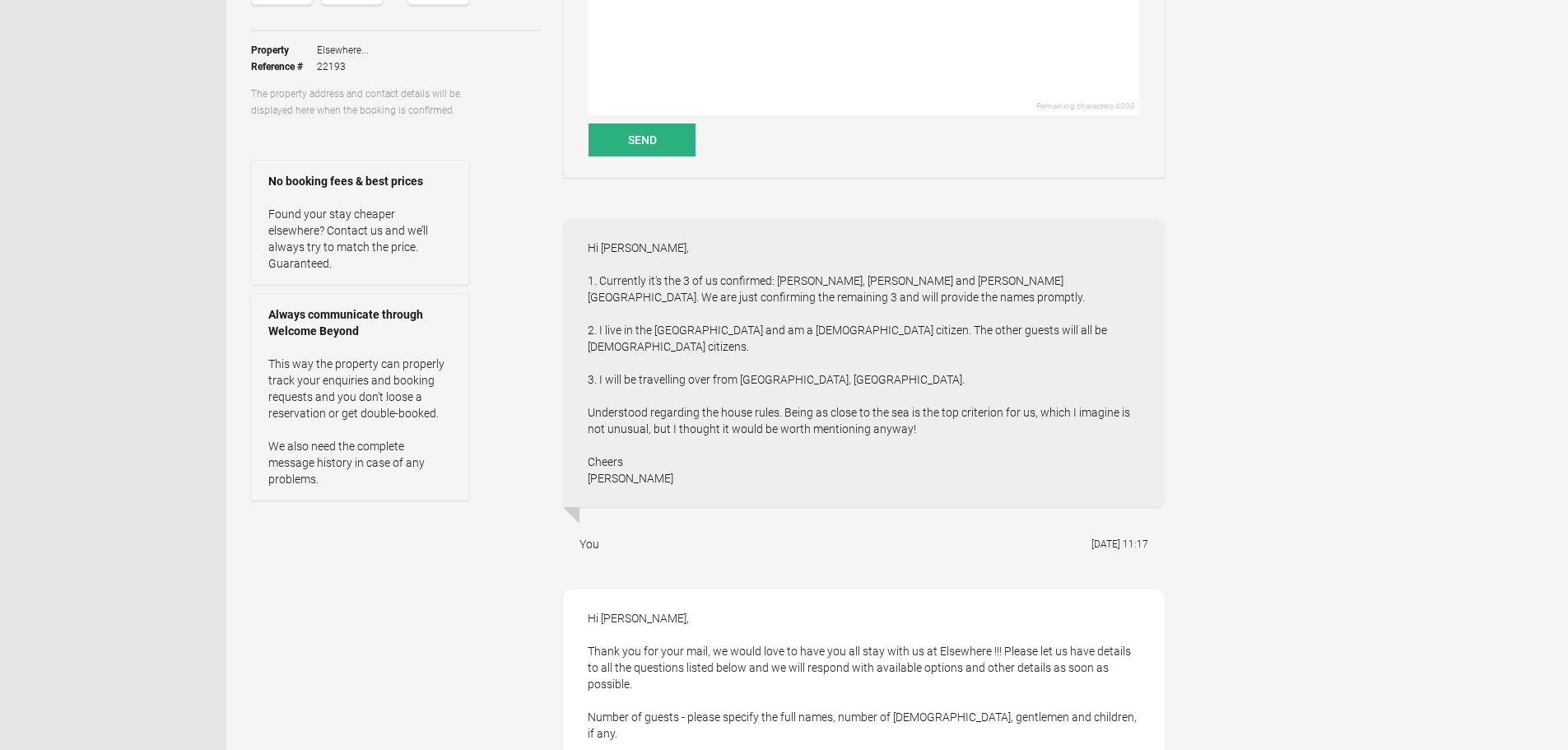
scroll to position [247, 0]
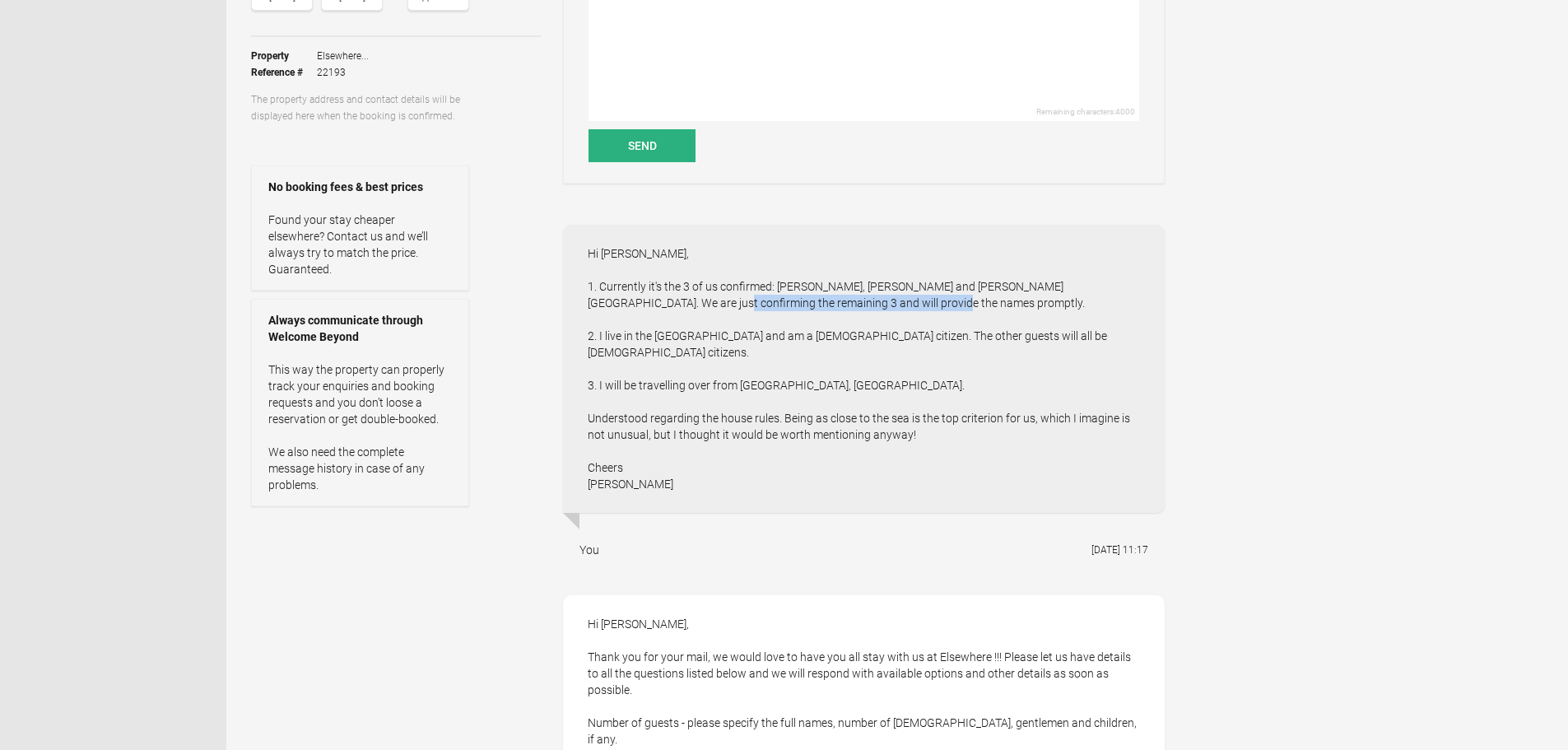
drag, startPoint x: 607, startPoint y: 303, endPoint x: 869, endPoint y: 304, distance: 262.0
click at [857, 304] on div "Hi [PERSON_NAME], 1. Currently it's the 3 of us confirmed: [PERSON_NAME], [PERS…" at bounding box center [865, 368] width 602 height 288
click at [869, 304] on div "Hi [PERSON_NAME], 1. Currently it's the 3 of us confirmed: [PERSON_NAME], [PERS…" at bounding box center [865, 368] width 602 height 288
drag, startPoint x: 601, startPoint y: 302, endPoint x: 870, endPoint y: 302, distance: 269.0
click at [865, 303] on div "Hi [PERSON_NAME], 1. Currently it's the 3 of us confirmed: [PERSON_NAME], [PERS…" at bounding box center [865, 368] width 602 height 288
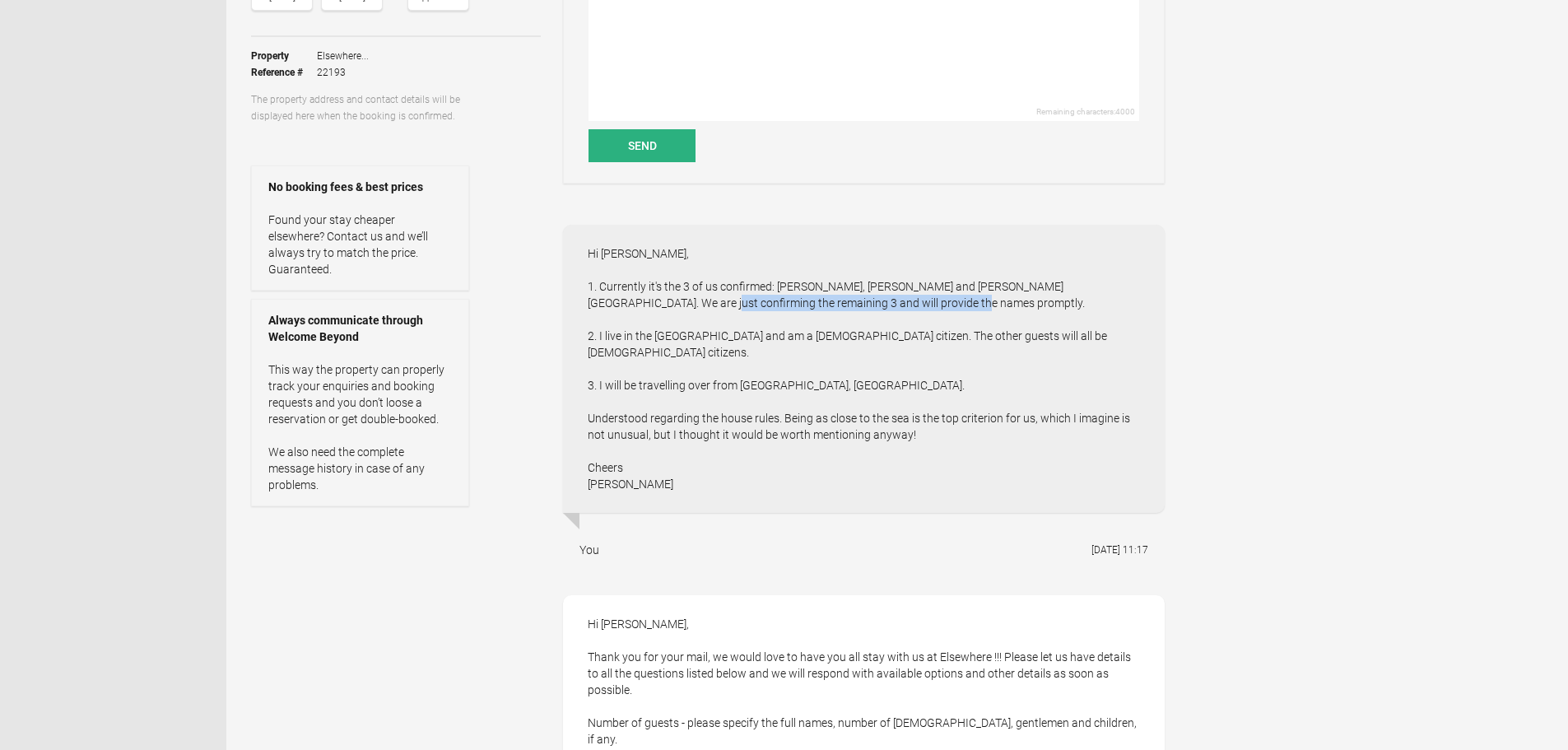
click at [871, 302] on div "Hi [PERSON_NAME], 1. Currently it's the 3 of us confirmed: [PERSON_NAME], [PERS…" at bounding box center [865, 368] width 602 height 288
drag, startPoint x: 598, startPoint y: 332, endPoint x: 815, endPoint y: 330, distance: 217.0
click at [815, 330] on div "Hi [PERSON_NAME], 1. Currently it's the 3 of us confirmed: [PERSON_NAME], [PERS…" at bounding box center [865, 368] width 602 height 288
click at [817, 330] on div "Hi [PERSON_NAME], 1. Currently it's the 3 of us confirmed: [PERSON_NAME], [PERS…" at bounding box center [865, 368] width 602 height 288
drag, startPoint x: 800, startPoint y: 338, endPoint x: 1016, endPoint y: 338, distance: 216.0
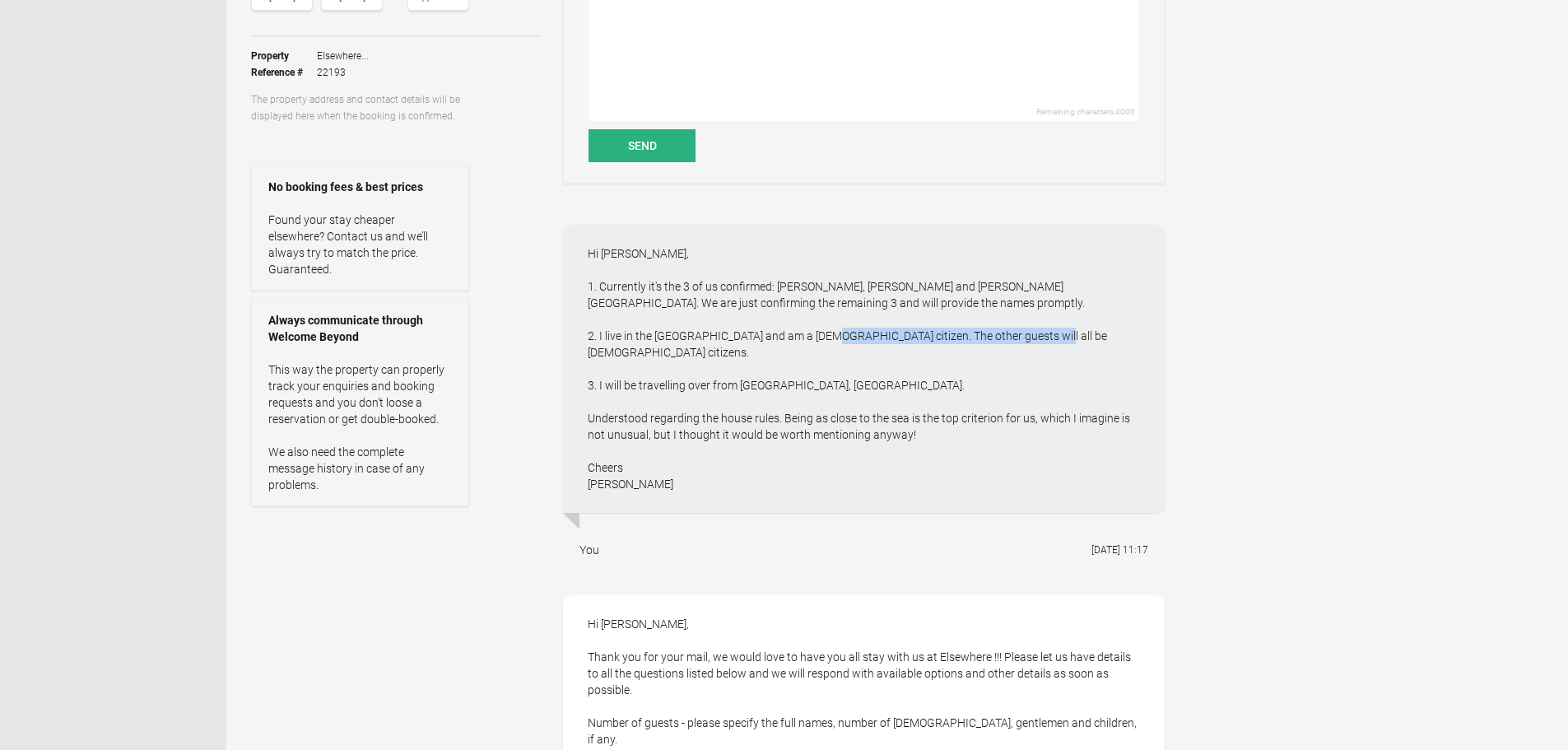
click at [1014, 338] on div "Hi Denzil, 1. Currently it's the 3 of us confirmed: Raj Mukherji, Agnivesh Dutt…" at bounding box center [865, 368] width 602 height 288
click at [1017, 338] on div "Hi Denzil, 1. Currently it's the 3 of us confirmed: Raj Mukherji, Agnivesh Dutt…" at bounding box center [865, 368] width 602 height 288
drag, startPoint x: 613, startPoint y: 368, endPoint x: 862, endPoint y: 366, distance: 249.0
click at [861, 366] on div "Hi Denzil, 1. Currently it's the 3 of us confirmed: Raj Mukherji, Agnivesh Dutt…" at bounding box center [865, 368] width 602 height 288
click at [862, 365] on div "Hi Denzil, 1. Currently it's the 3 of us confirmed: Raj Mukherji, Agnivesh Dutt…" at bounding box center [865, 368] width 602 height 288
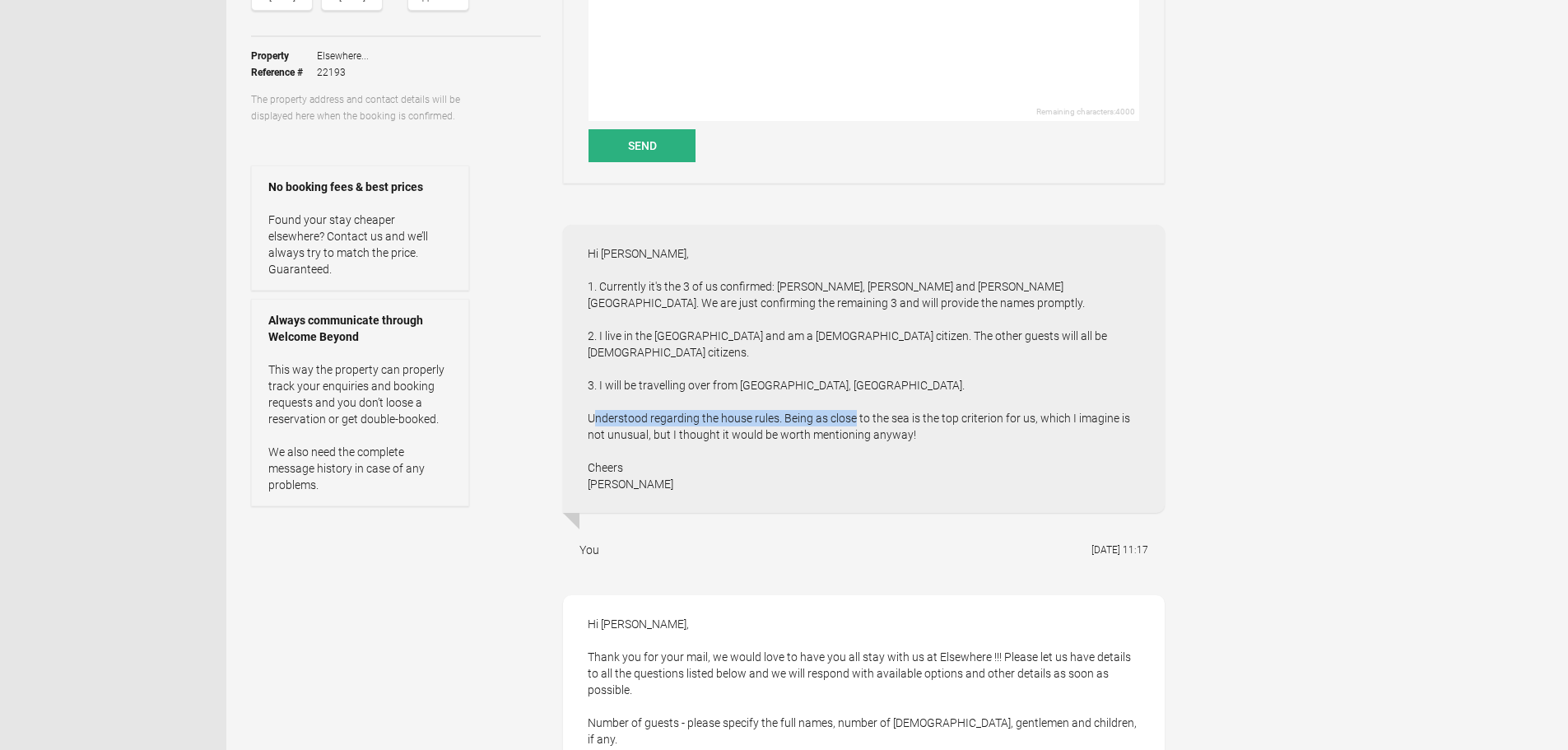
drag, startPoint x: 684, startPoint y: 402, endPoint x: 852, endPoint y: 401, distance: 168.0
click at [852, 401] on div "Hi Denzil, 1. Currently it's the 3 of us confirmed: Raj Mukherji, Agnivesh Dutt…" at bounding box center [865, 368] width 602 height 288
click at [855, 400] on div "Hi Denzil, 1. Currently it's the 3 of us confirmed: Raj Mukherji, Agnivesh Dutt…" at bounding box center [865, 368] width 602 height 288
drag, startPoint x: 778, startPoint y: 404, endPoint x: 1057, endPoint y: 399, distance: 279.0
click at [1054, 399] on div "Hi Denzil, 1. Currently it's the 3 of us confirmed: Raj Mukherji, Agnivesh Dutt…" at bounding box center [865, 368] width 602 height 288
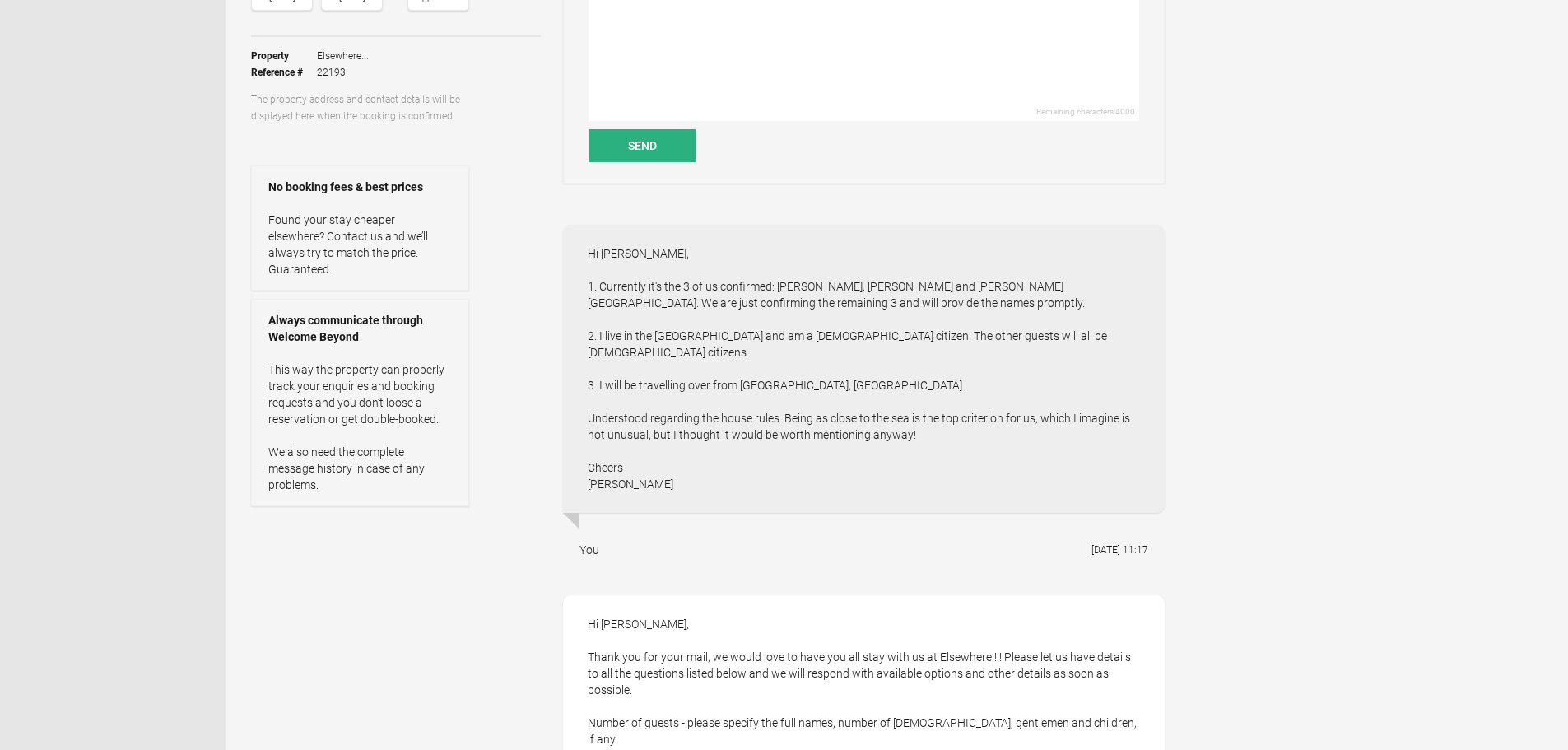
click at [1062, 399] on div "Hi Denzil, 1. Currently it's the 3 of us confirmed: Raj Mukherji, Agnivesh Dutt…" at bounding box center [865, 368] width 602 height 288
drag, startPoint x: 913, startPoint y: 405, endPoint x: 1041, endPoint y: 406, distance: 128.0
click at [1035, 406] on div "Hi Denzil, 1. Currently it's the 3 of us confirmed: Raj Mukherji, Agnivesh Dutt…" at bounding box center [865, 368] width 602 height 288
click at [1042, 406] on div "Hi Denzil, 1. Currently it's the 3 of us confirmed: Raj Mukherji, Agnivesh Dutt…" at bounding box center [865, 368] width 602 height 288
drag, startPoint x: 600, startPoint y: 417, endPoint x: 865, endPoint y: 418, distance: 265.0
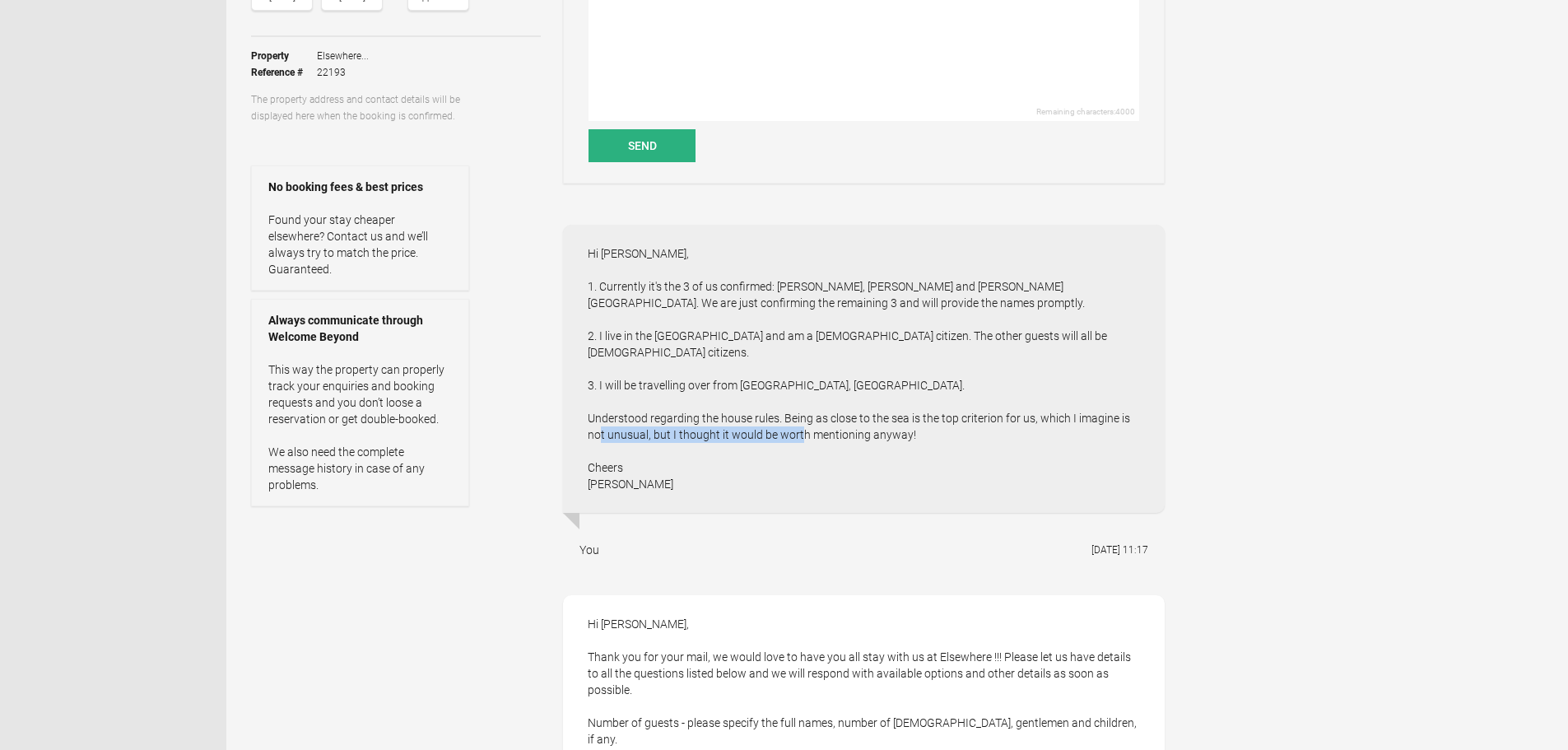
click at [838, 418] on div "Hi Denzil, 1. Currently it's the 3 of us confirmed: Raj Mukherji, Agnivesh Dutt…" at bounding box center [865, 368] width 602 height 288
click at [885, 417] on div "Hi Denzil, 1. Currently it's the 3 of us confirmed: Raj Mukherji, Agnivesh Dutt…" at bounding box center [865, 368] width 602 height 288
drag, startPoint x: 705, startPoint y: 421, endPoint x: 941, endPoint y: 423, distance: 236.0
click at [930, 423] on div "Hi Denzil, 1. Currently it's the 3 of us confirmed: Raj Mukherji, Agnivesh Dutt…" at bounding box center [865, 368] width 602 height 288
click at [943, 423] on div "Hi Denzil, 1. Currently it's the 3 of us confirmed: Raj Mukherji, Agnivesh Dutt…" at bounding box center [865, 368] width 602 height 288
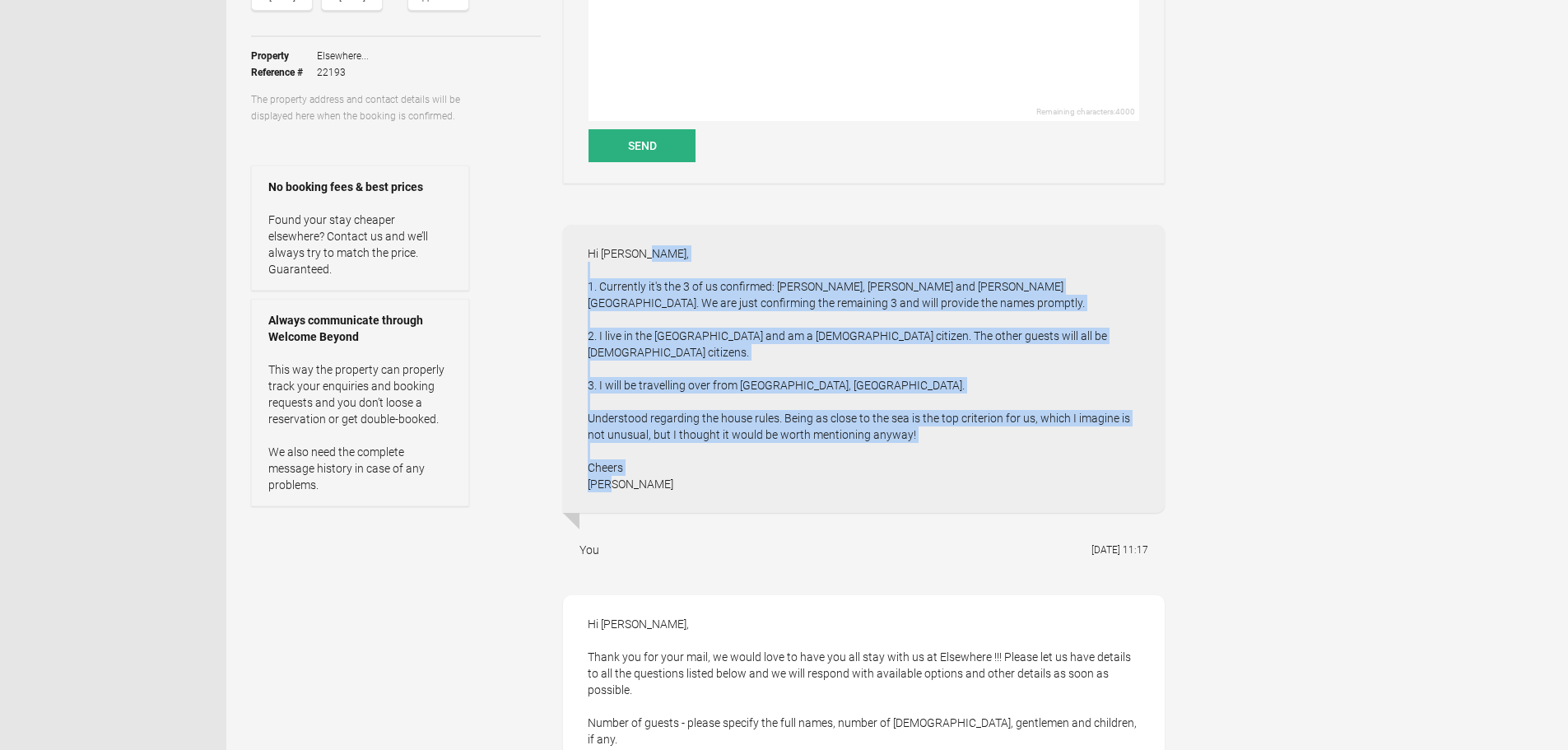
drag, startPoint x: 610, startPoint y: 457, endPoint x: 581, endPoint y: 253, distance: 206.1
click at [582, 253] on div "Hi Denzil, 1. Currently it's the 3 of us confirmed: Raj Mukherji, Agnivesh Dutt…" at bounding box center [865, 368] width 602 height 288
click at [626, 335] on div "Hi Denzil, 1. Currently it's the 3 of us confirmed: Raj Mukherji, Agnivesh Dutt…" at bounding box center [865, 368] width 602 height 288
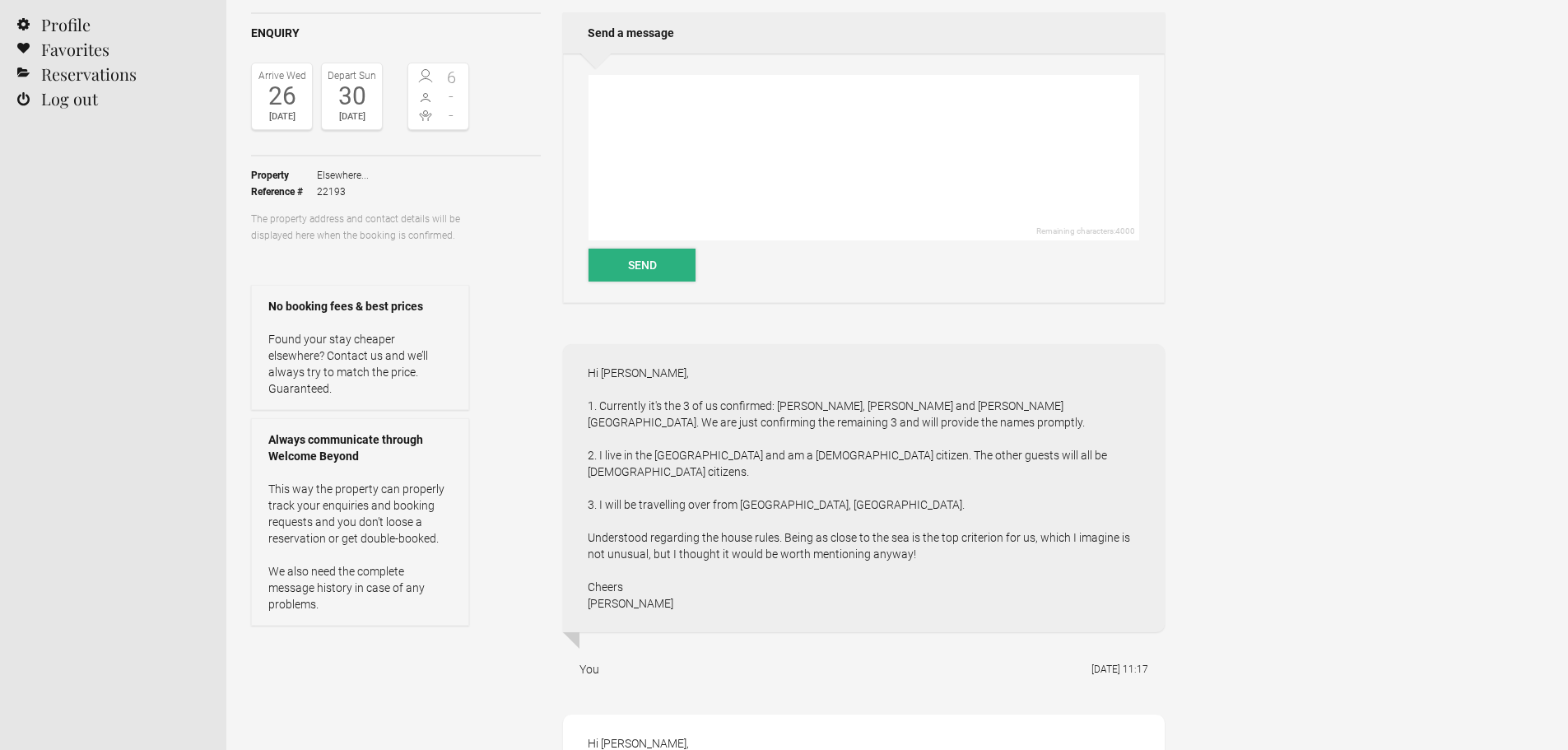
scroll to position [0, 0]
